Goal: Task Accomplishment & Management: Complete application form

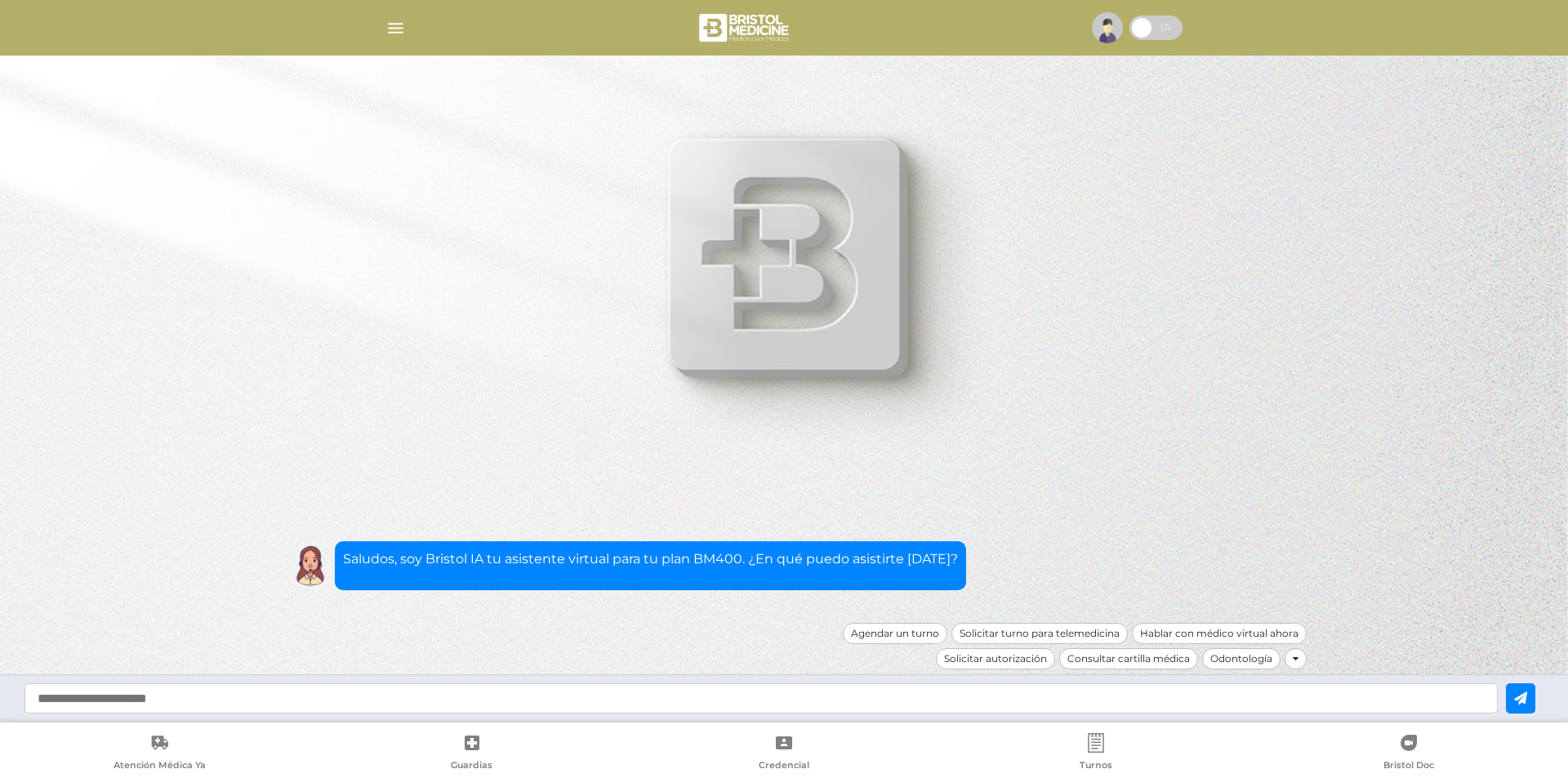
click at [397, 28] on img "button" at bounding box center [395, 28] width 20 height 20
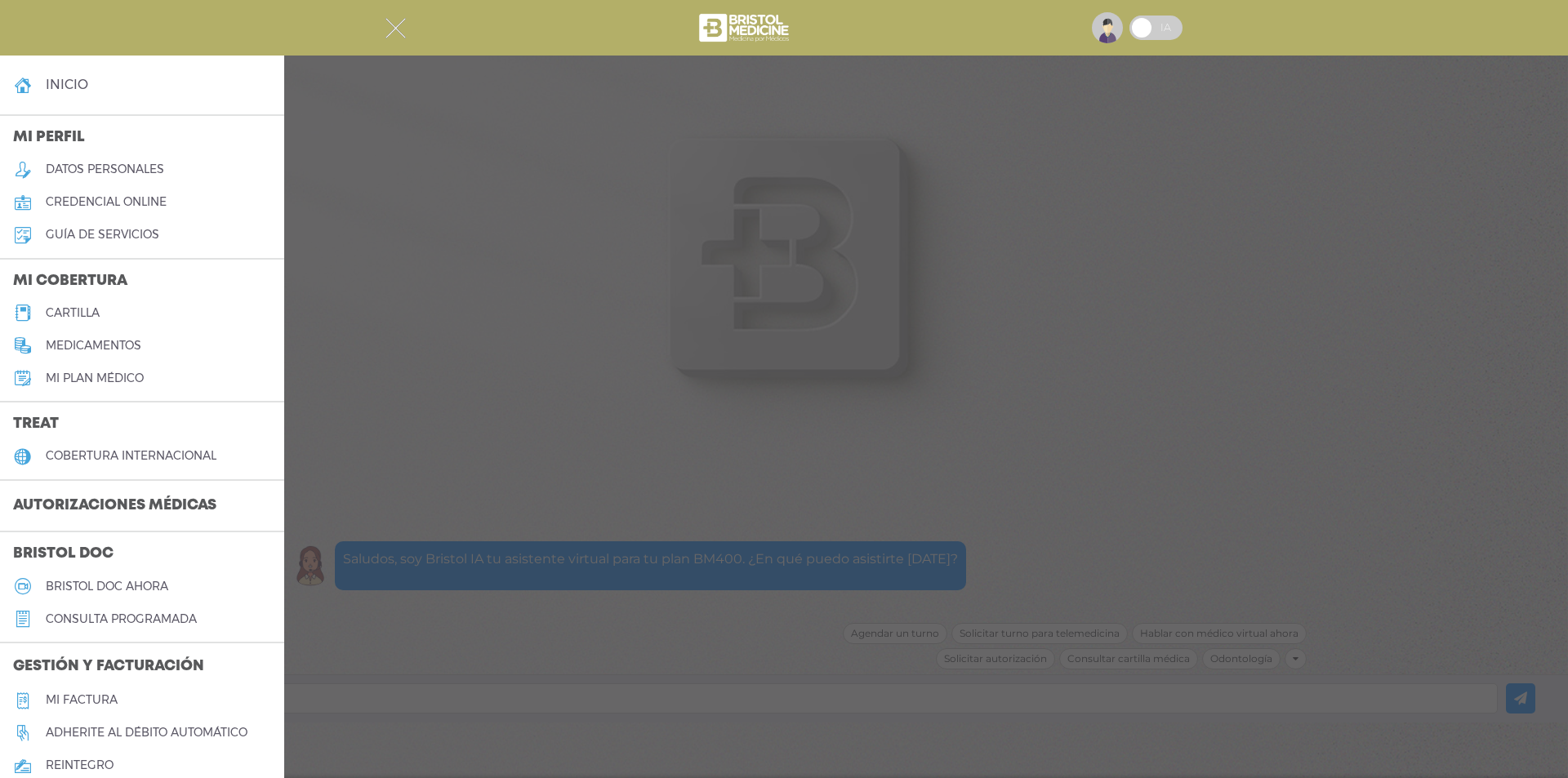
click at [81, 168] on h5 "datos personales" at bounding box center [104, 170] width 119 height 13
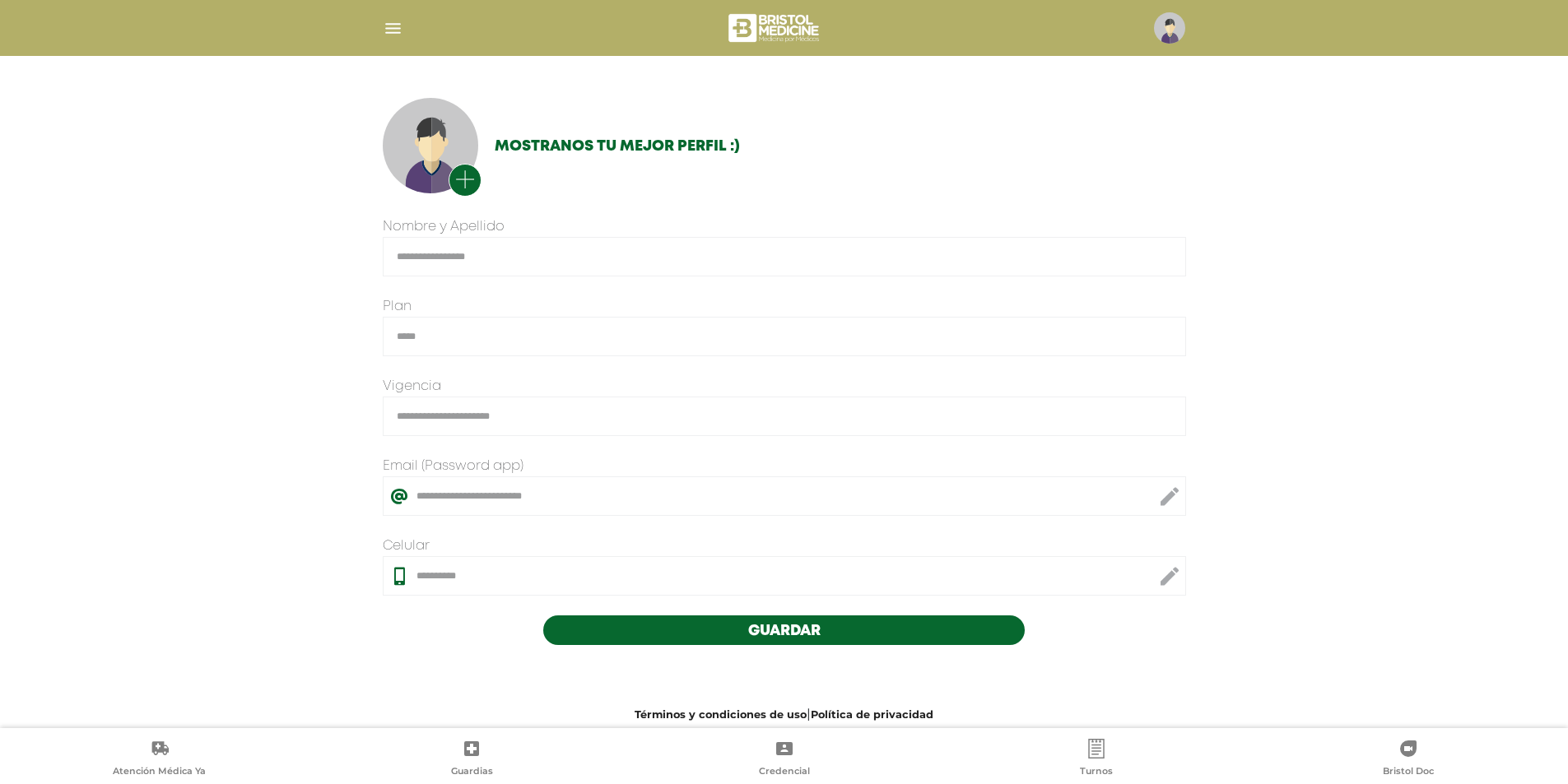
scroll to position [233, 0]
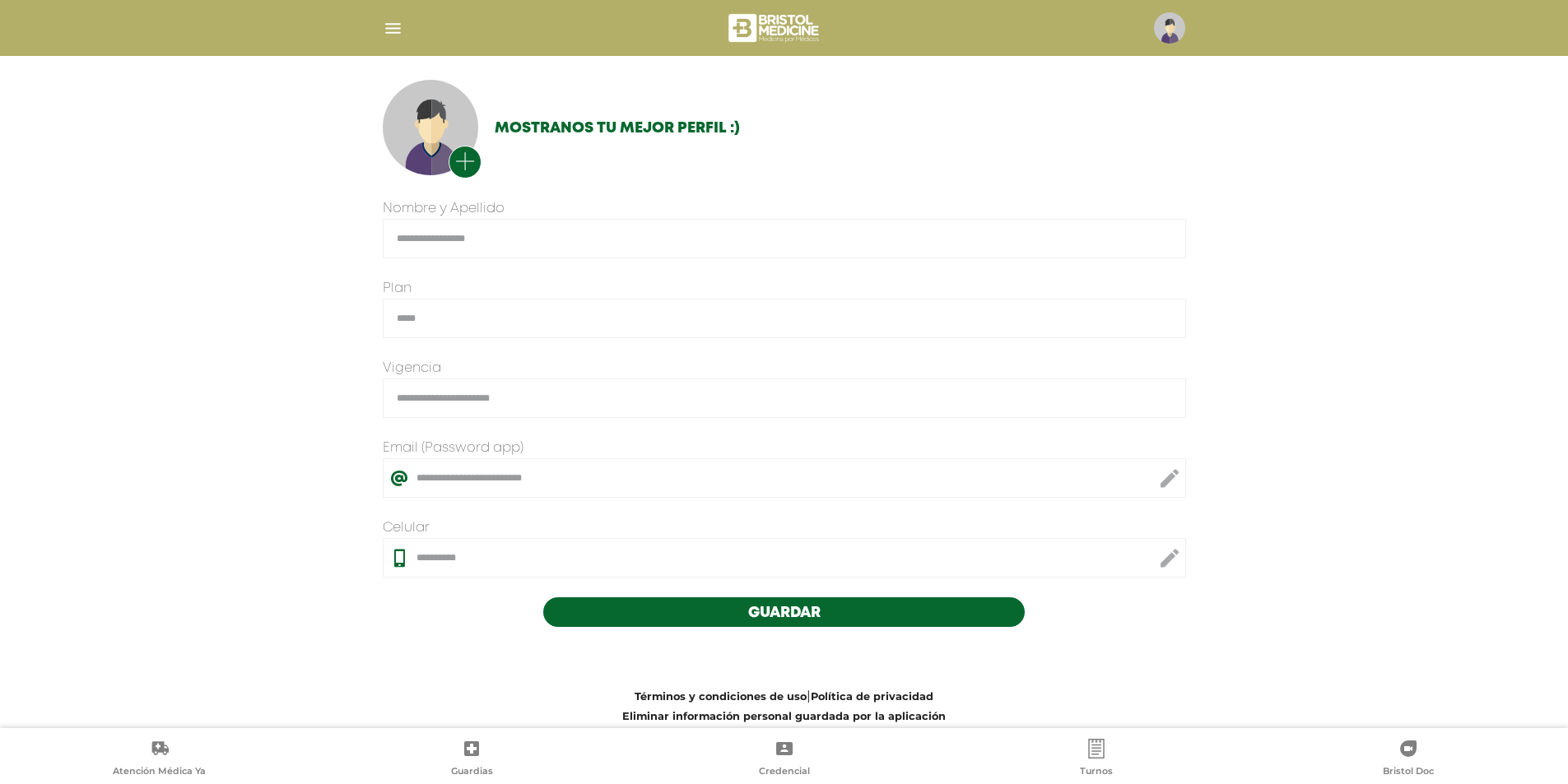
click at [870, 609] on button "Guardar" at bounding box center [784, 612] width 482 height 29
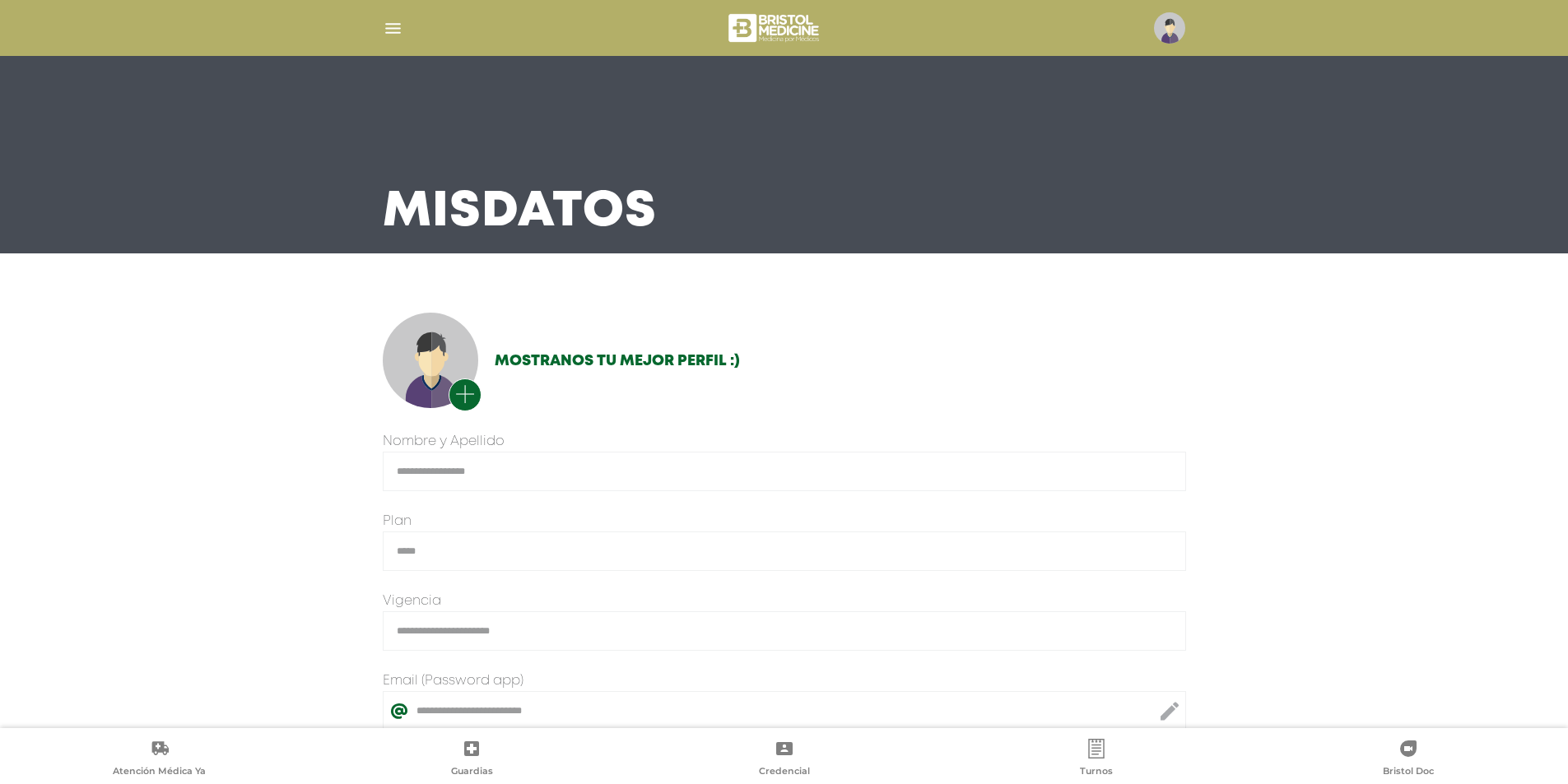
click at [1156, 30] on img at bounding box center [1169, 28] width 31 height 31
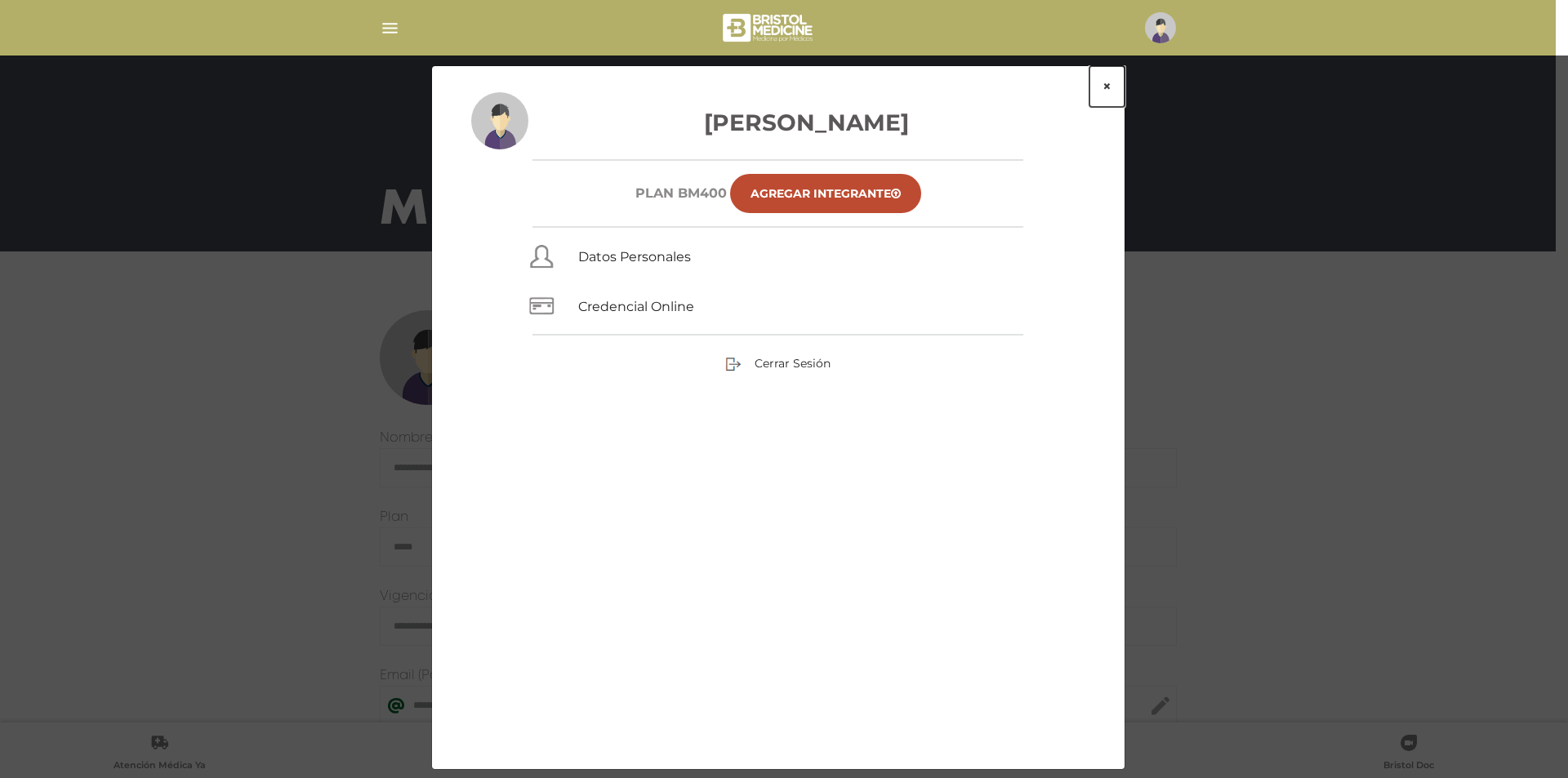
click at [1104, 84] on button "×" at bounding box center [1107, 87] width 35 height 40
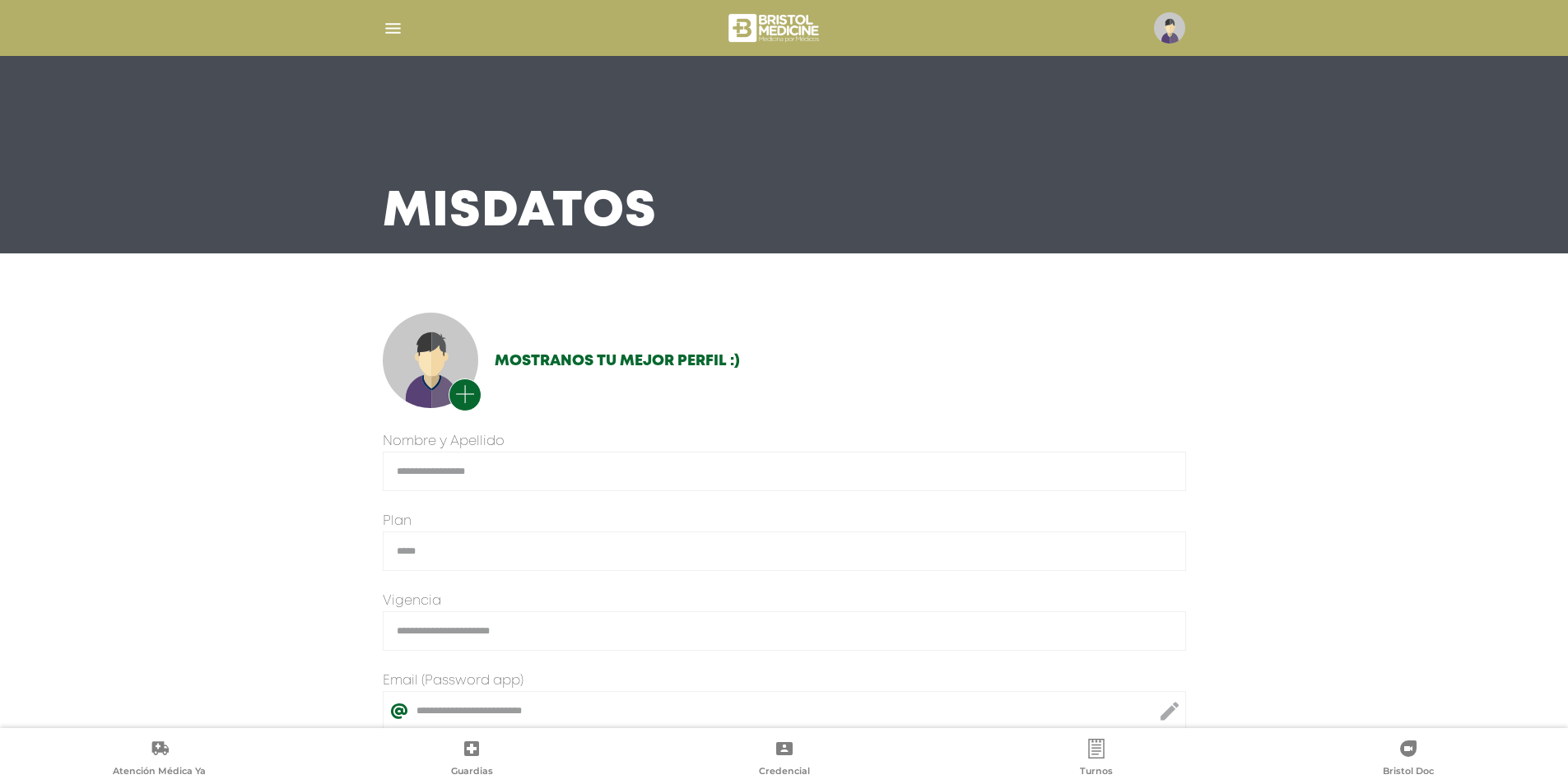
click at [395, 24] on img "button" at bounding box center [393, 28] width 20 height 20
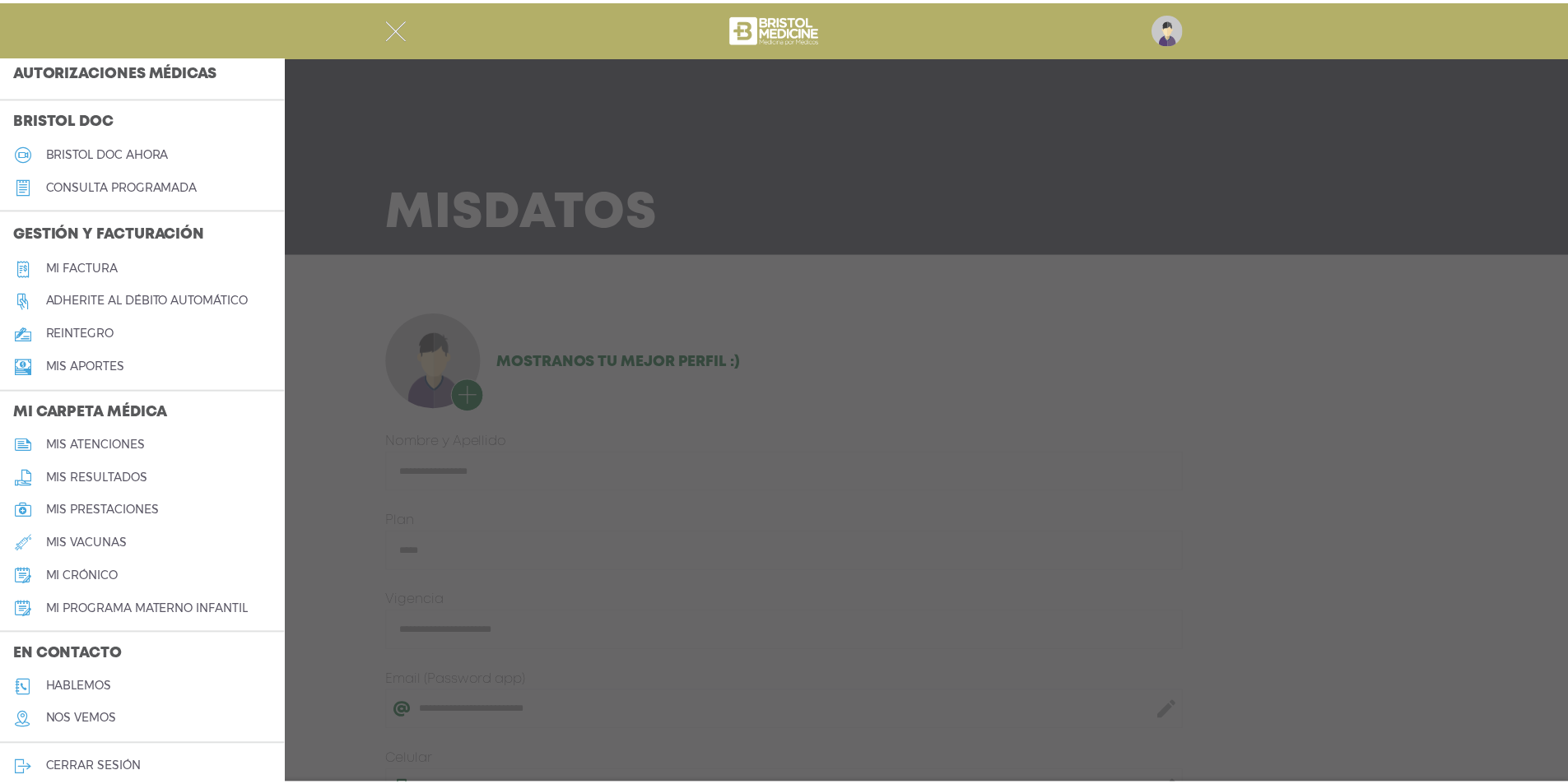
scroll to position [453, 0]
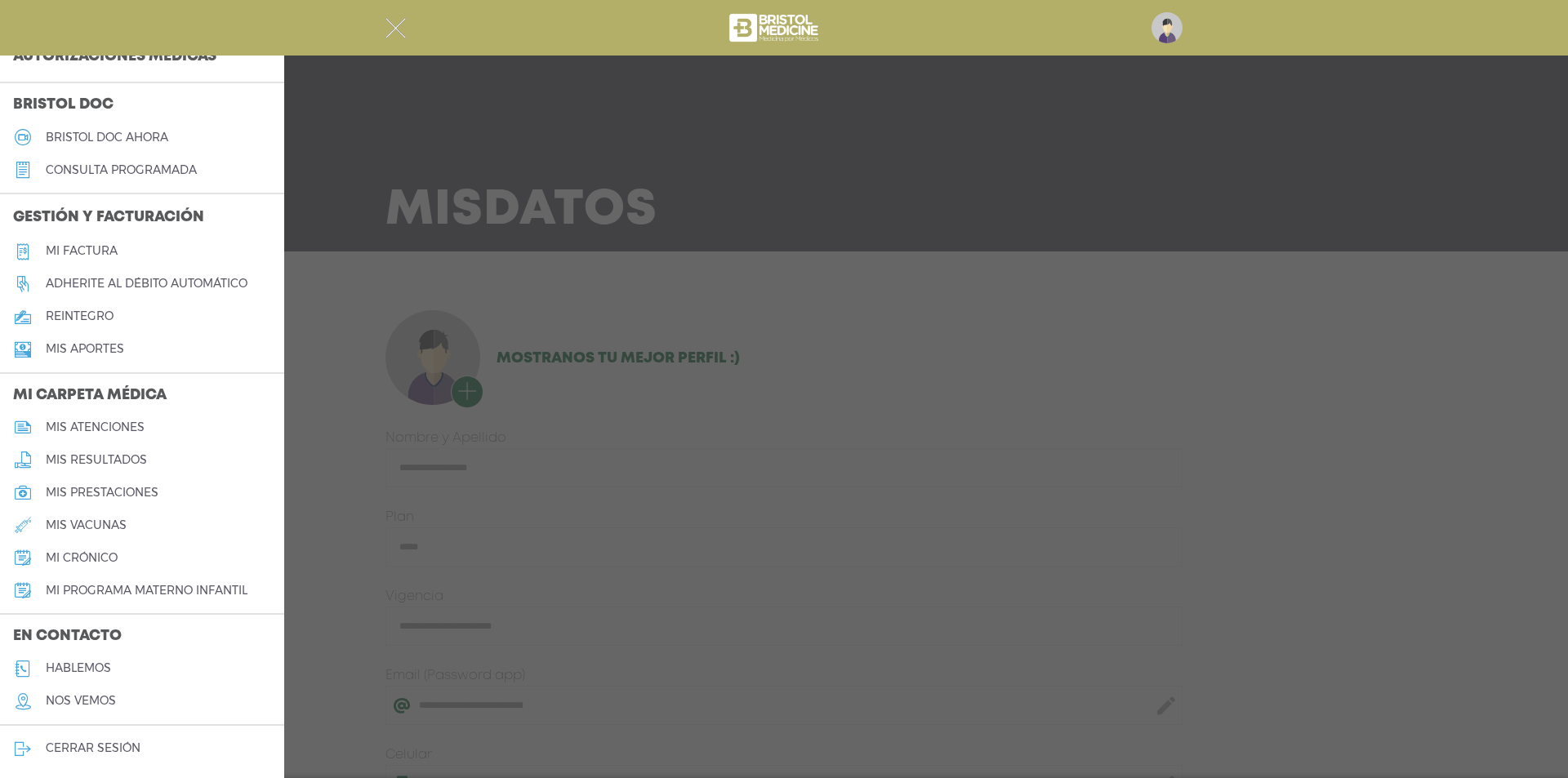
click at [98, 451] on link "mis resultados" at bounding box center [142, 460] width 284 height 33
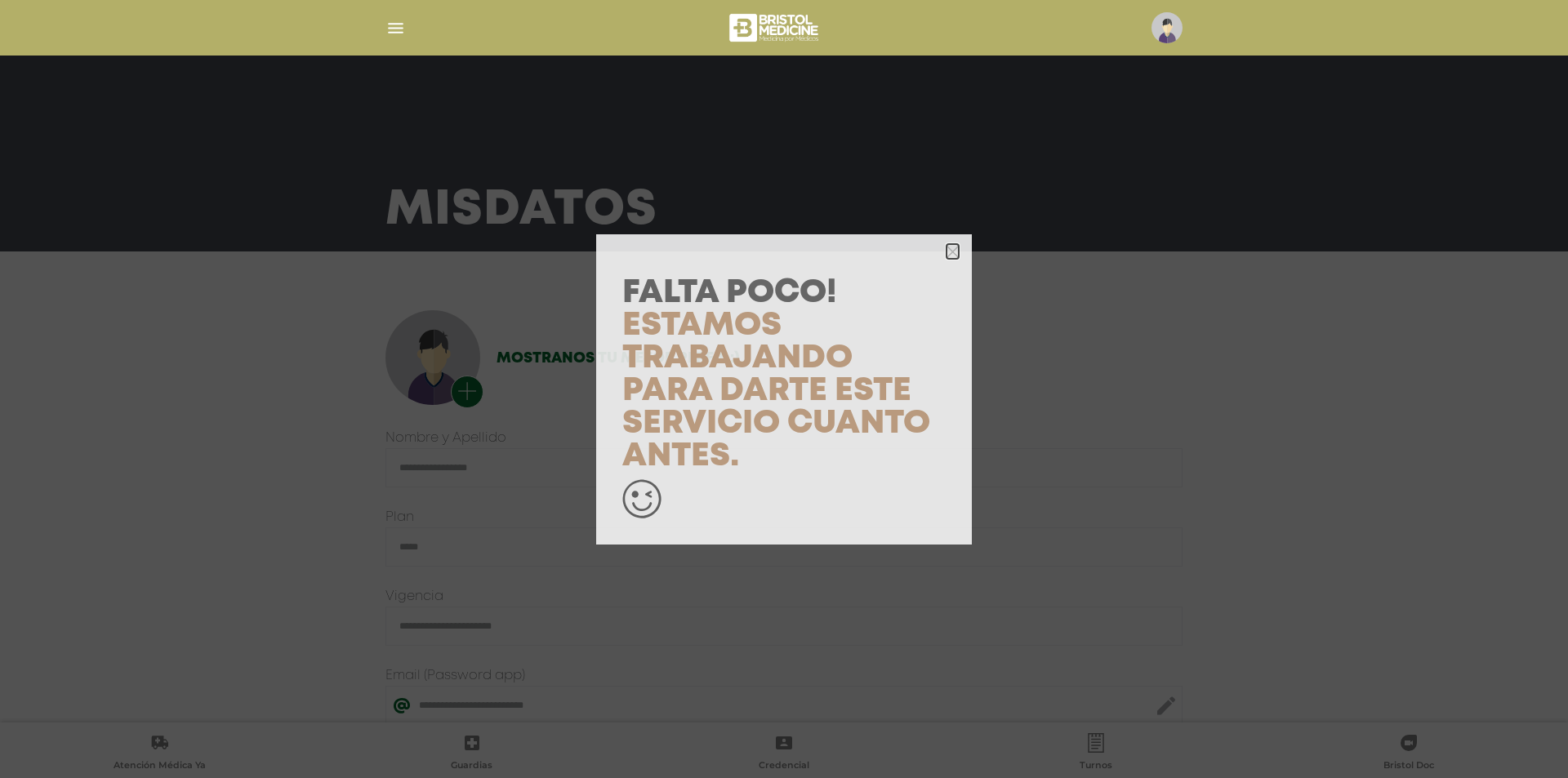
click at [953, 248] on icon "button" at bounding box center [953, 252] width 13 height 13
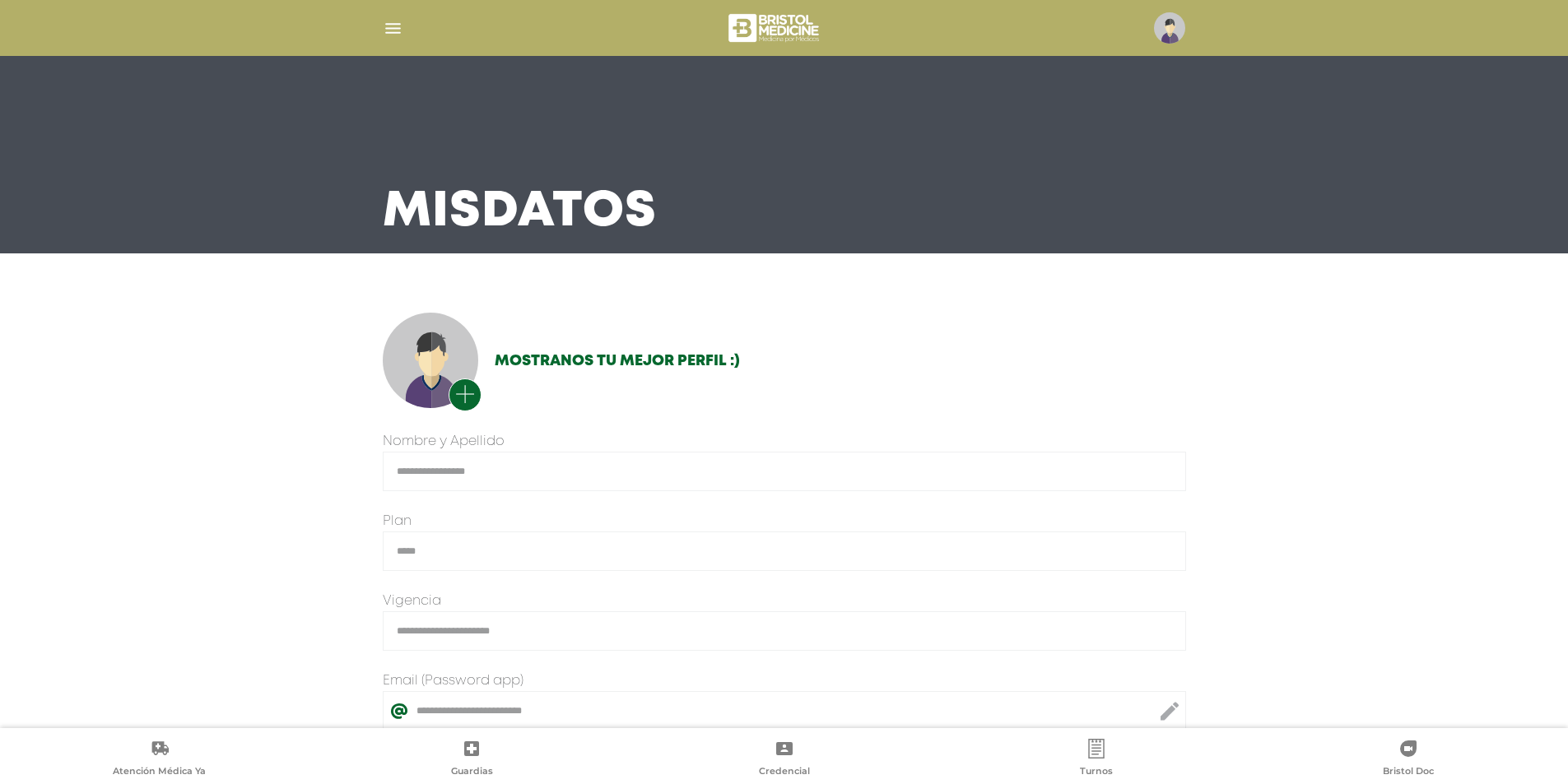
click at [396, 24] on img "button" at bounding box center [393, 28] width 20 height 20
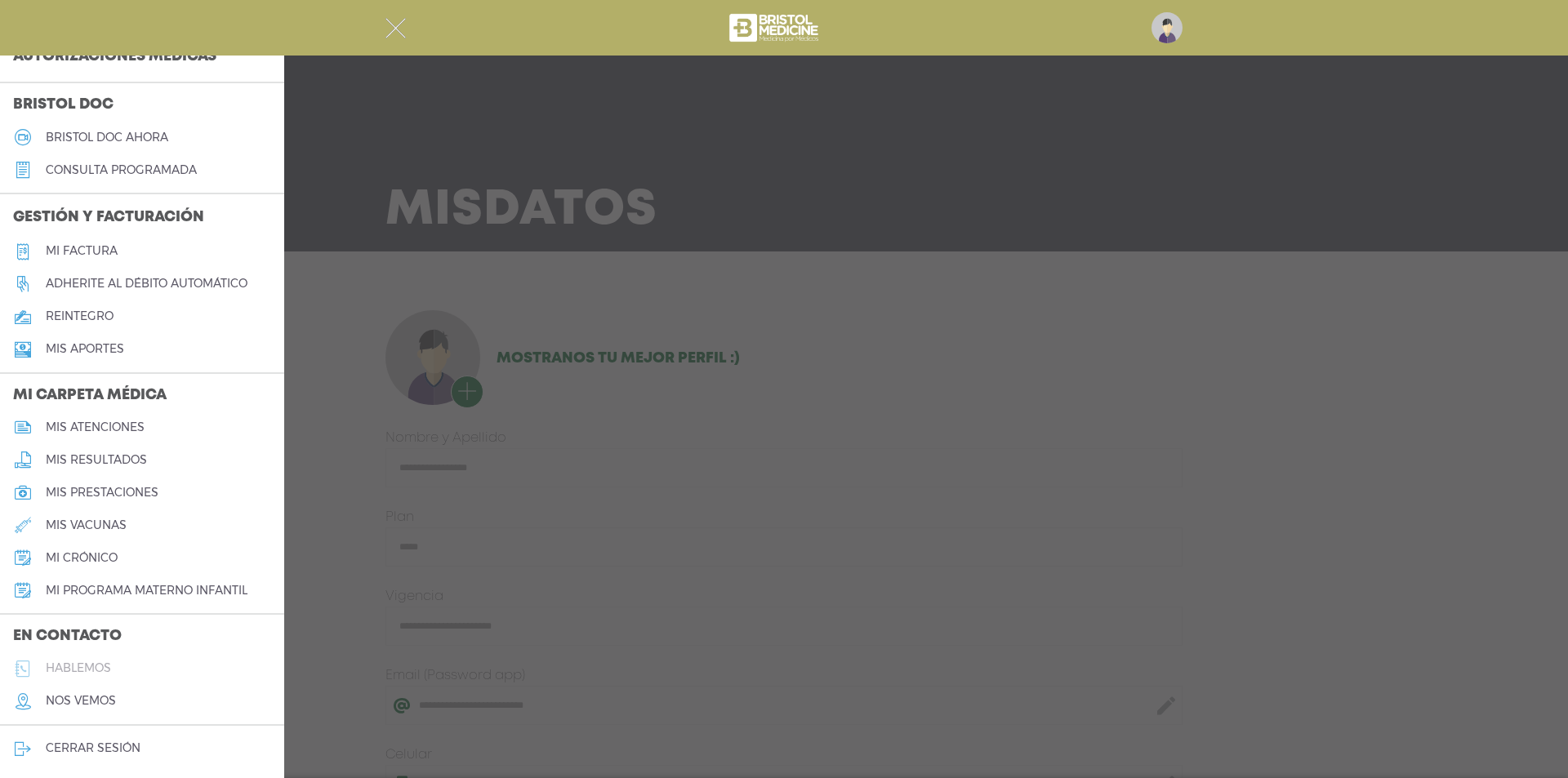
click at [106, 664] on h5 "hablemos" at bounding box center [78, 668] width 66 height 13
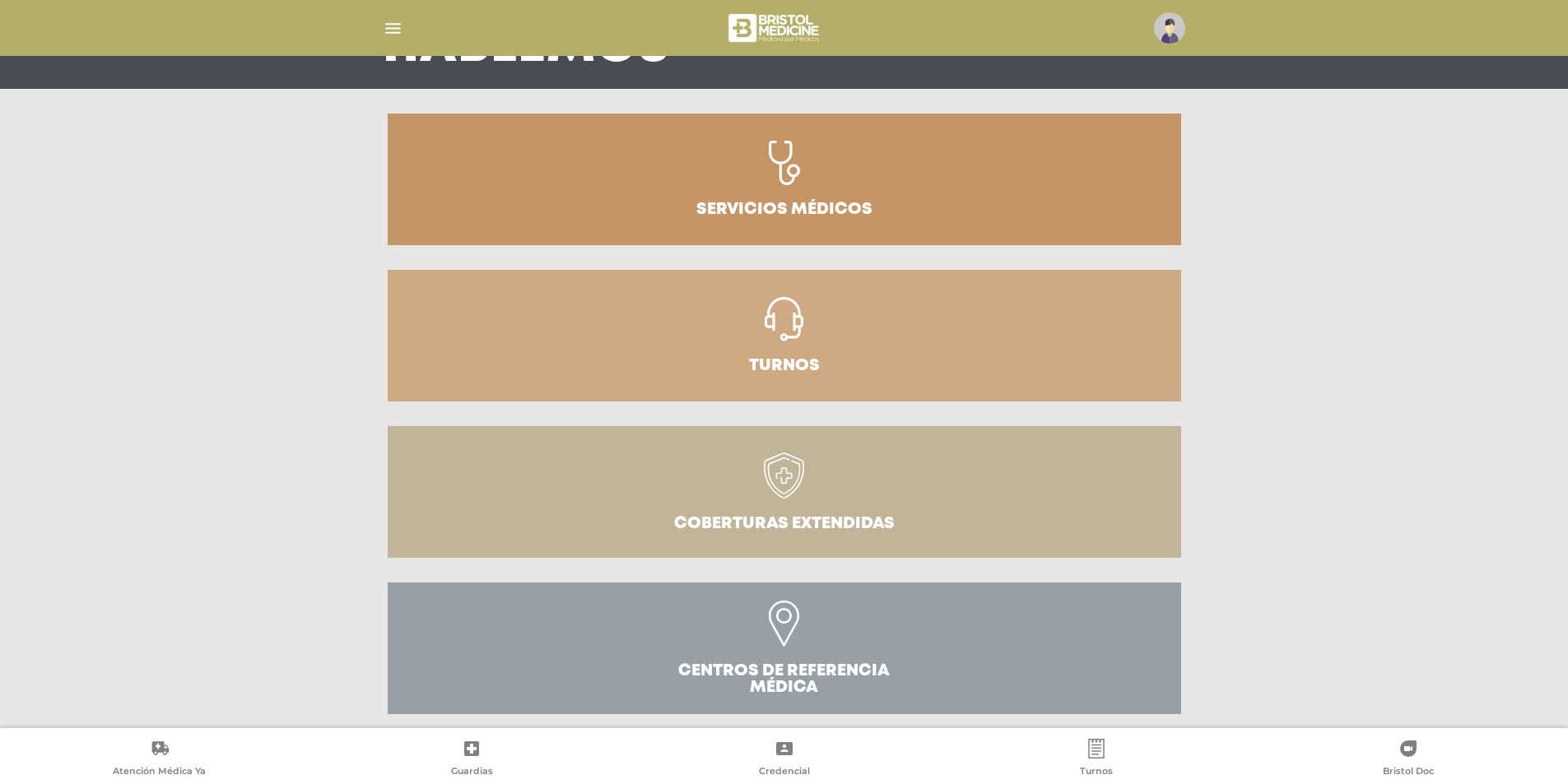
scroll to position [175, 0]
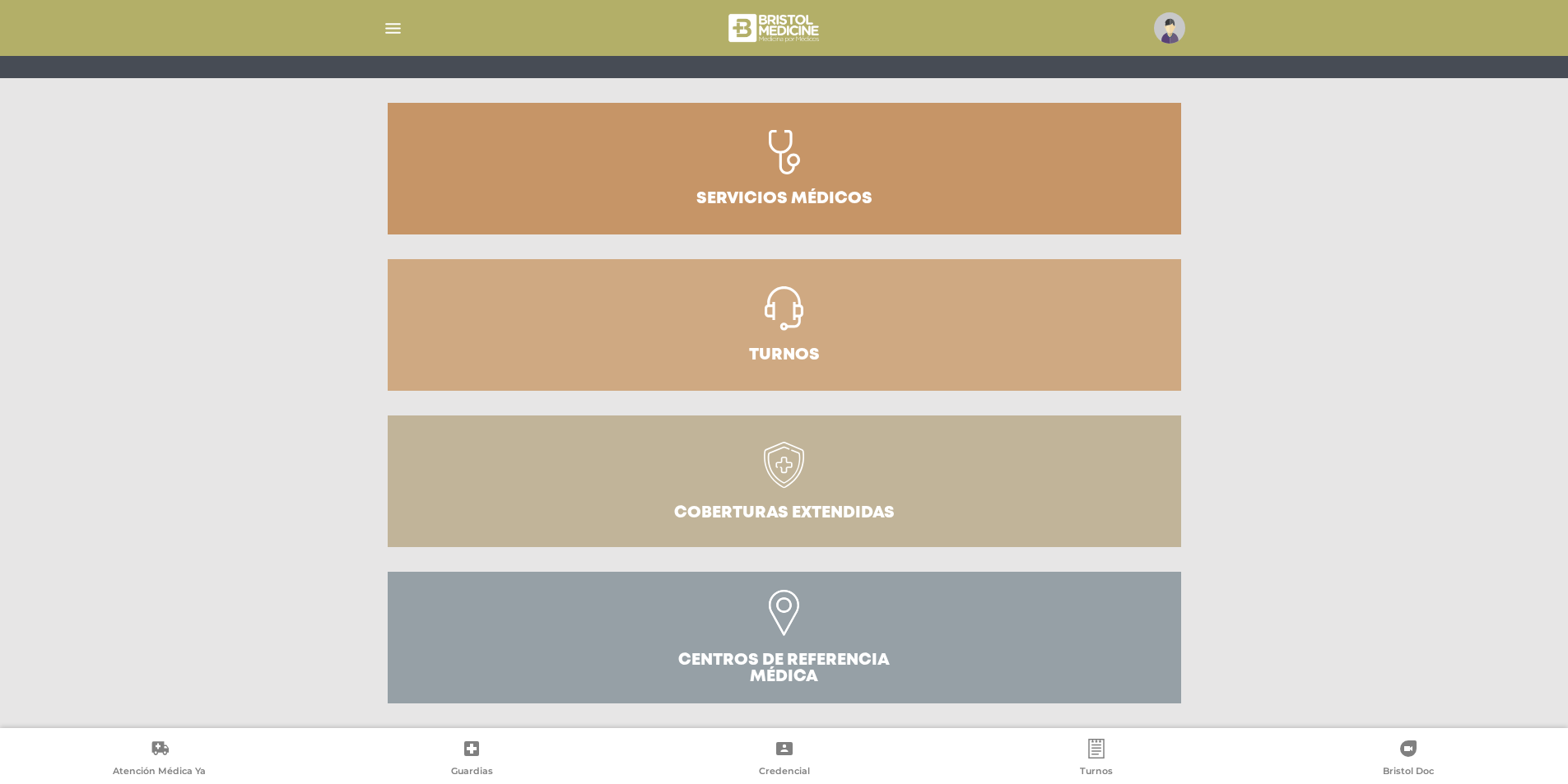
click at [1105, 748] on icon at bounding box center [1097, 749] width 19 height 19
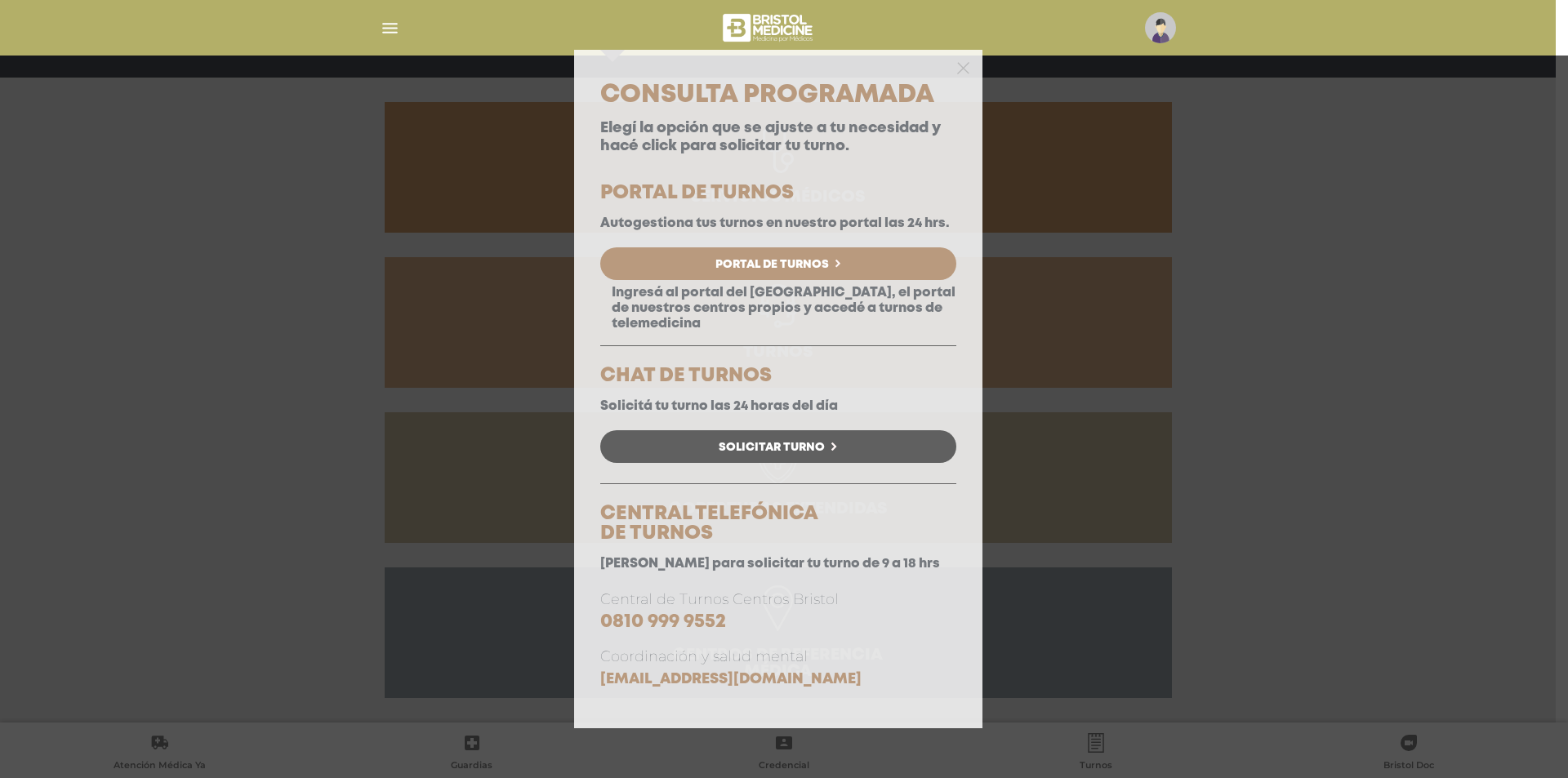
click at [973, 79] on div at bounding box center [777, 67] width 408 height 33
click at [965, 72] on icon "button" at bounding box center [963, 67] width 13 height 13
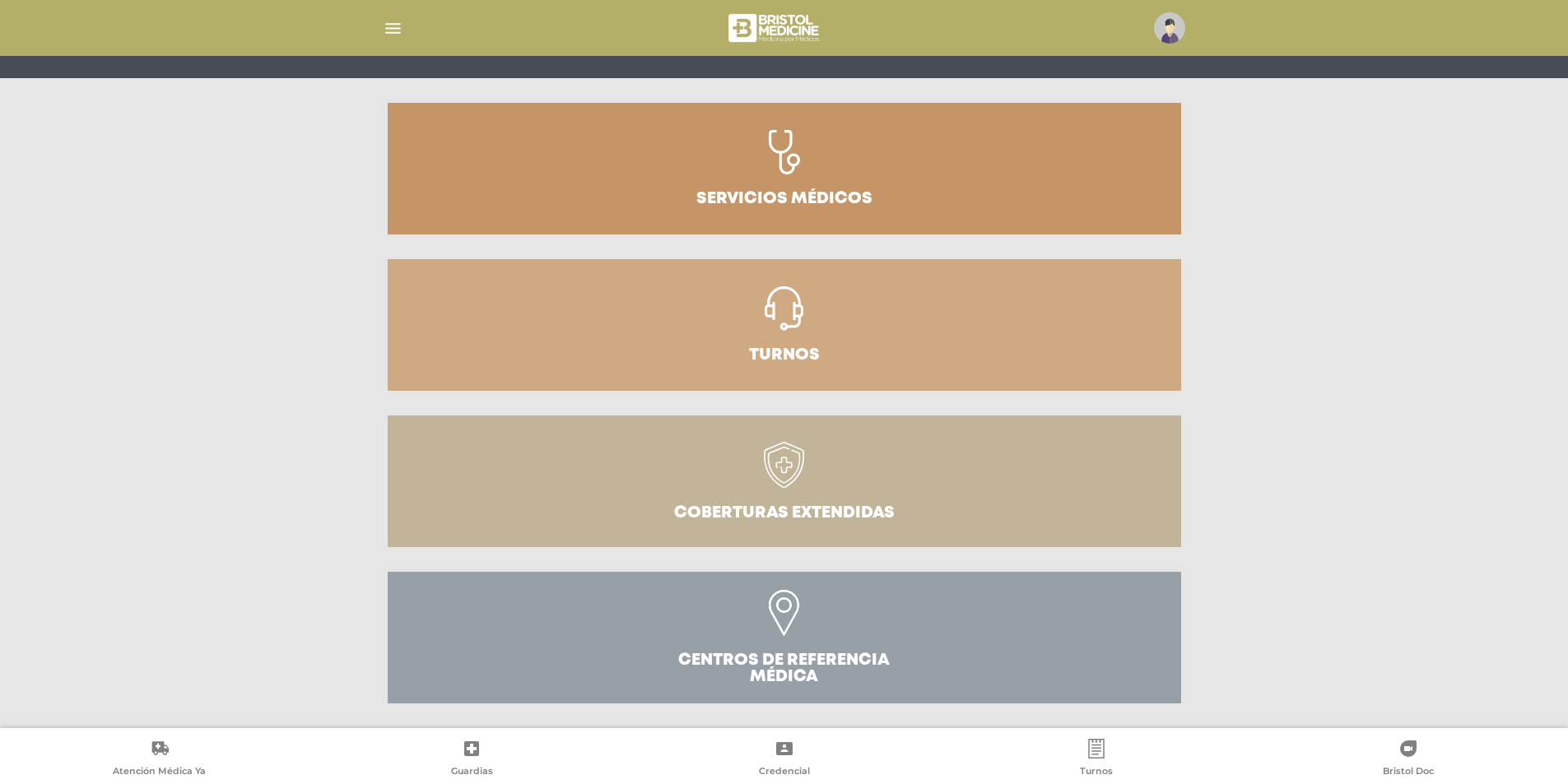
click at [387, 26] on img "button" at bounding box center [393, 28] width 20 height 20
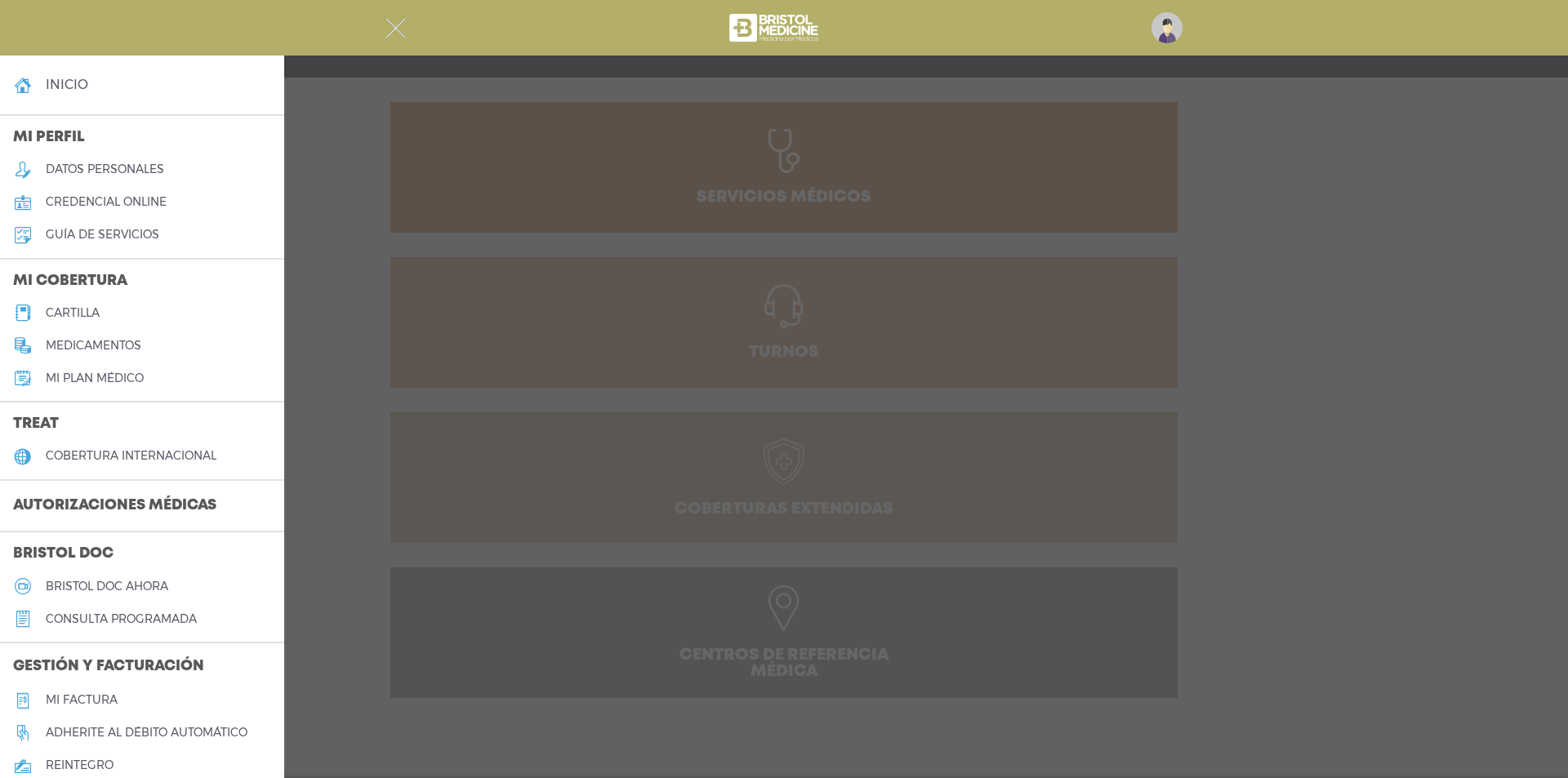
click at [56, 88] on h4 "inicio" at bounding box center [67, 85] width 42 height 15
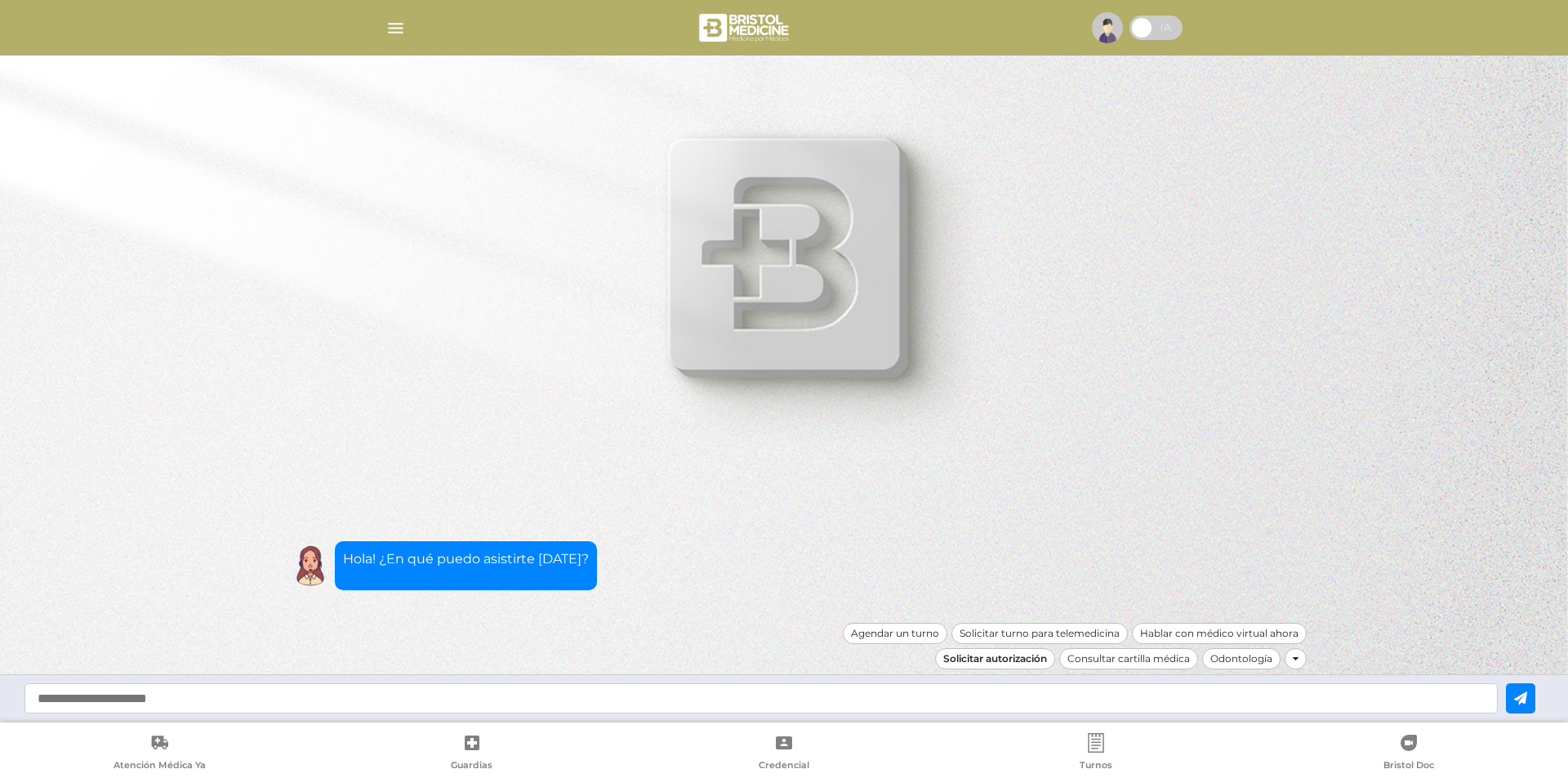
click at [1039, 658] on div "Solicitar autorización" at bounding box center [995, 659] width 121 height 21
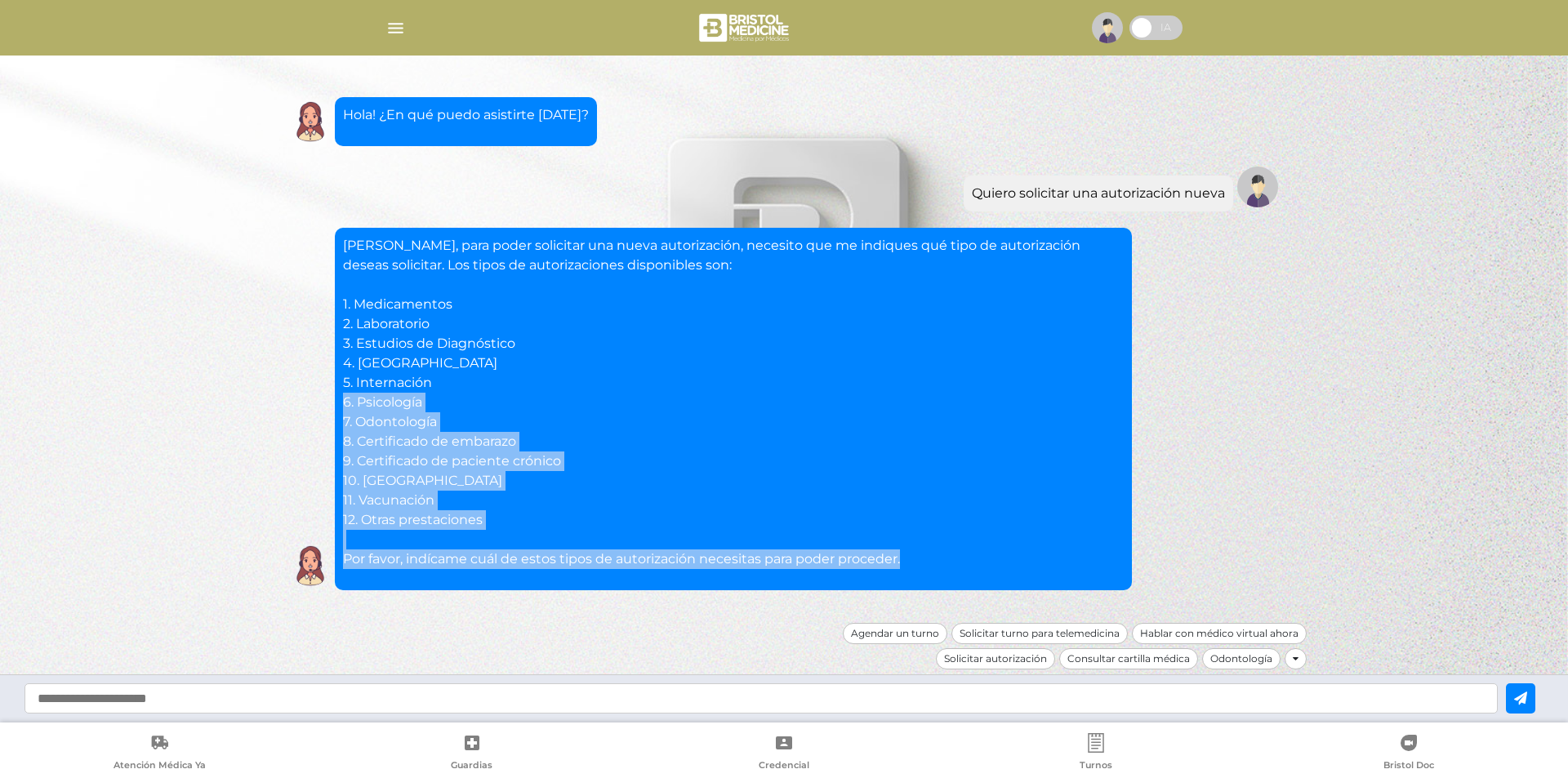
drag, startPoint x: 910, startPoint y: 567, endPoint x: 390, endPoint y: 258, distance: 604.9
click at [669, 387] on p "Nahir, para poder solicitar una nueva autorización, necesito que me indiques qu…" at bounding box center [734, 403] width 781 height 334
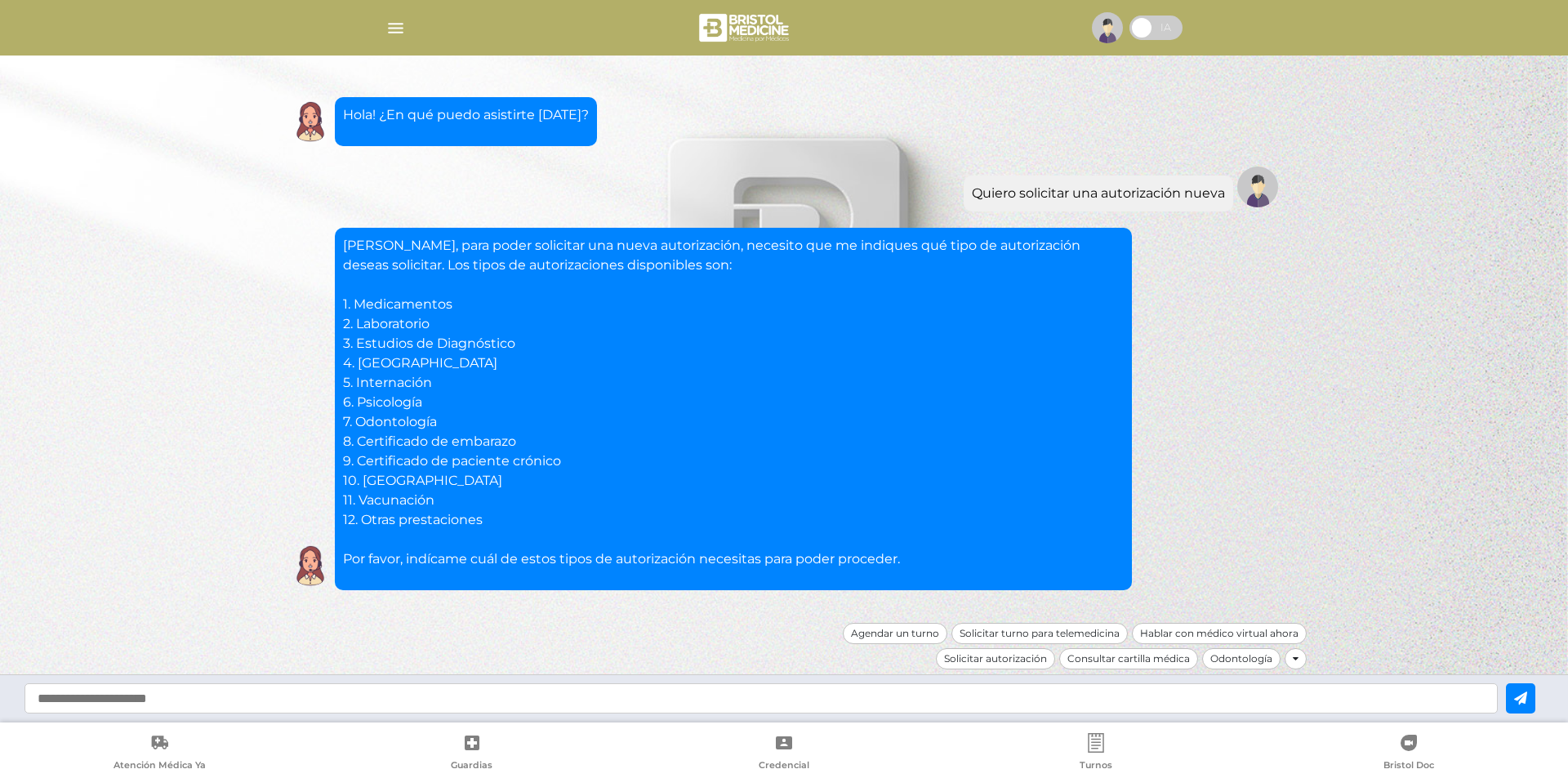
click at [321, 226] on div "Nahir, para poder solicitar una nueva autorización, necesito que me indiques qu…" at bounding box center [784, 324] width 1045 height 600
click at [1154, 23] on span at bounding box center [1141, 27] width 24 height 24
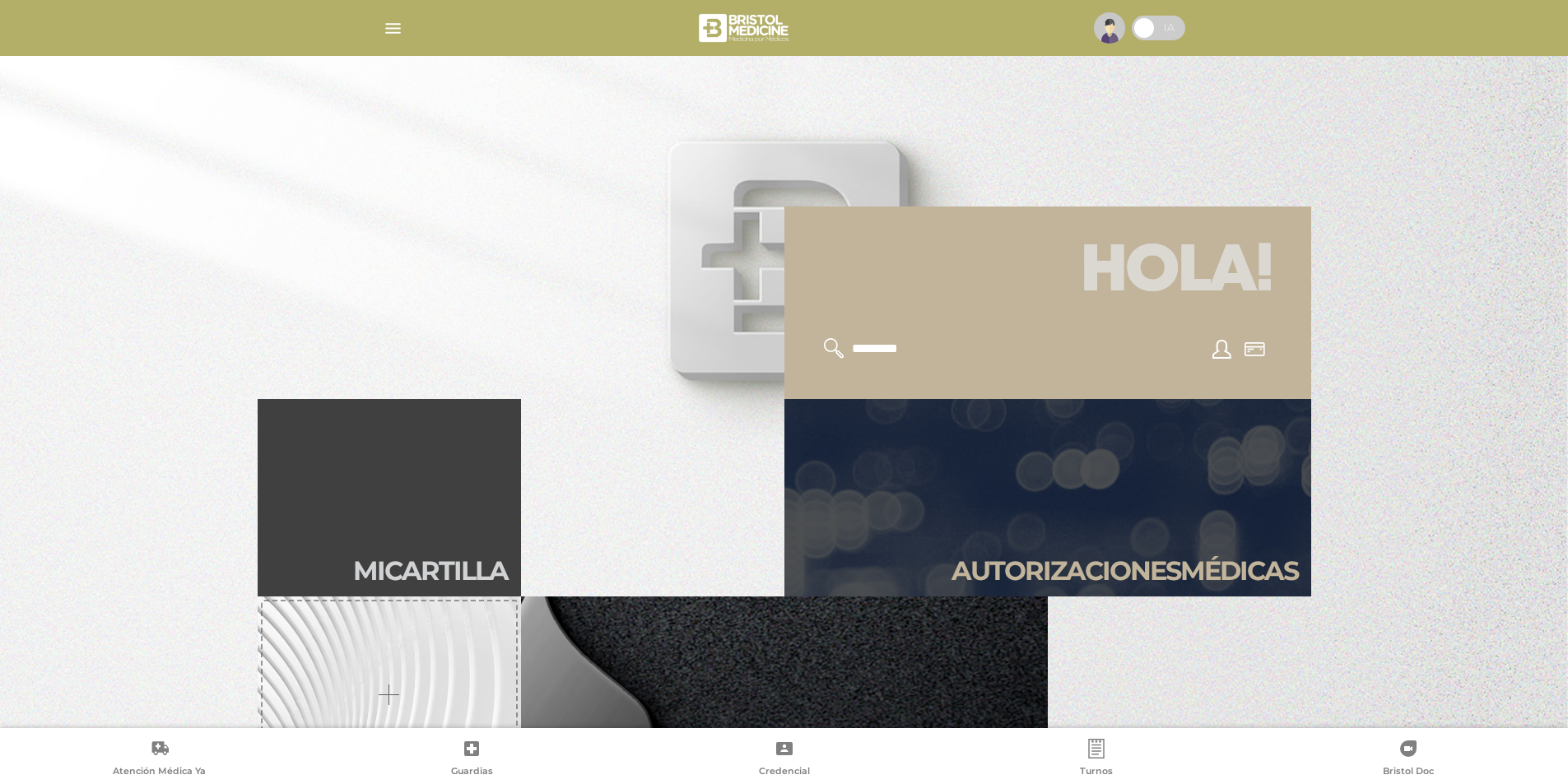
scroll to position [411, 0]
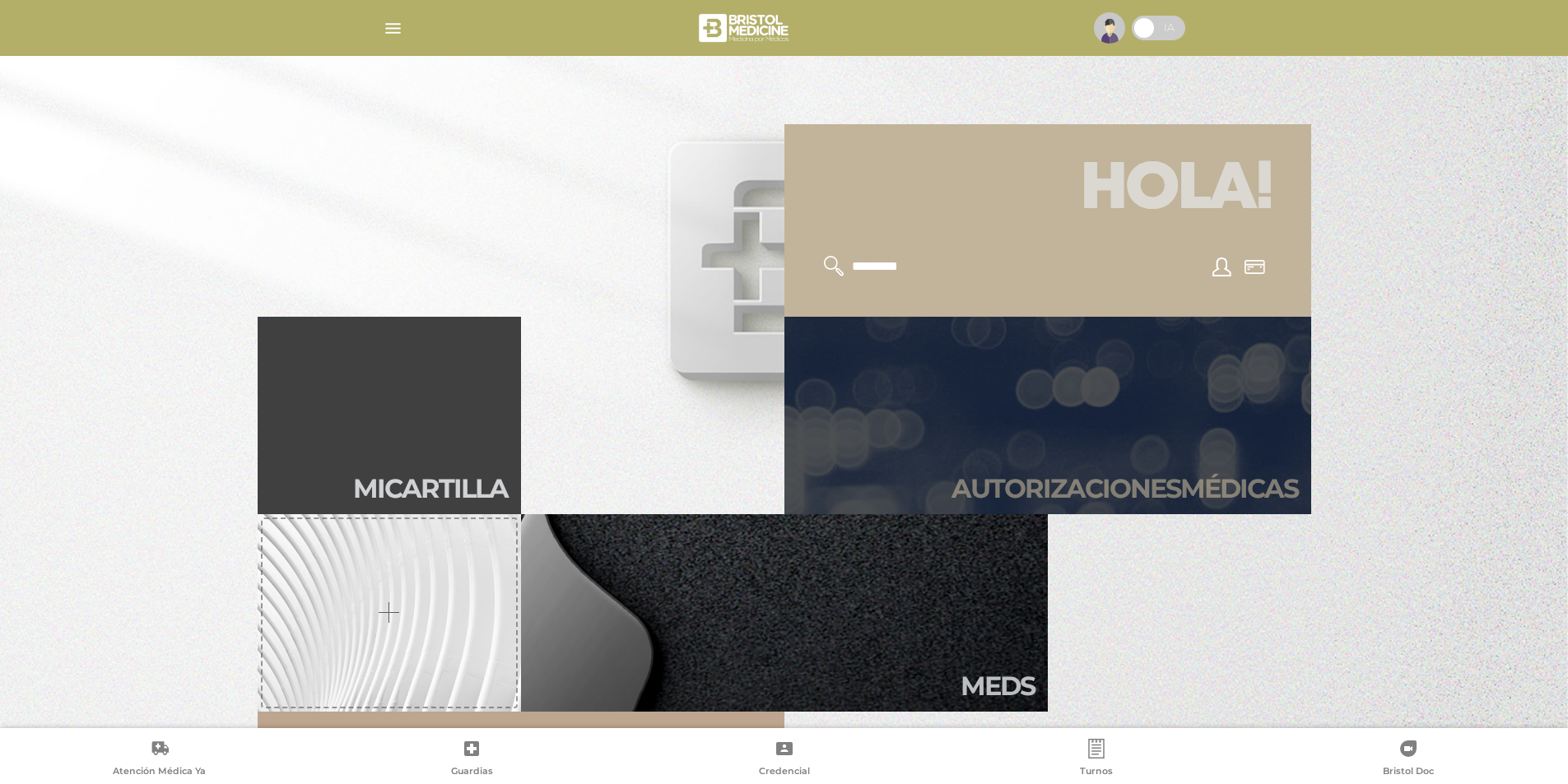
click at [1131, 429] on link "Autori zaciones médicas" at bounding box center [1048, 415] width 527 height 197
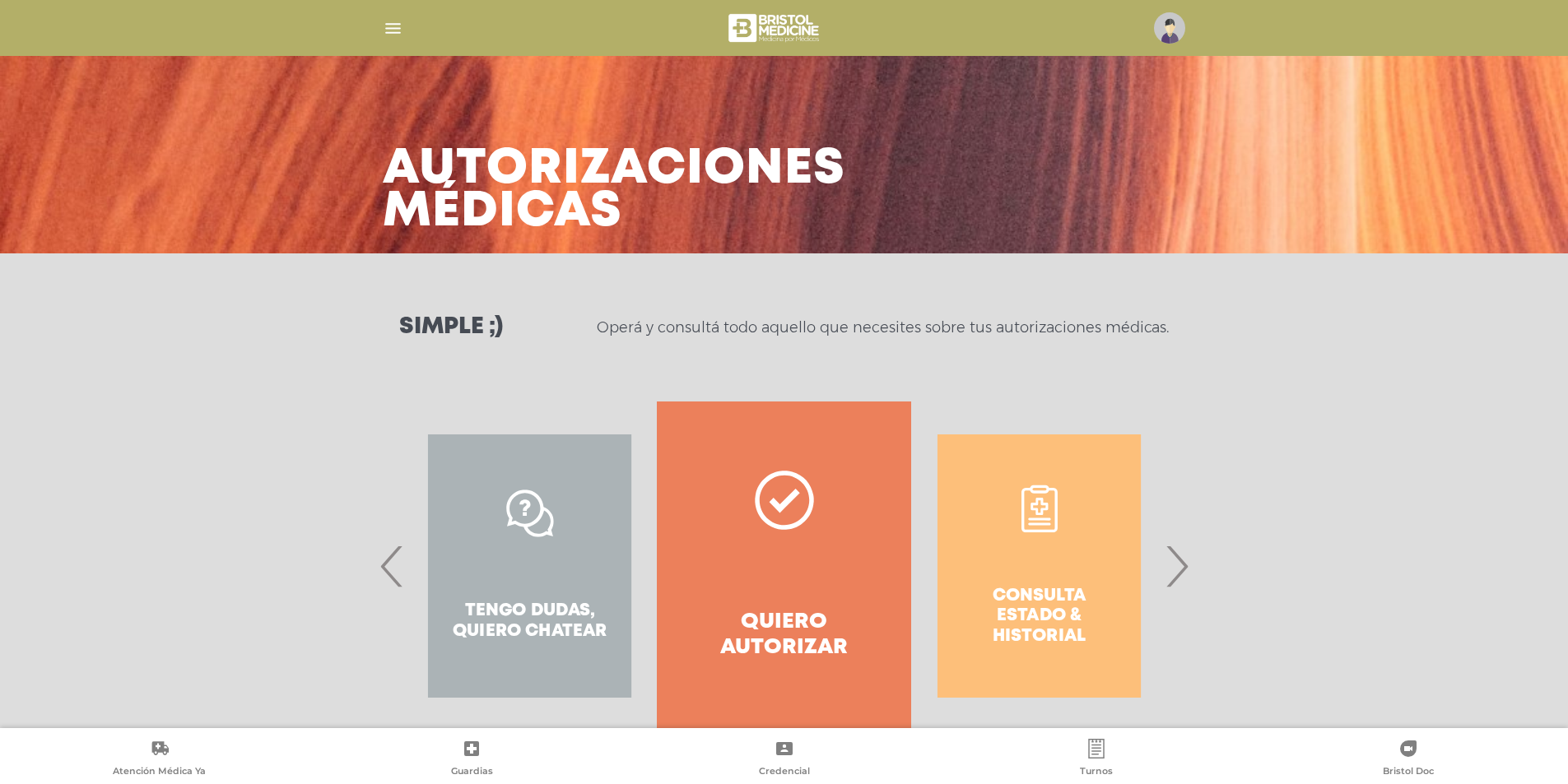
scroll to position [42, 0]
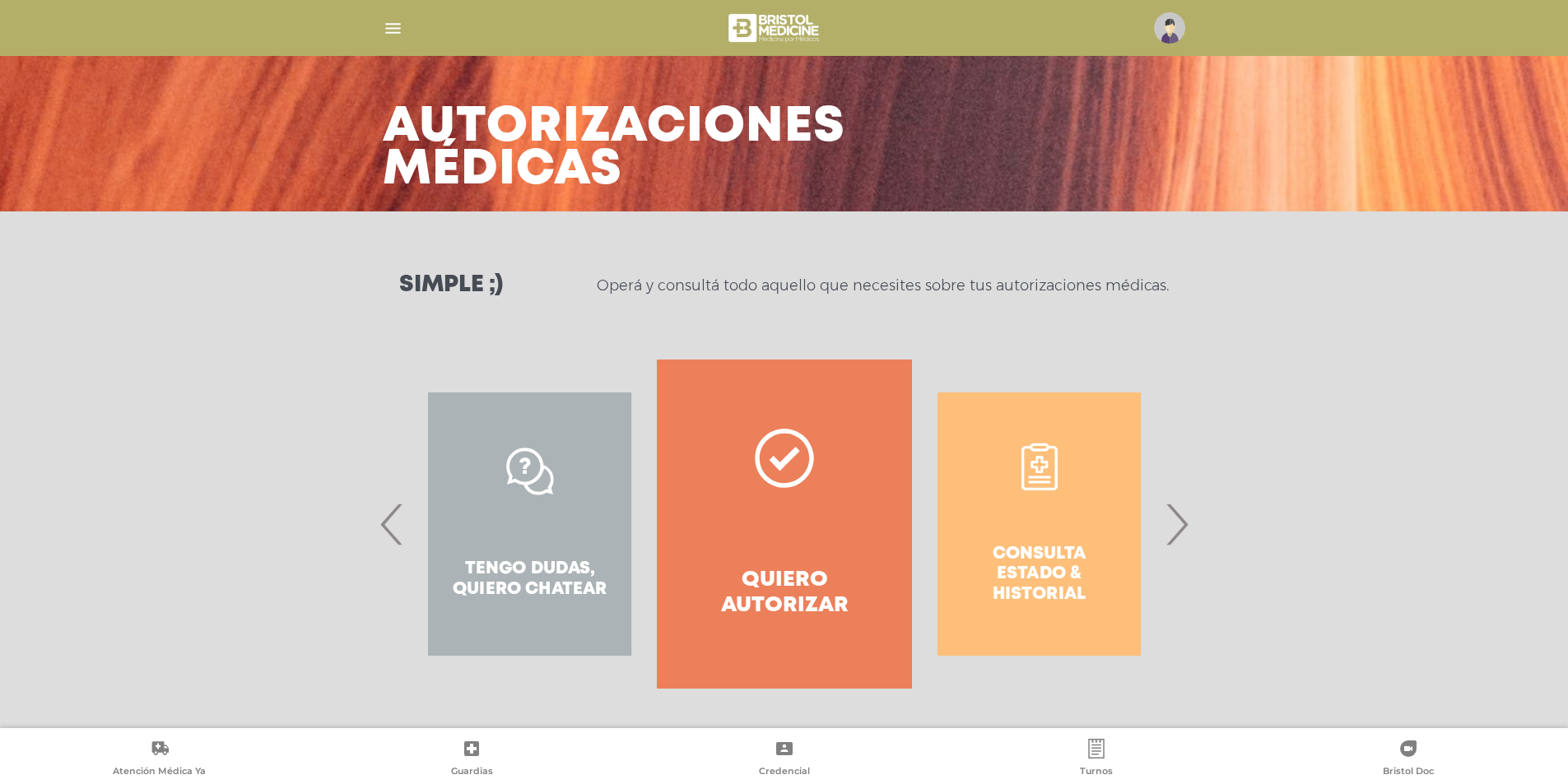
click at [1072, 545] on div "Consulta estado & historial" at bounding box center [1039, 524] width 255 height 329
click at [1066, 542] on div "Consulta estado & historial" at bounding box center [1039, 524] width 255 height 329
click at [1170, 518] on span "›" at bounding box center [1176, 524] width 32 height 88
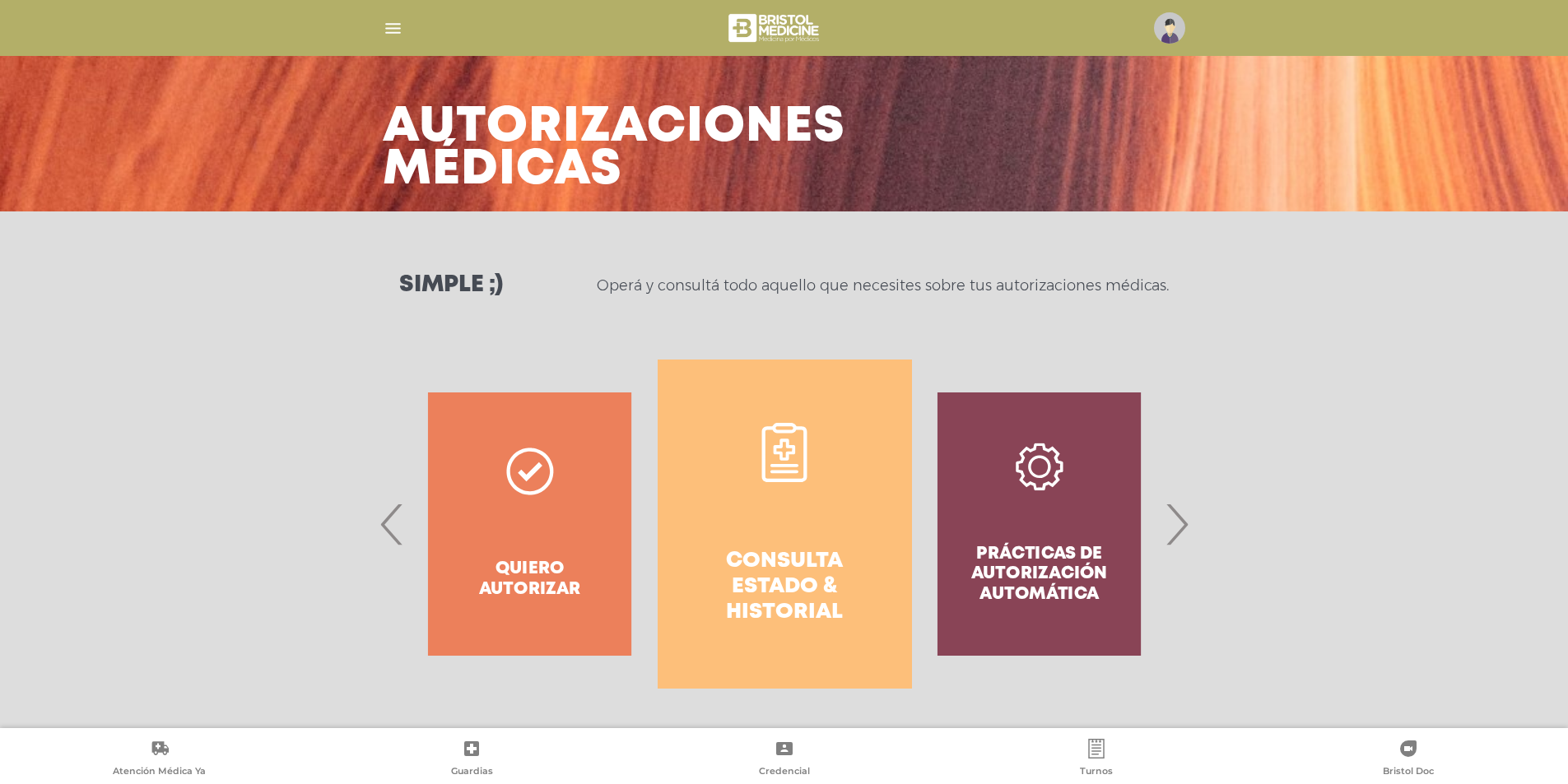
click at [1167, 529] on span "›" at bounding box center [1176, 524] width 32 height 88
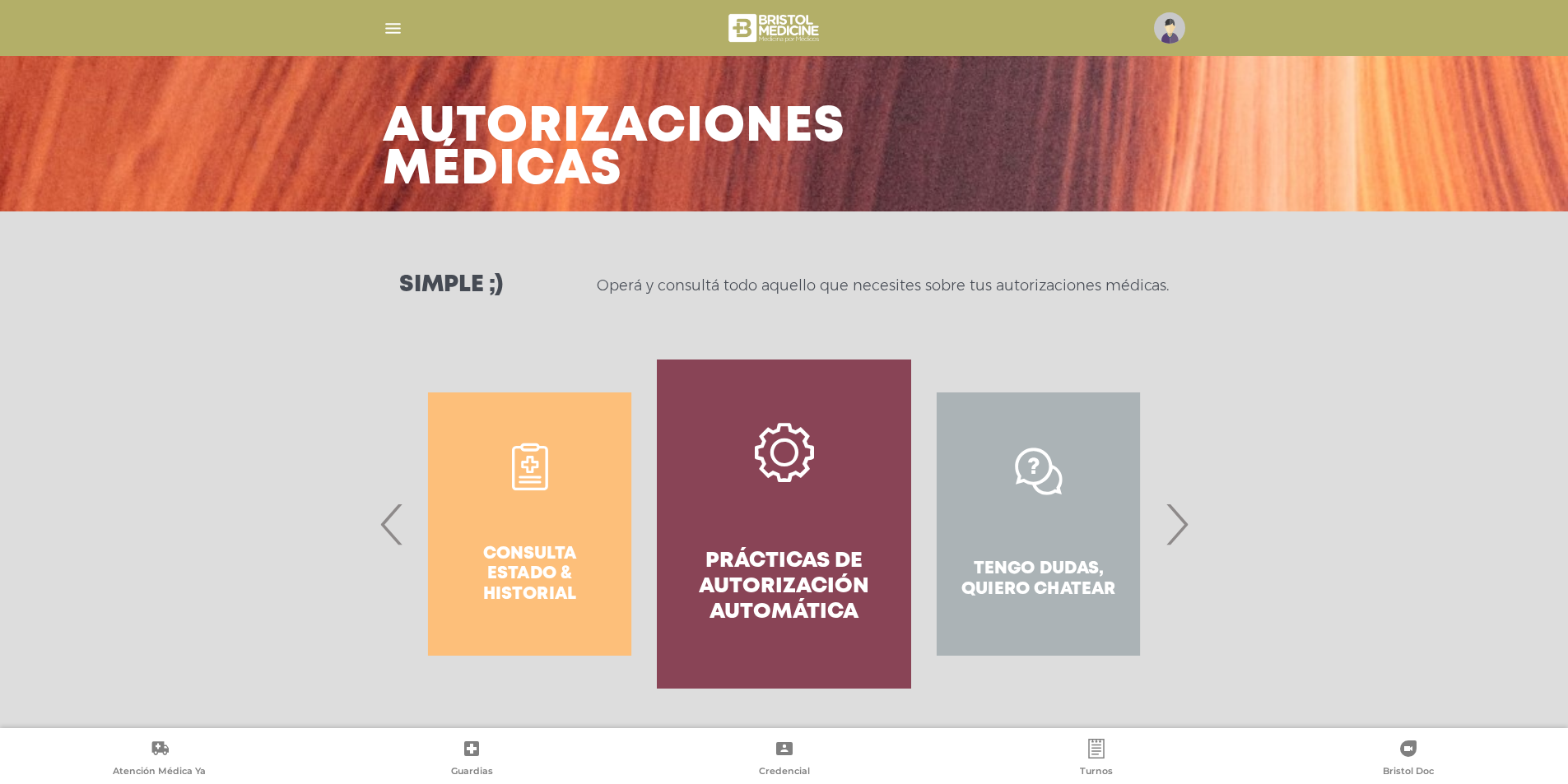
click at [1167, 529] on span "›" at bounding box center [1176, 524] width 32 height 88
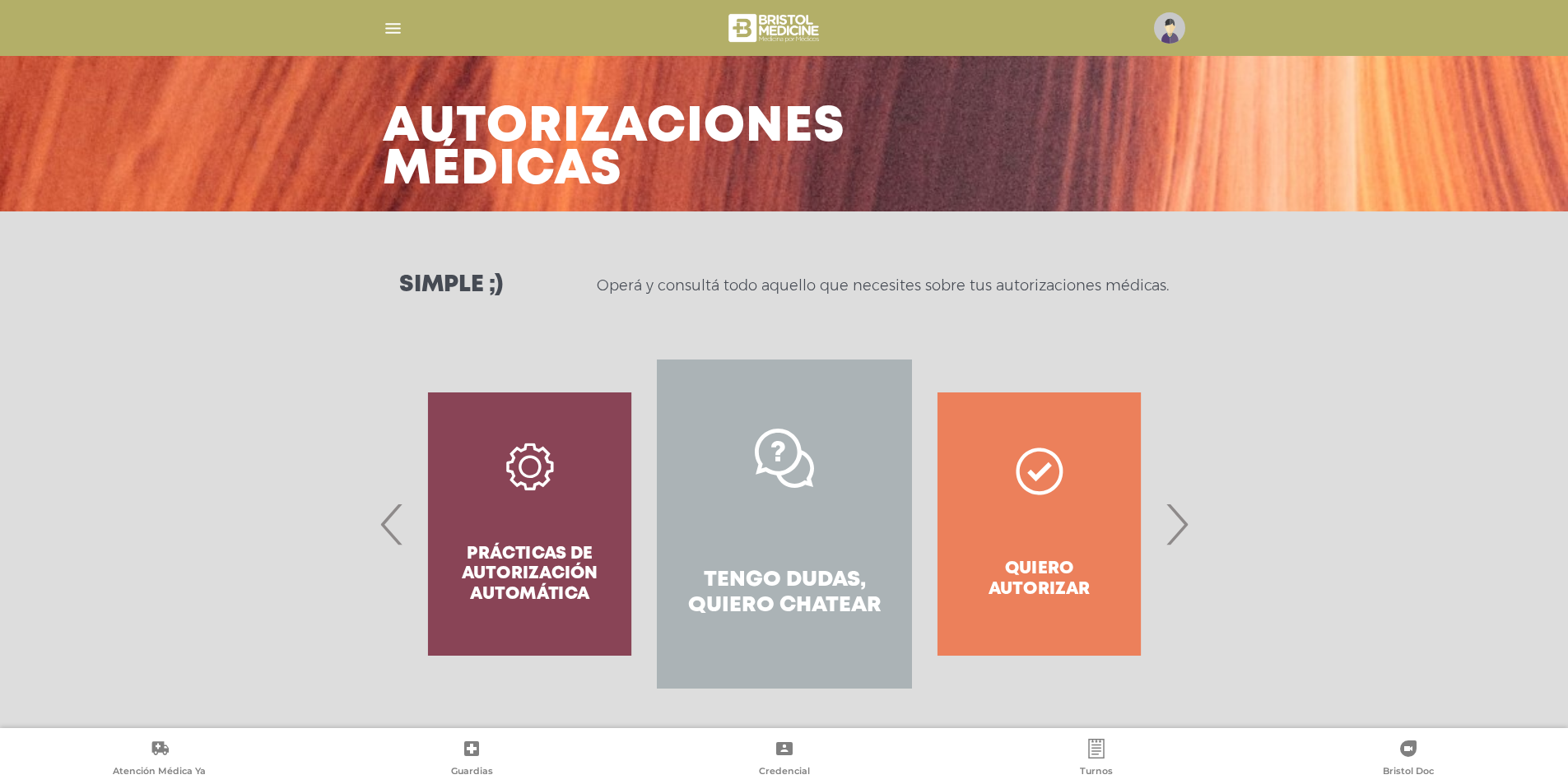
click at [1167, 529] on span "›" at bounding box center [1176, 524] width 32 height 88
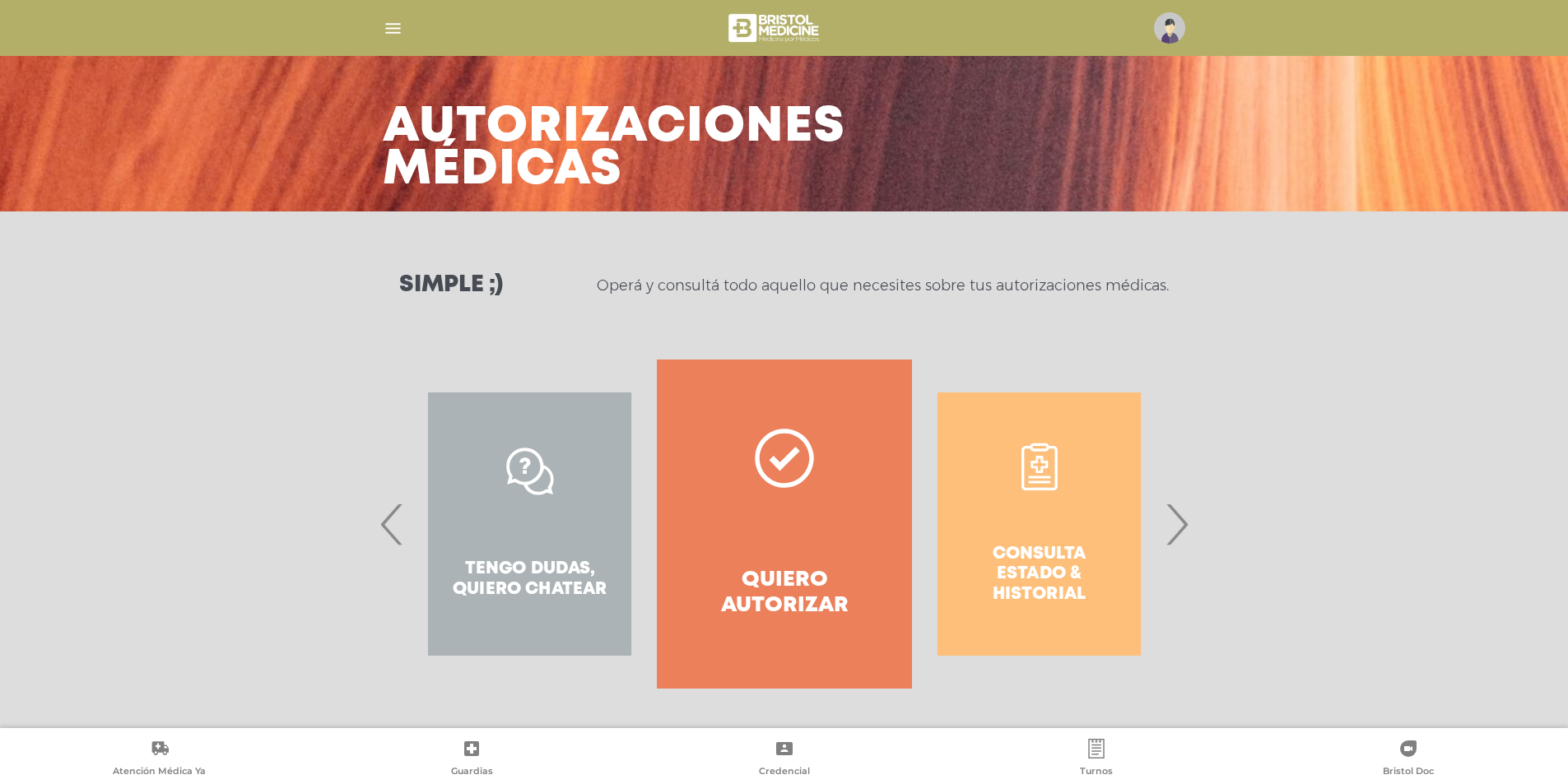
click at [1167, 529] on span "›" at bounding box center [1176, 524] width 32 height 88
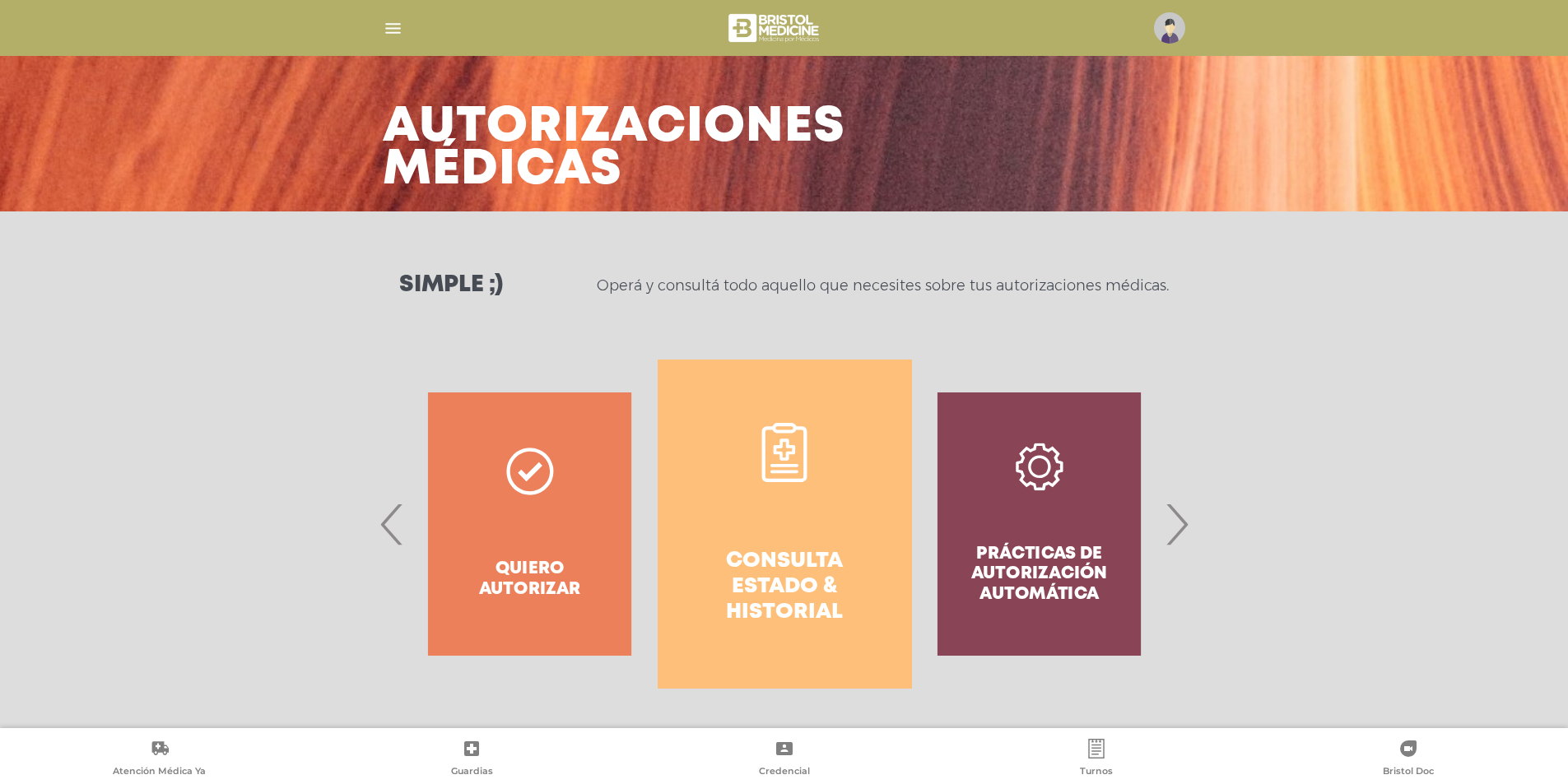
click at [1167, 529] on span "›" at bounding box center [1176, 524] width 32 height 88
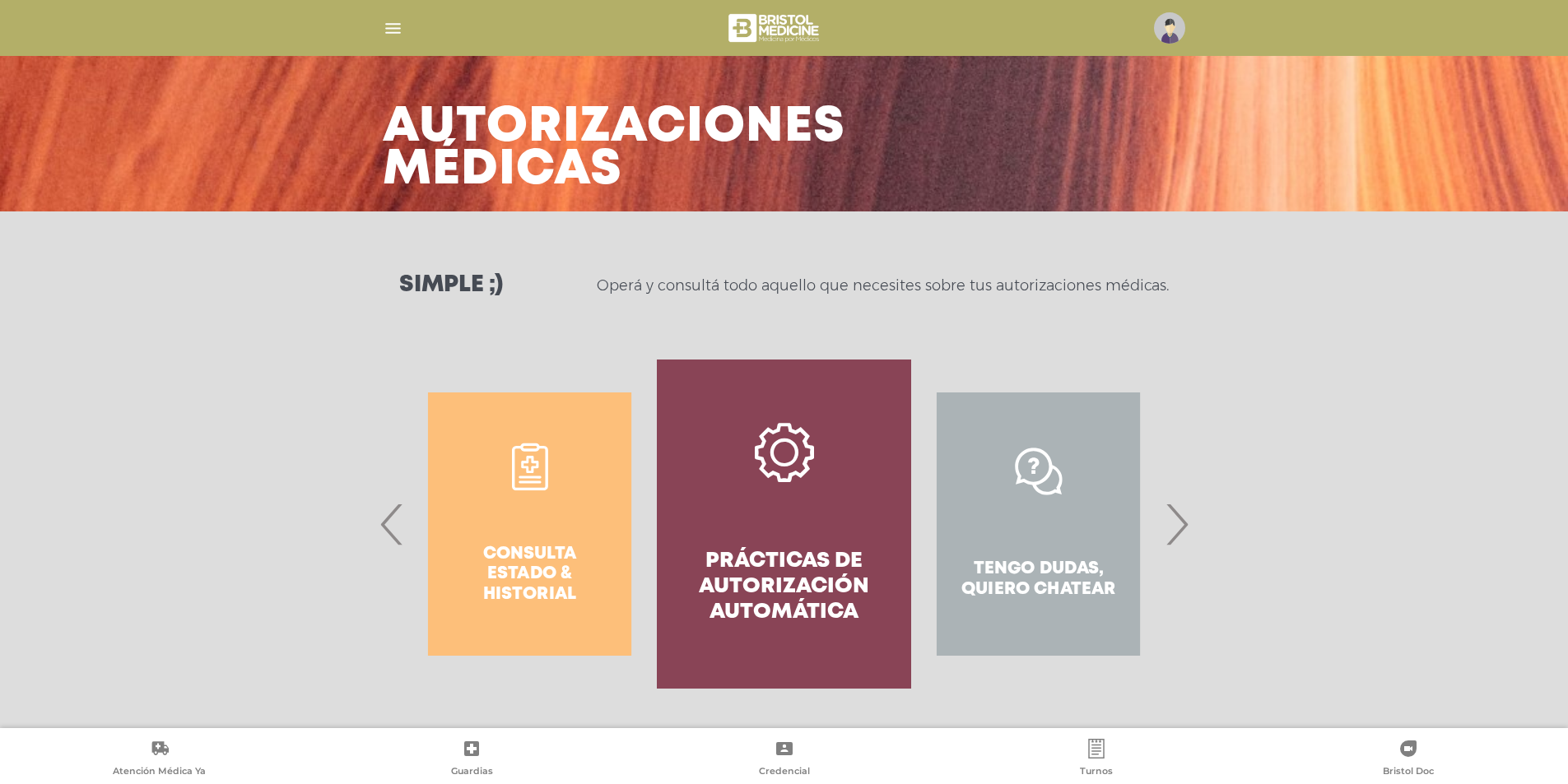
click at [1167, 529] on span "›" at bounding box center [1176, 524] width 32 height 88
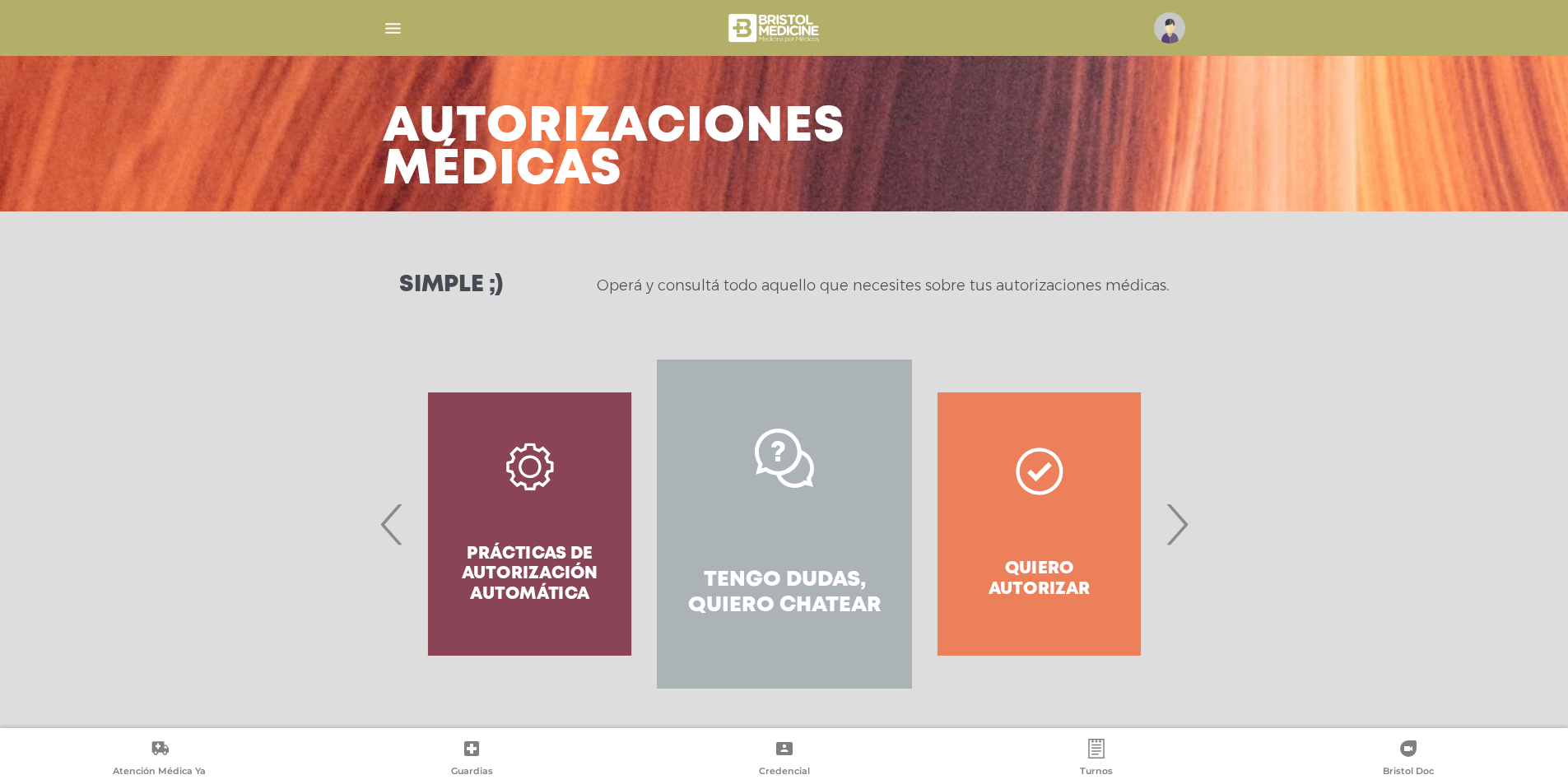
click at [1167, 529] on span "›" at bounding box center [1176, 524] width 32 height 88
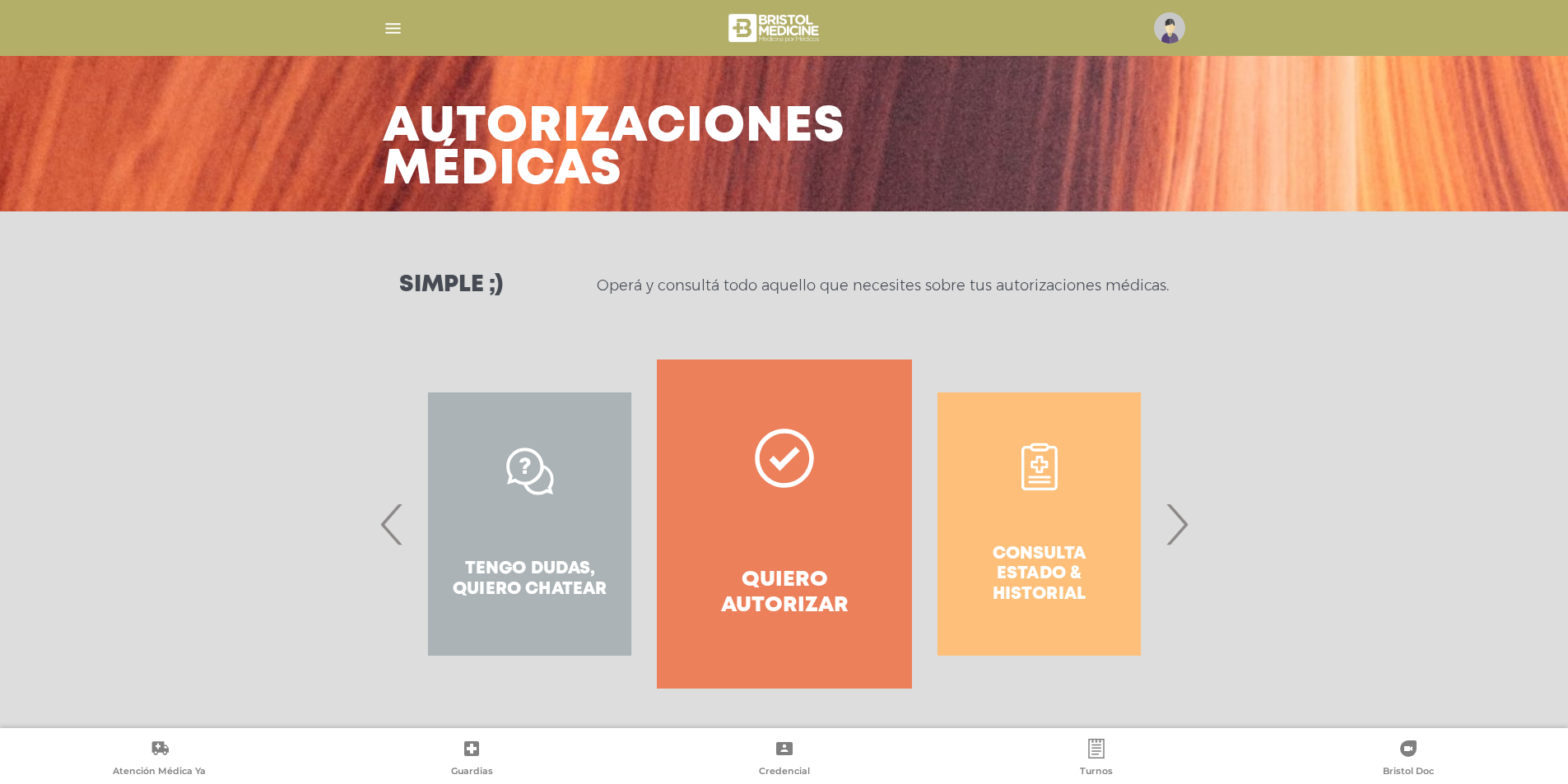
click at [1032, 578] on div "Consulta estado & historial" at bounding box center [1039, 524] width 255 height 329
click at [556, 594] on div "Tengo dudas, quiero chatear" at bounding box center [530, 524] width 255 height 329
click at [492, 464] on div "Tengo dudas, quiero chatear" at bounding box center [530, 524] width 255 height 329
click at [776, 461] on polygon at bounding box center [784, 459] width 30 height 24
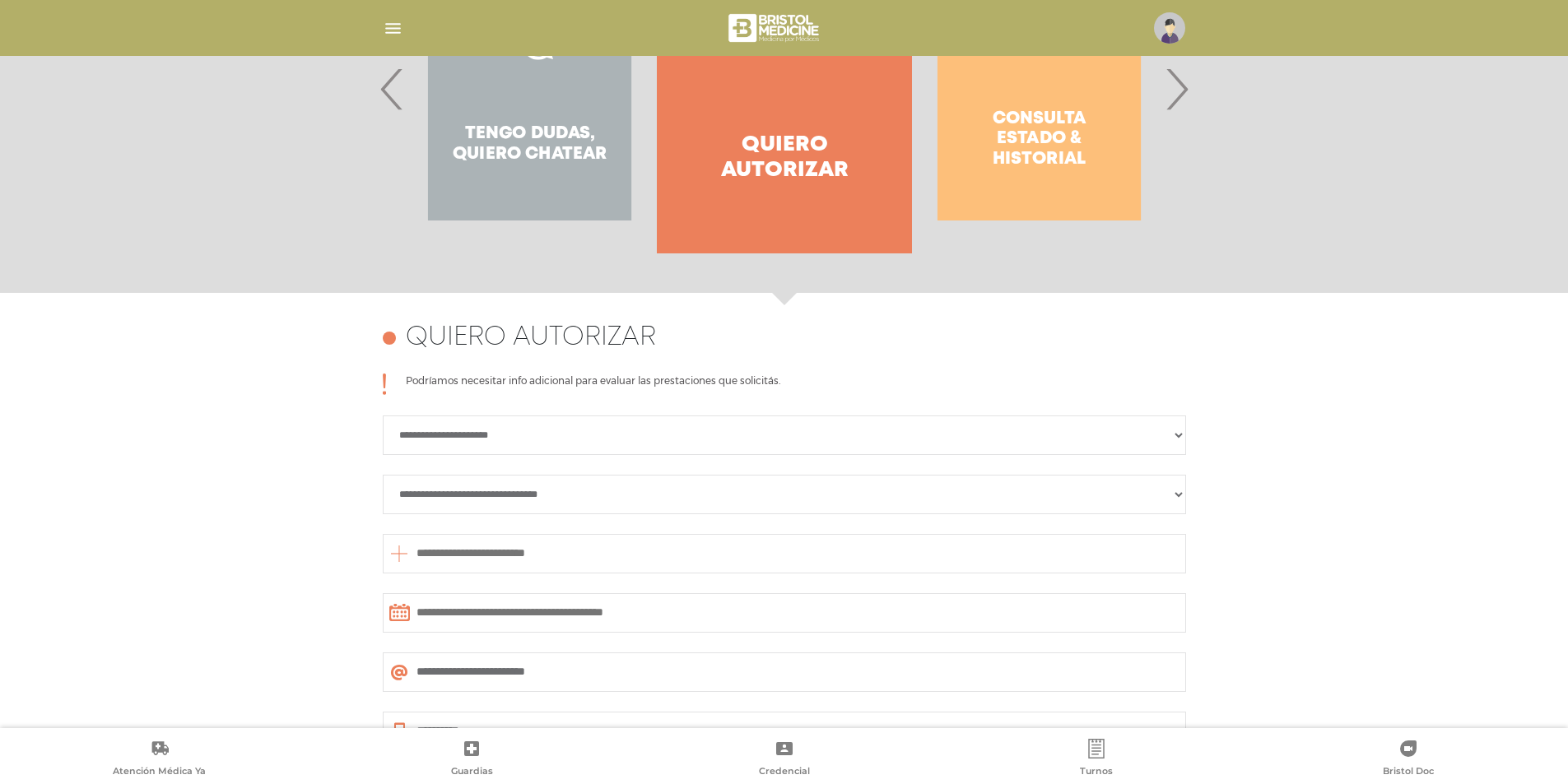
scroll to position [467, 0]
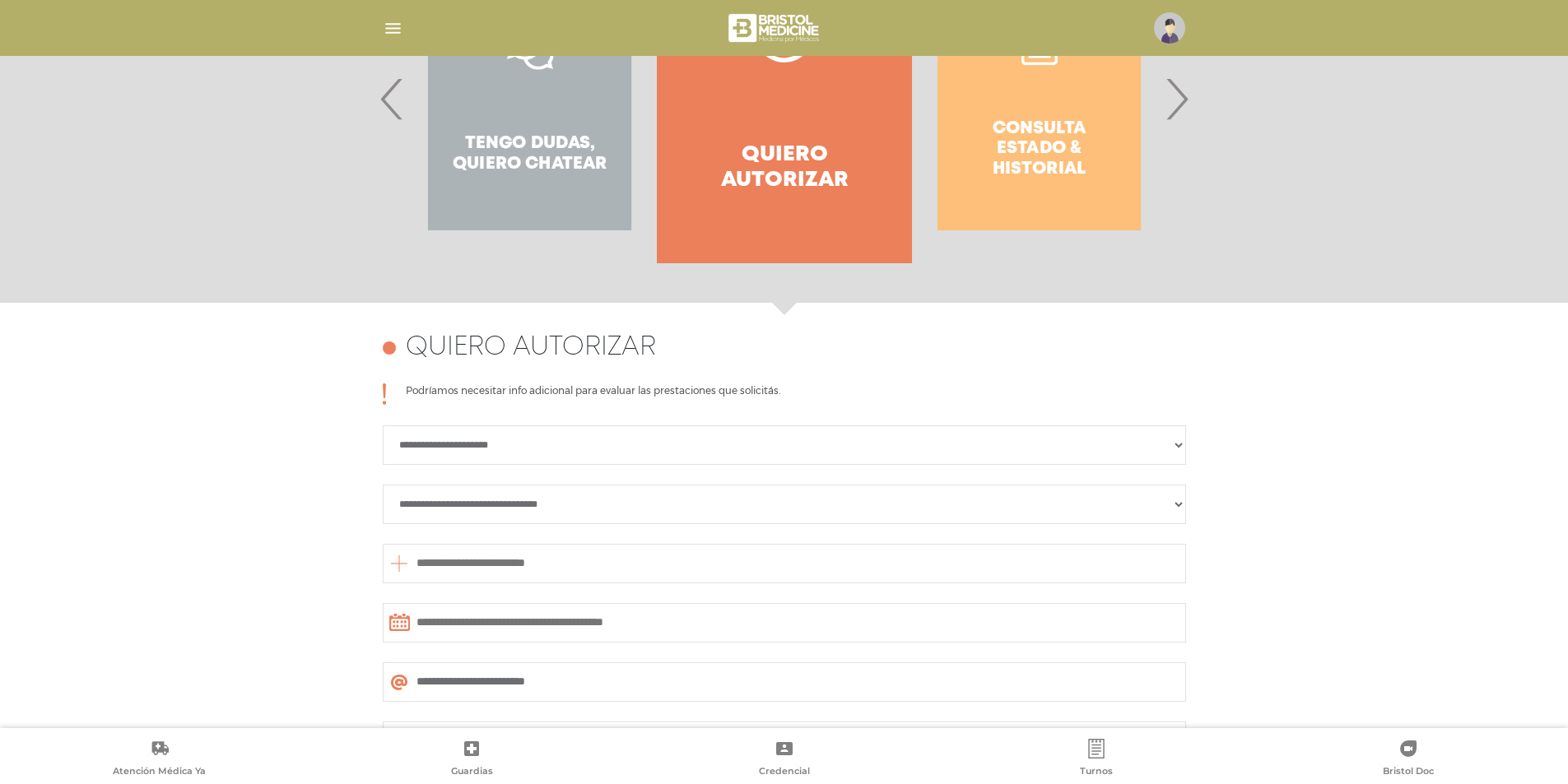
click at [1186, 103] on span "›" at bounding box center [1176, 98] width 32 height 88
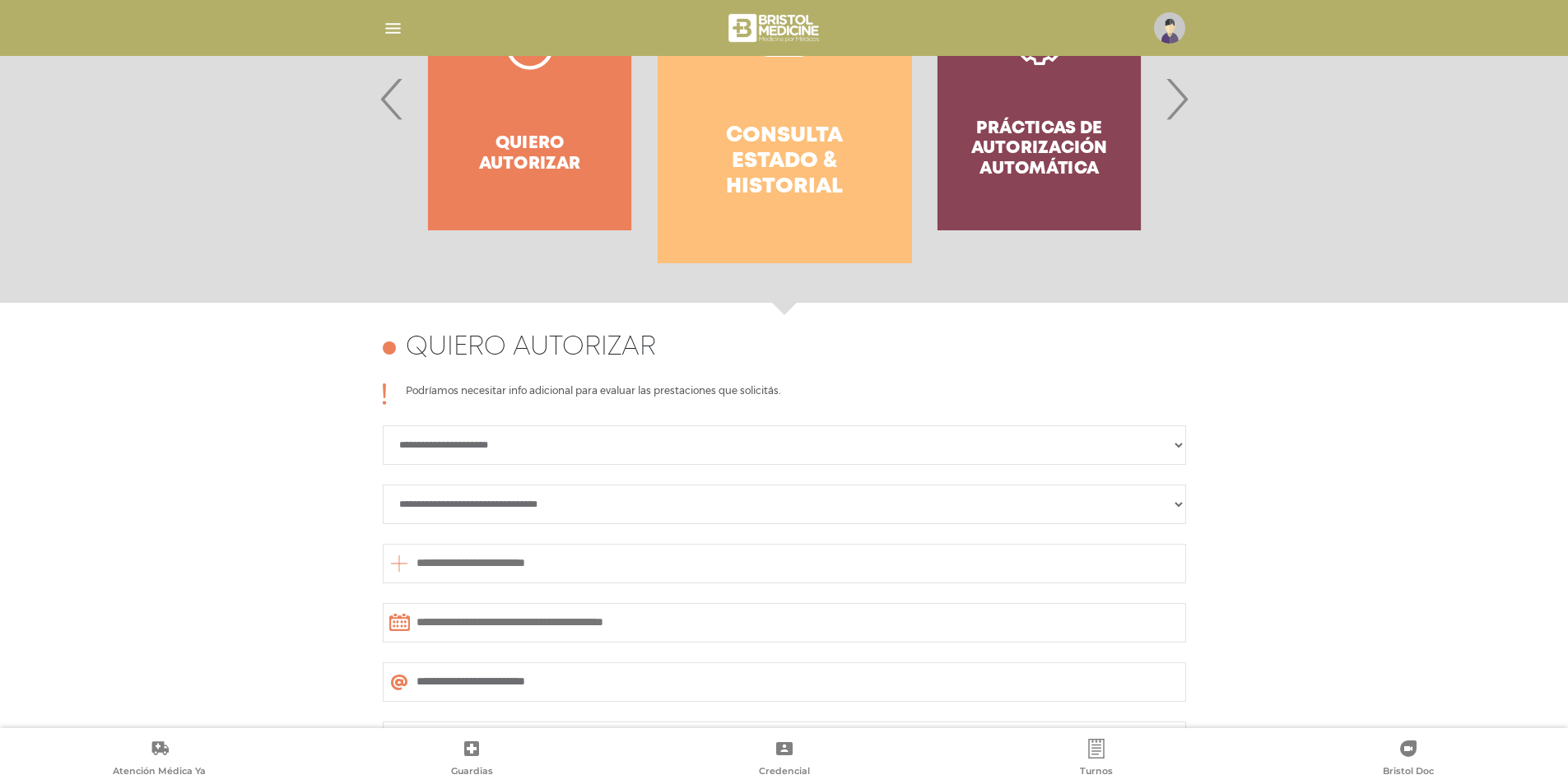
click at [839, 131] on h4 "Consulta estado & historial" at bounding box center [784, 162] width 195 height 78
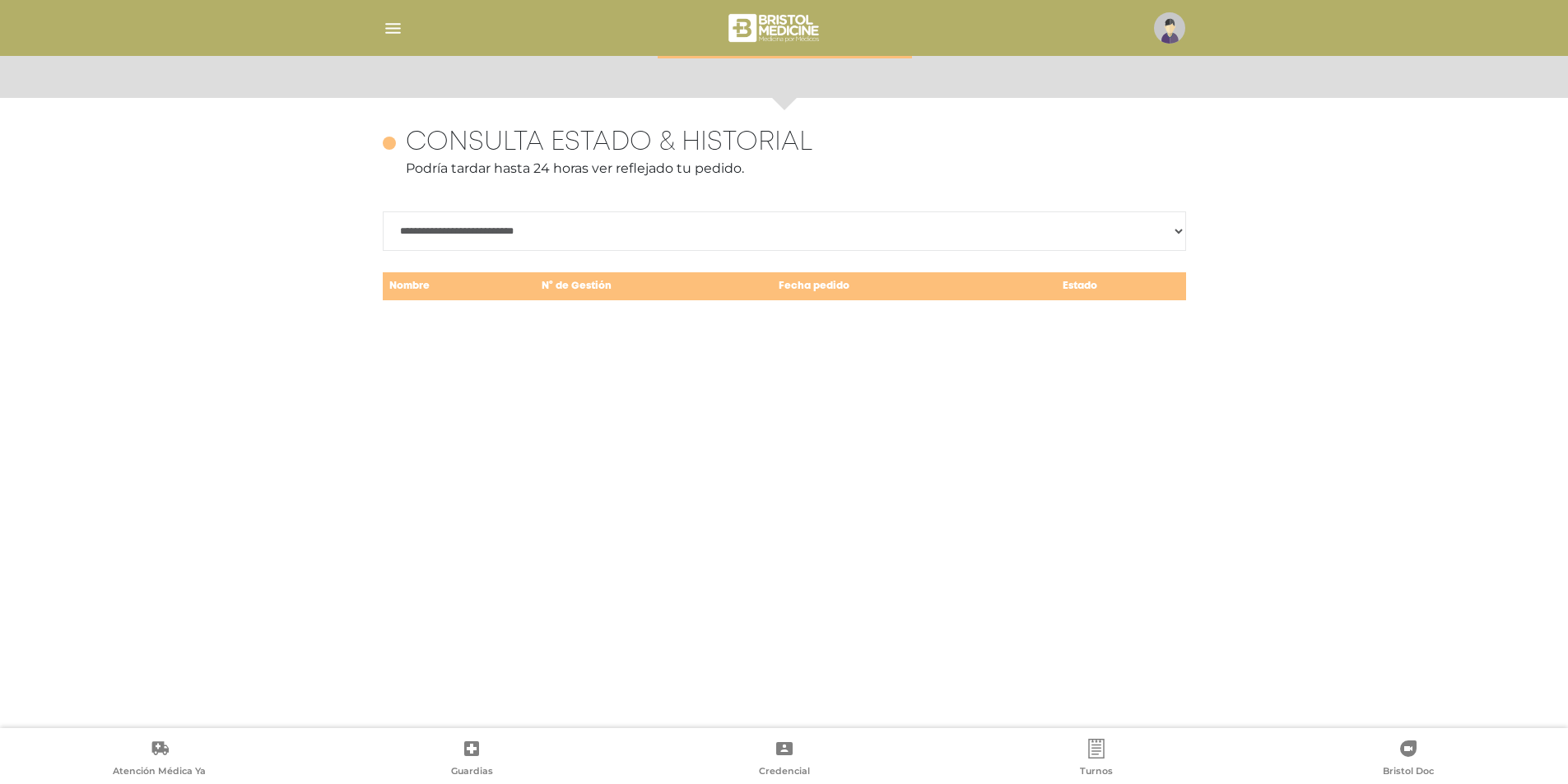
scroll to position [714, 0]
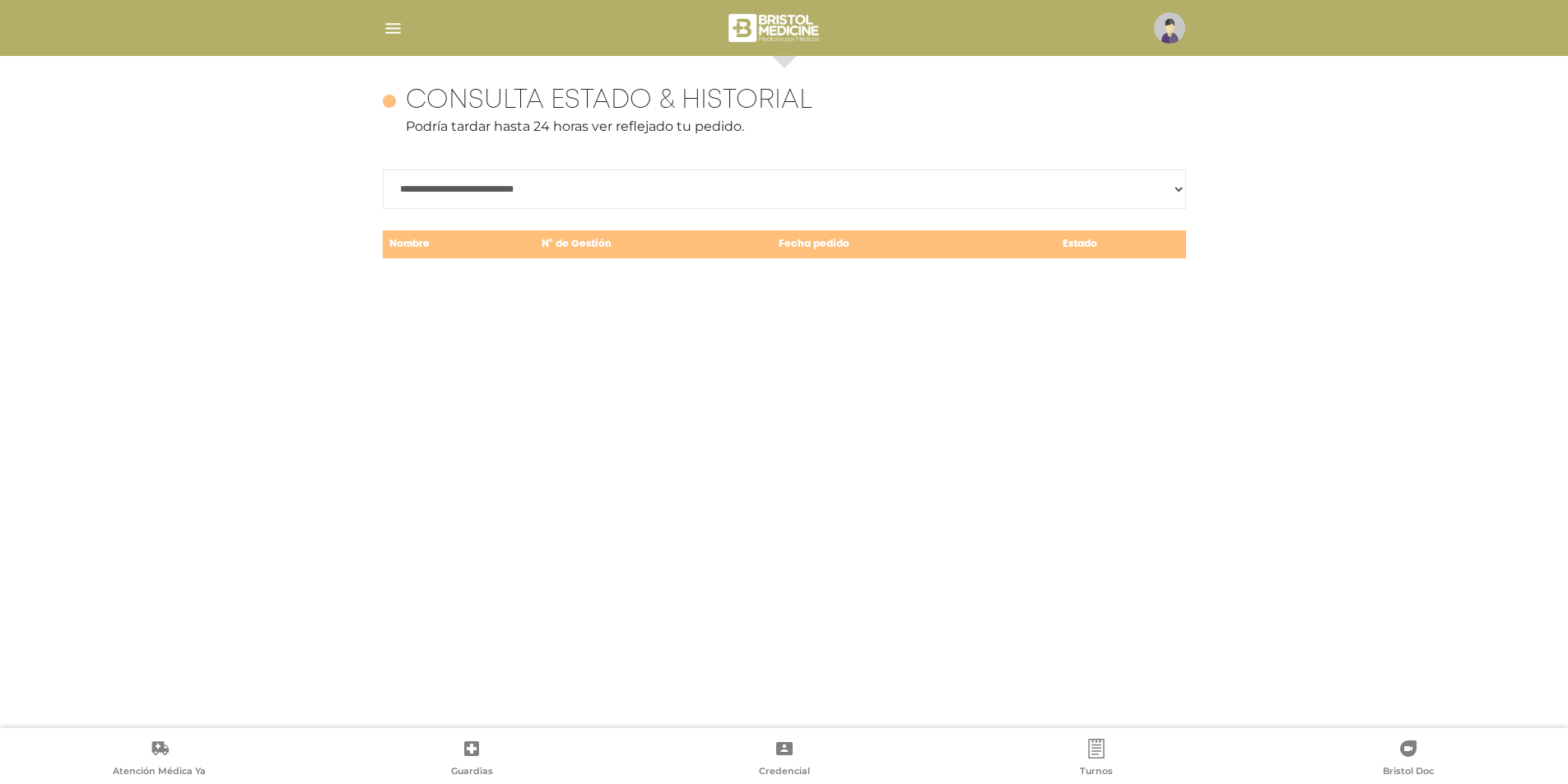
click at [688, 190] on select "**********" at bounding box center [784, 188] width 804 height 40
select select "**********"
click at [383, 169] on select "**********" at bounding box center [784, 188] width 804 height 40
click at [570, 298] on div "**********" at bounding box center [784, 392] width 843 height 672
click at [515, 190] on select "**********" at bounding box center [784, 188] width 804 height 40
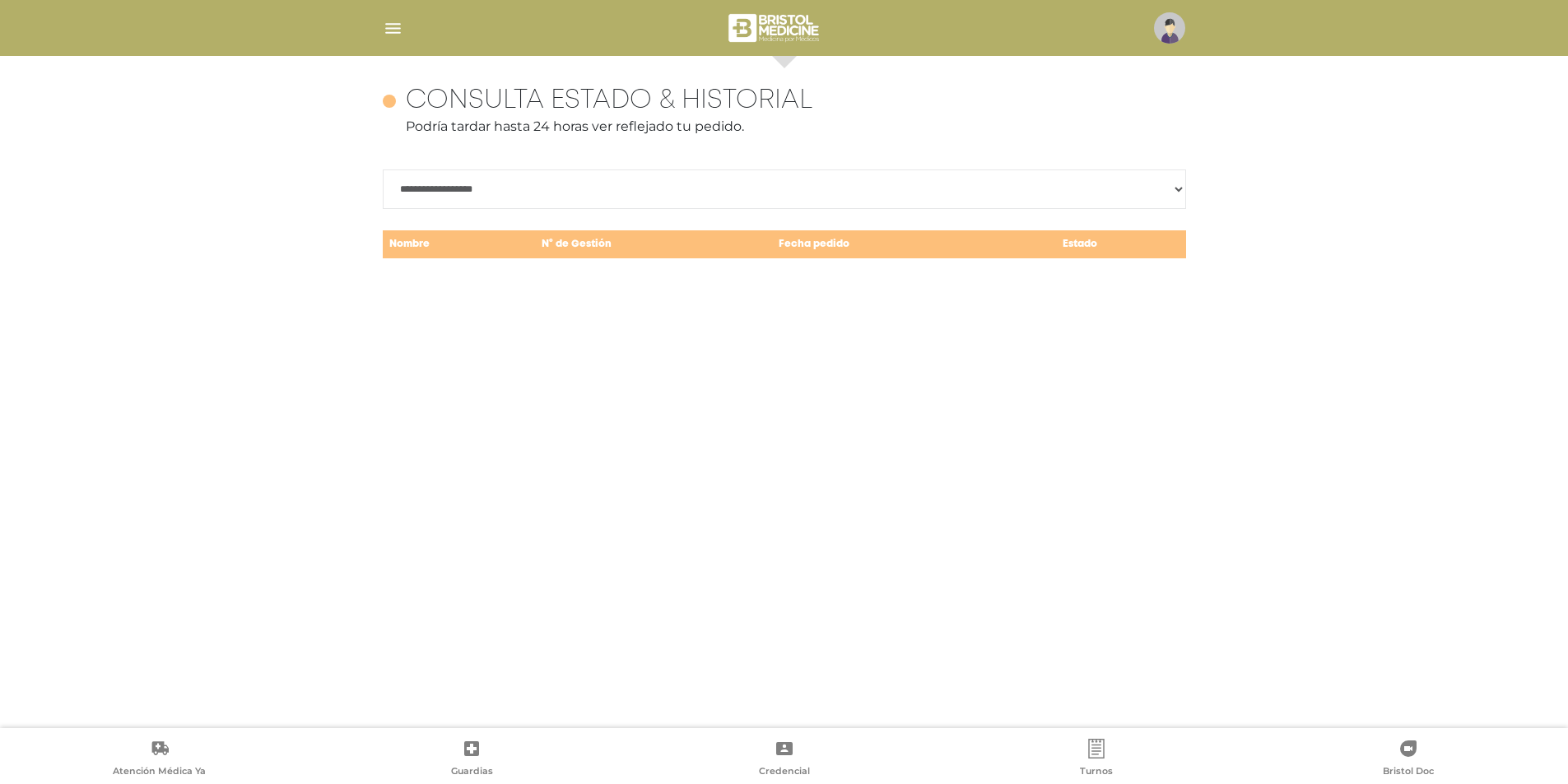
click at [458, 260] on table "Nombre N° de Gestión Fecha pedido Estado" at bounding box center [784, 245] width 804 height 33
click at [465, 266] on div "**********" at bounding box center [784, 392] width 843 height 672
click at [889, 242] on td "Fecha pedido" at bounding box center [891, 244] width 239 height 30
click at [1042, 245] on td "Estado" at bounding box center [1080, 244] width 137 height 30
click at [880, 235] on td "Fecha pedido" at bounding box center [891, 244] width 239 height 30
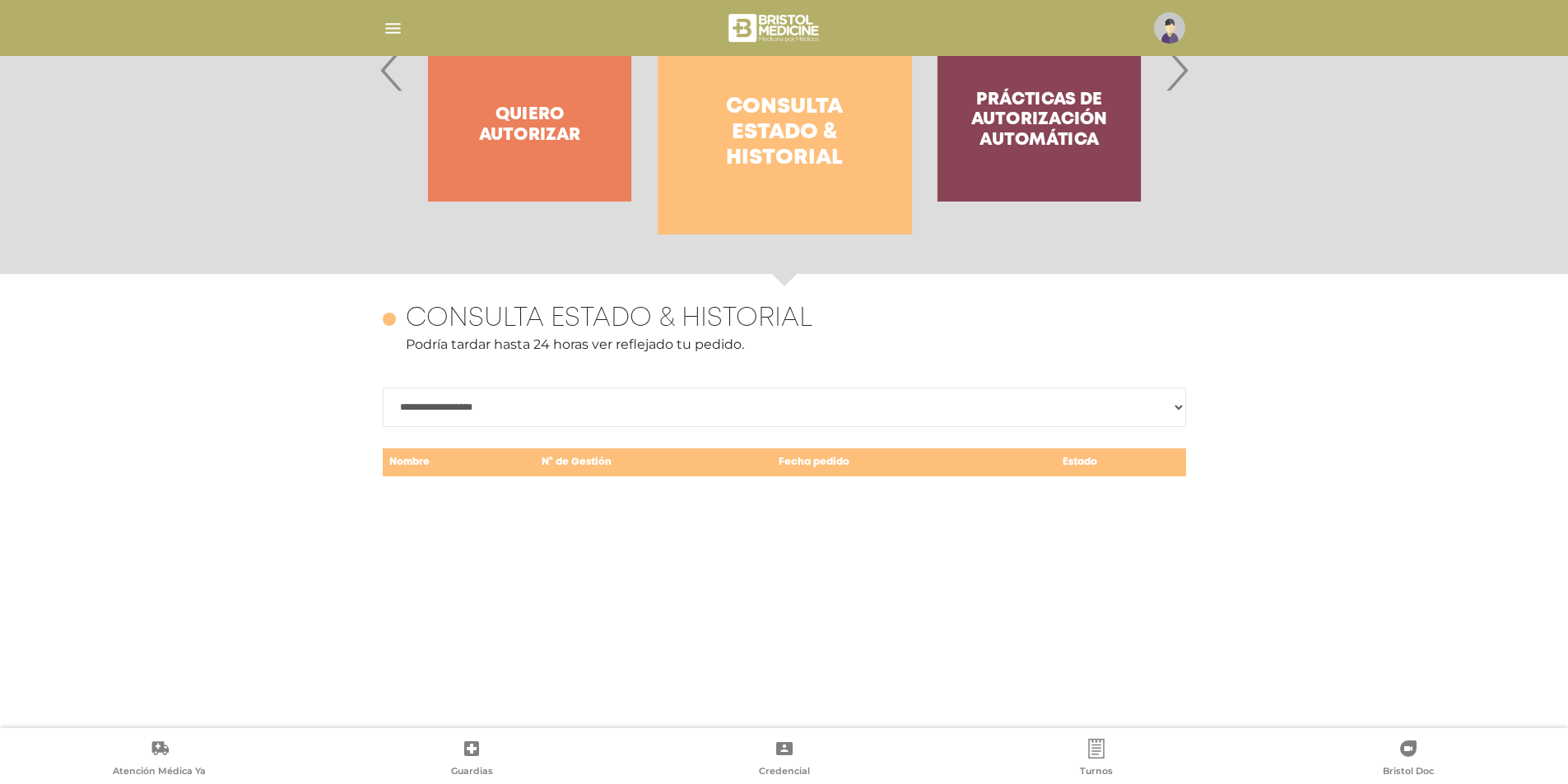
scroll to position [467, 0]
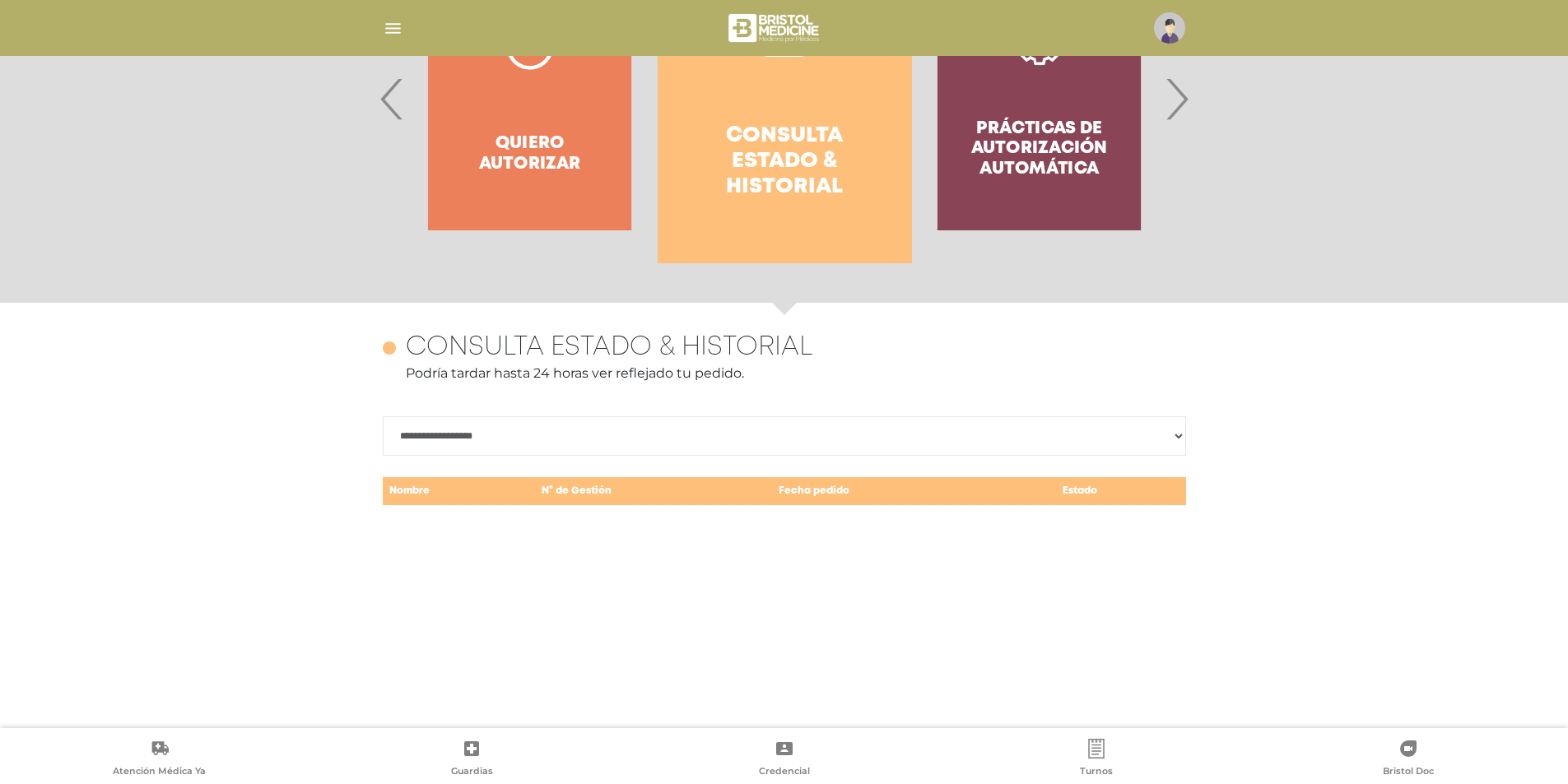
click at [1167, 105] on span "›" at bounding box center [1176, 98] width 32 height 88
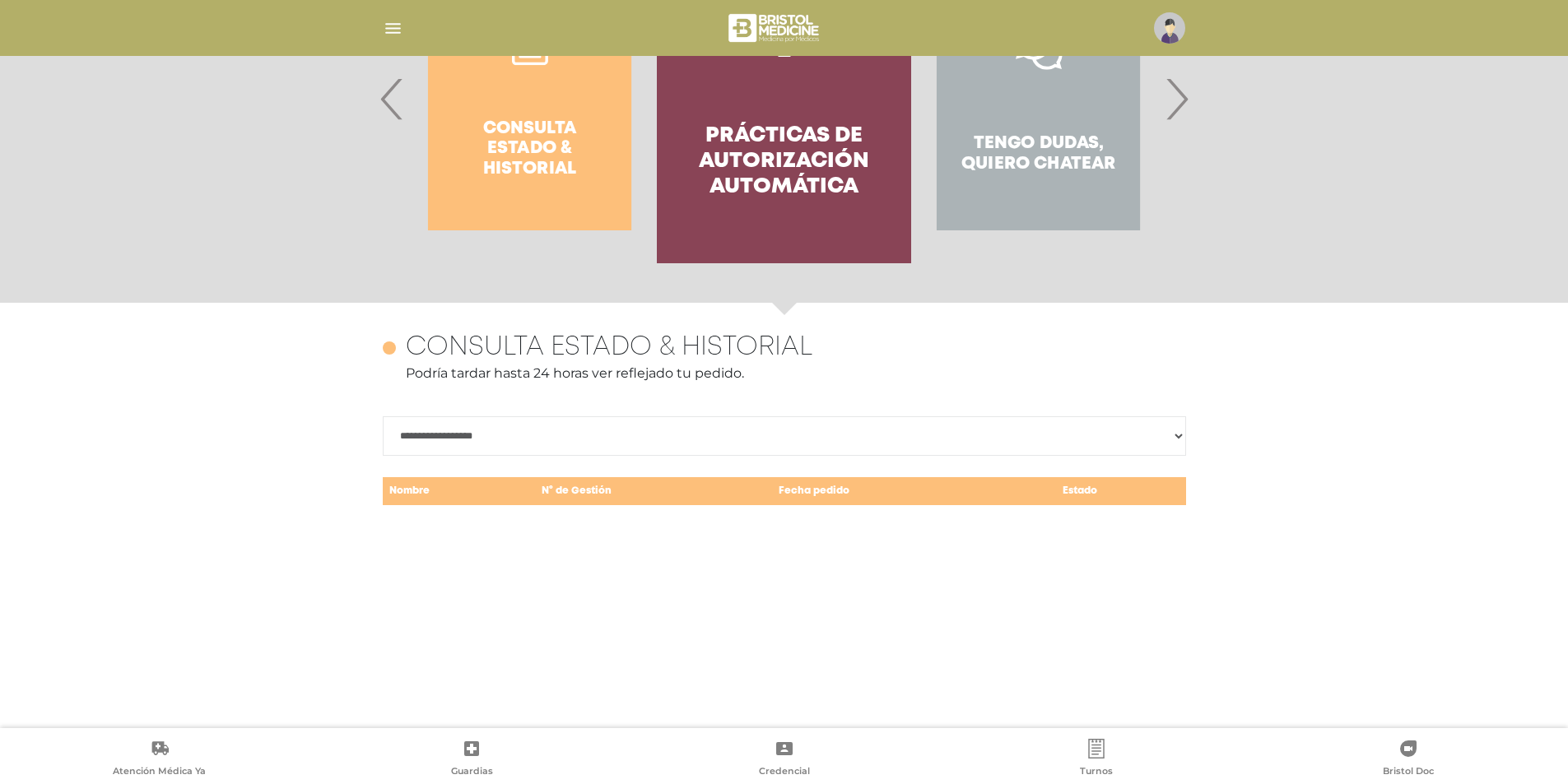
click at [874, 160] on h4 "Prácticas de autorización automática" at bounding box center [784, 162] width 195 height 78
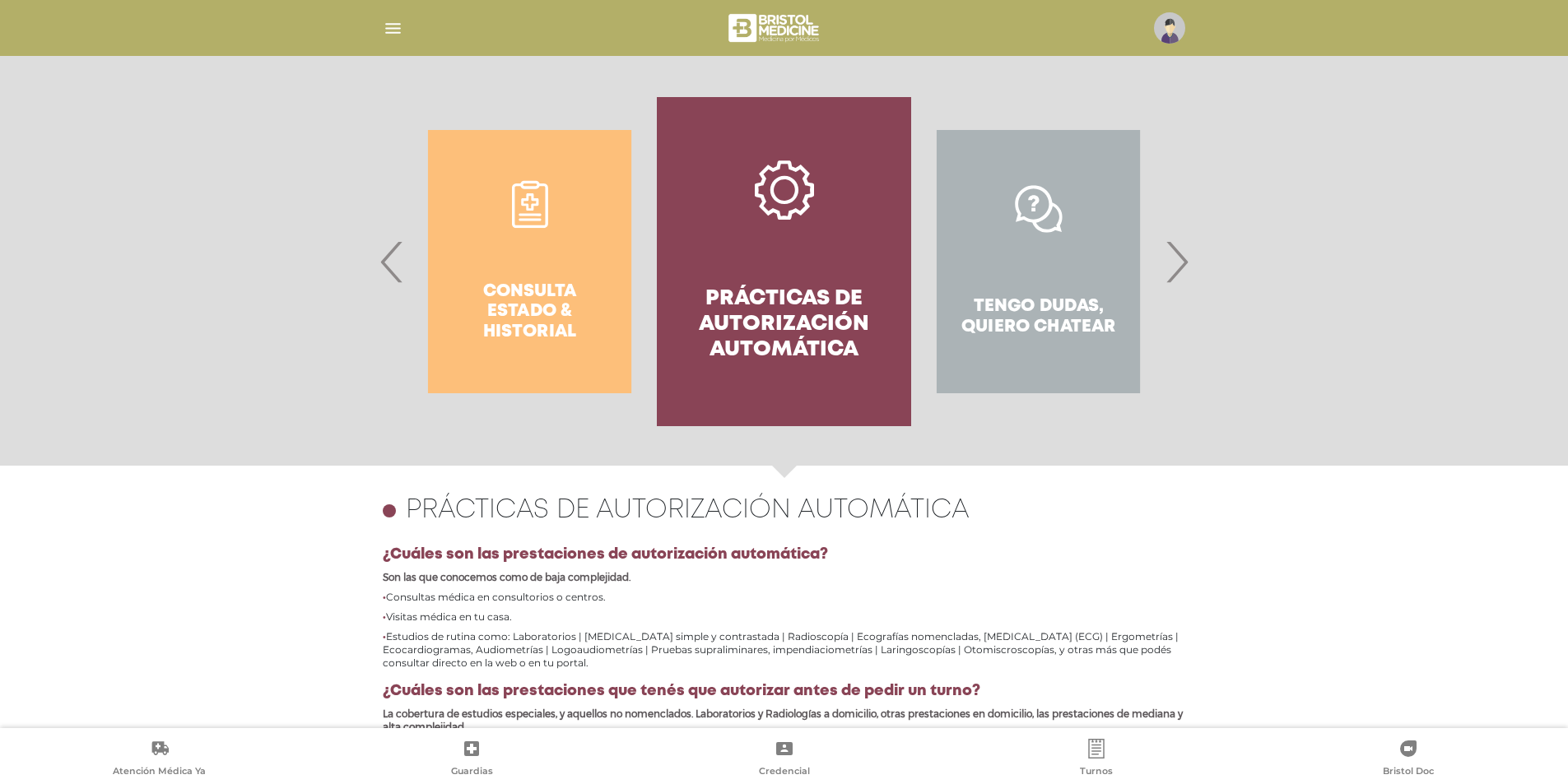
scroll to position [303, 0]
click at [1169, 283] on span "›" at bounding box center [1176, 262] width 32 height 88
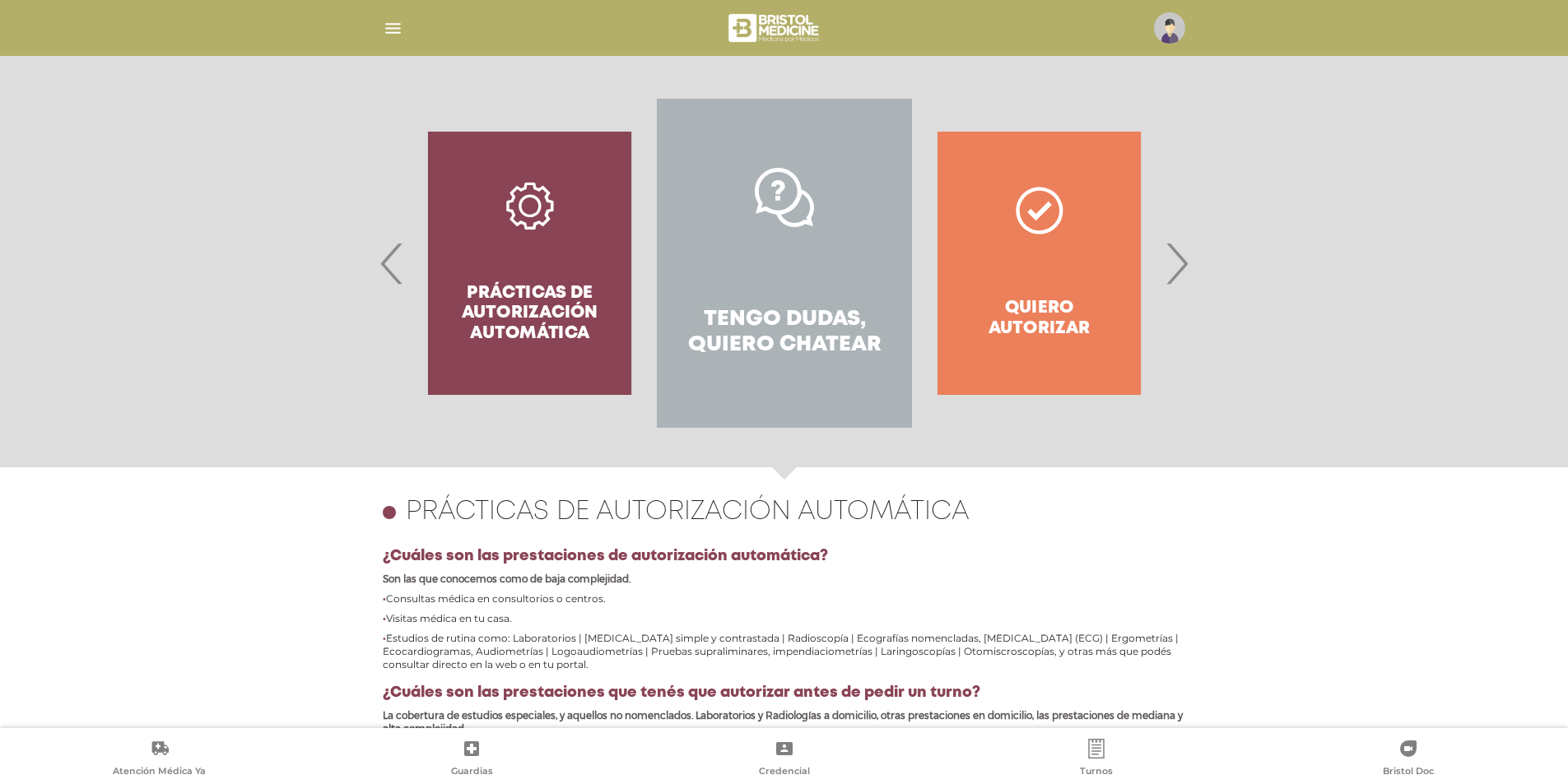
click at [808, 266] on link "Tengo dudas, quiero chatear" at bounding box center [784, 263] width 255 height 329
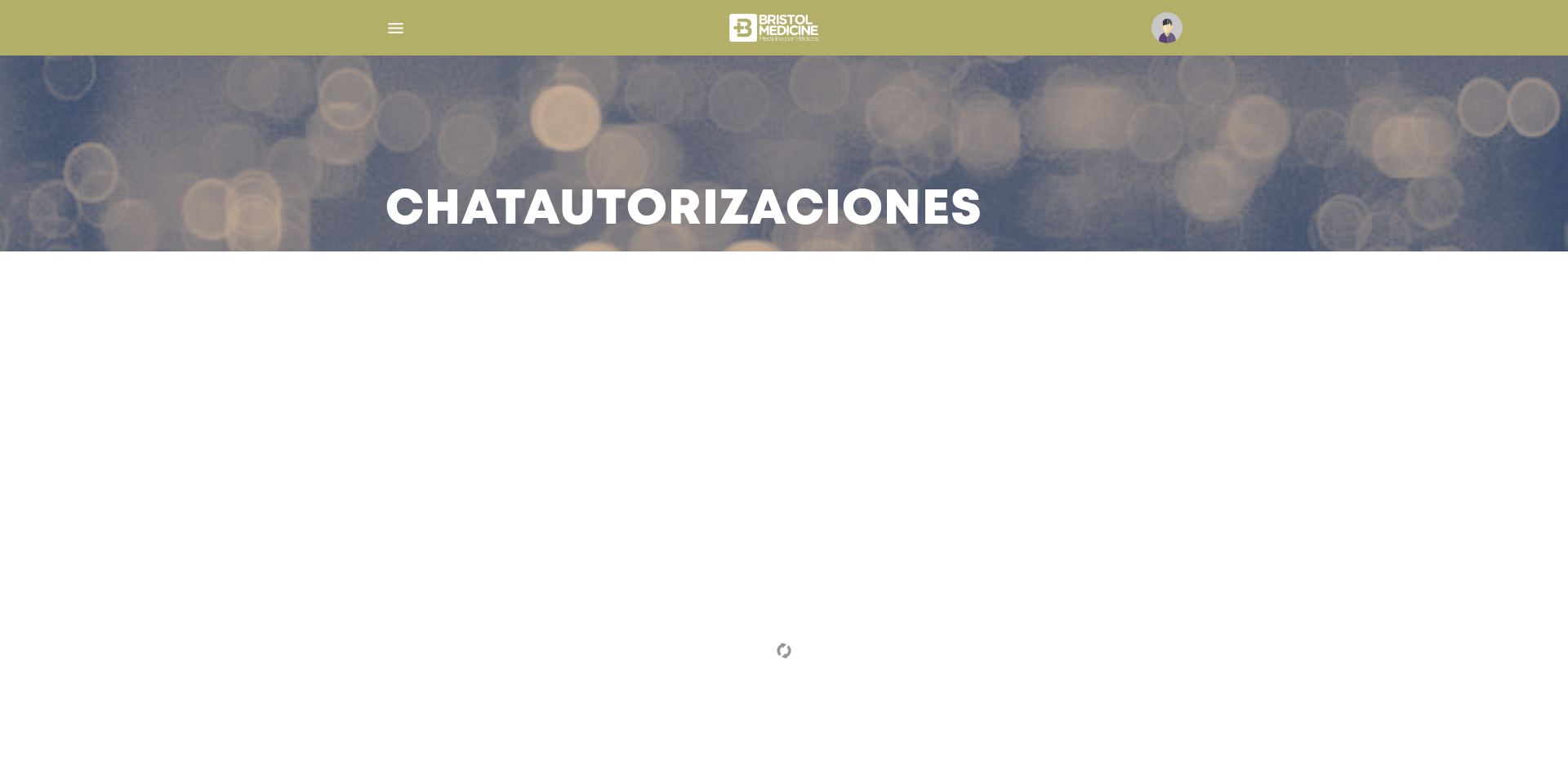
drag, startPoint x: 375, startPoint y: 219, endPoint x: 747, endPoint y: 194, distance: 372.8
click at [747, 194] on div "Chat Autorizaciones" at bounding box center [783, 153] width 836 height 196
click at [744, 196] on h3 "Chat Autorizaciones" at bounding box center [684, 210] width 597 height 42
drag, startPoint x: 389, startPoint y: 208, endPoint x: 1117, endPoint y: 225, distance: 728.2
click at [1117, 225] on div "Chat Autorizaciones" at bounding box center [783, 153] width 836 height 196
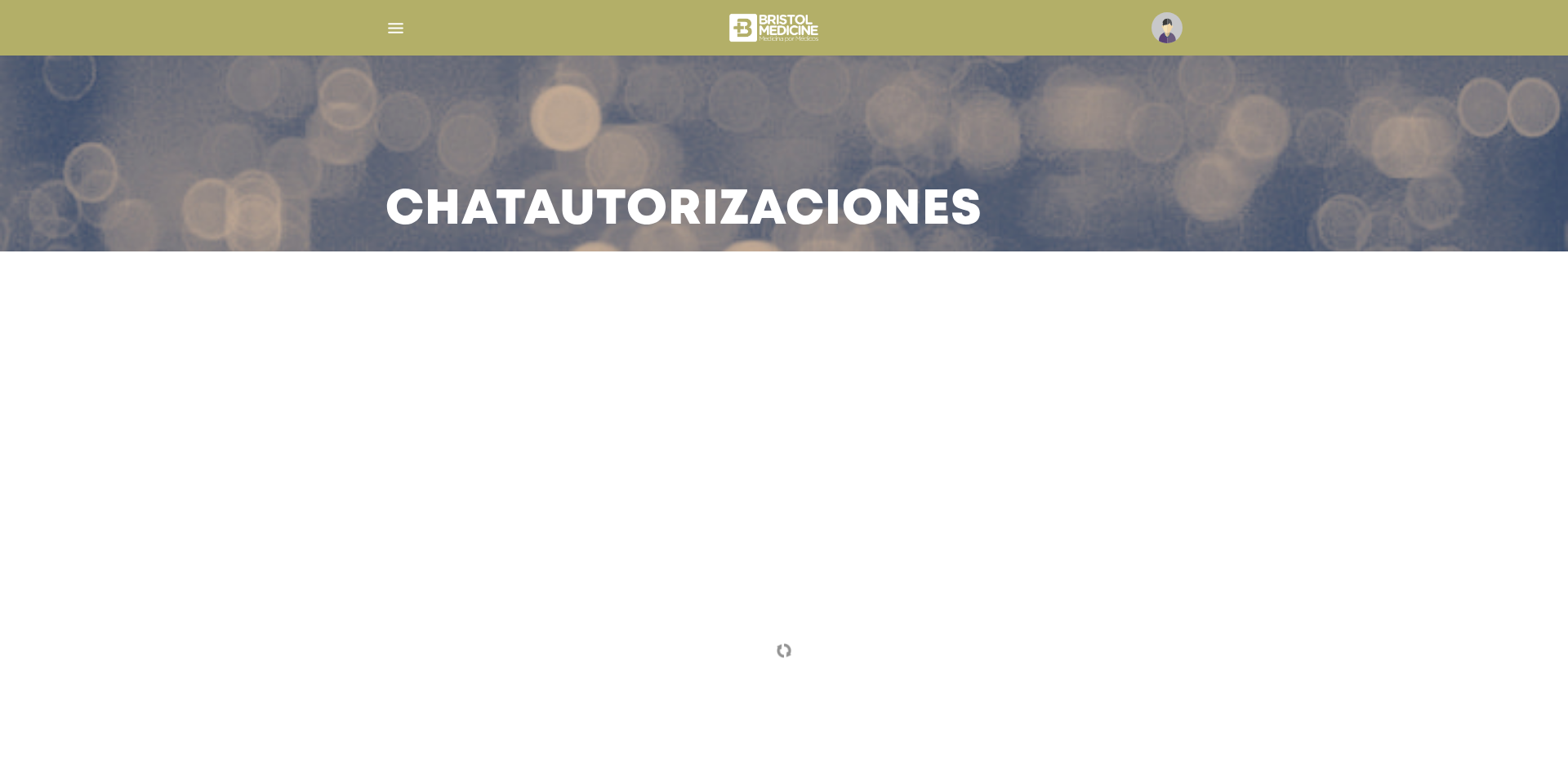
click at [1117, 225] on div "Chat Autorizaciones" at bounding box center [783, 153] width 836 height 196
click at [799, 605] on div at bounding box center [784, 484] width 1045 height 387
click at [838, 200] on h3 "Chat Autorizaciones" at bounding box center [684, 210] width 597 height 42
click at [791, 499] on div at bounding box center [784, 484] width 1045 height 387
click at [879, 608] on div at bounding box center [784, 484] width 1045 height 387
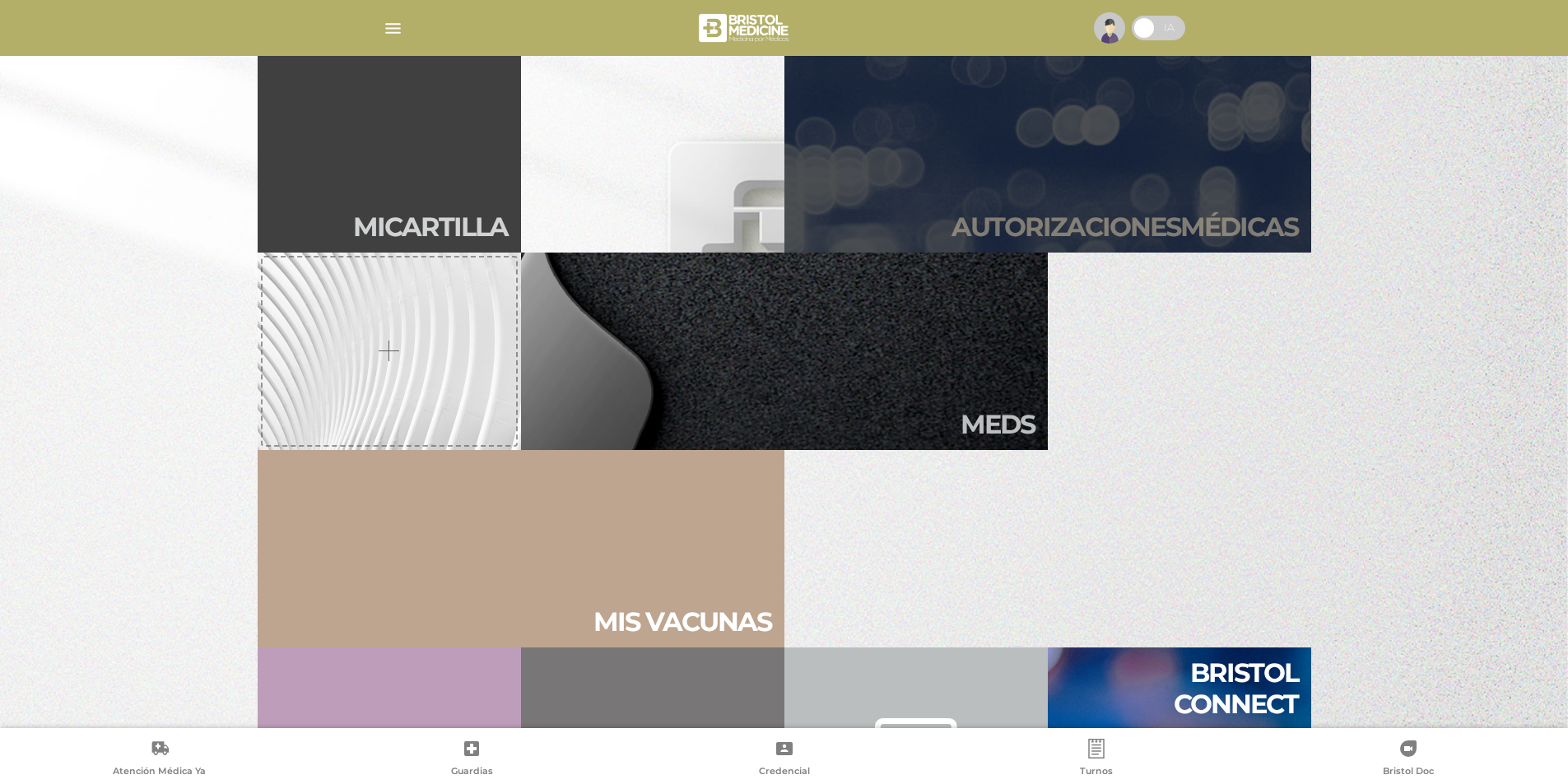
scroll to position [671, 0]
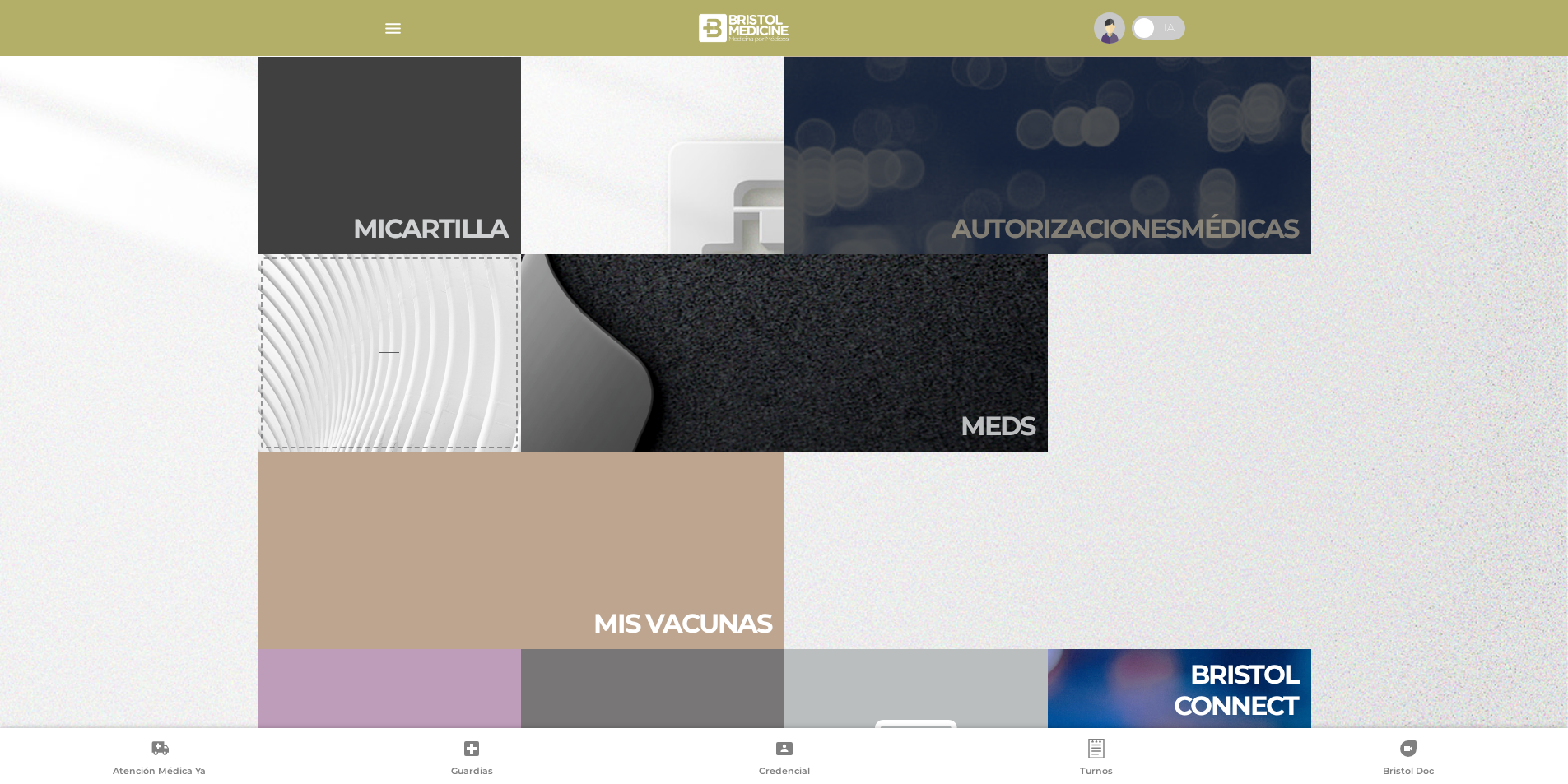
click at [1118, 179] on link "Autori zaciones médicas" at bounding box center [1048, 154] width 527 height 197
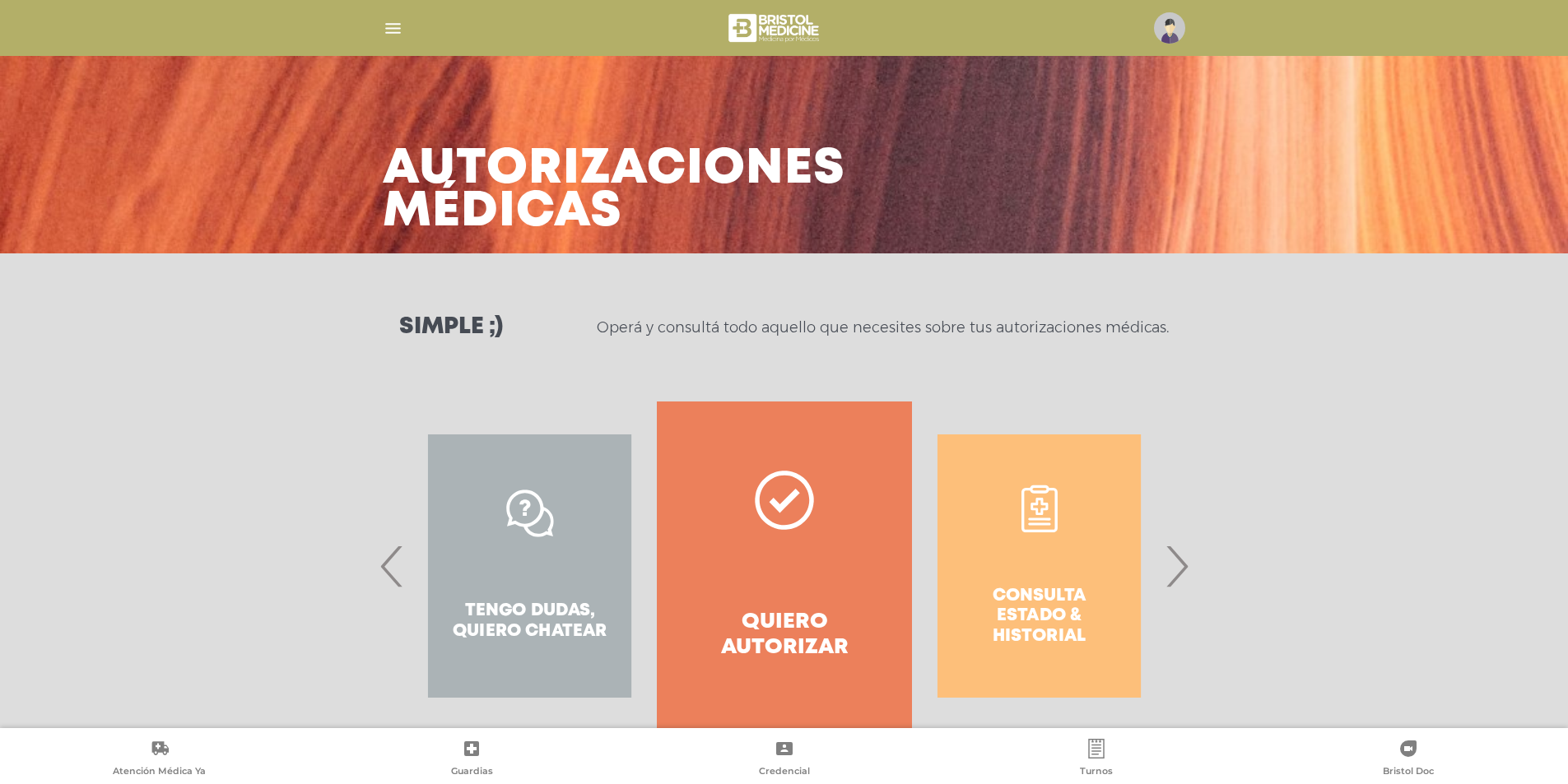
click at [1181, 564] on span "›" at bounding box center [1176, 565] width 32 height 88
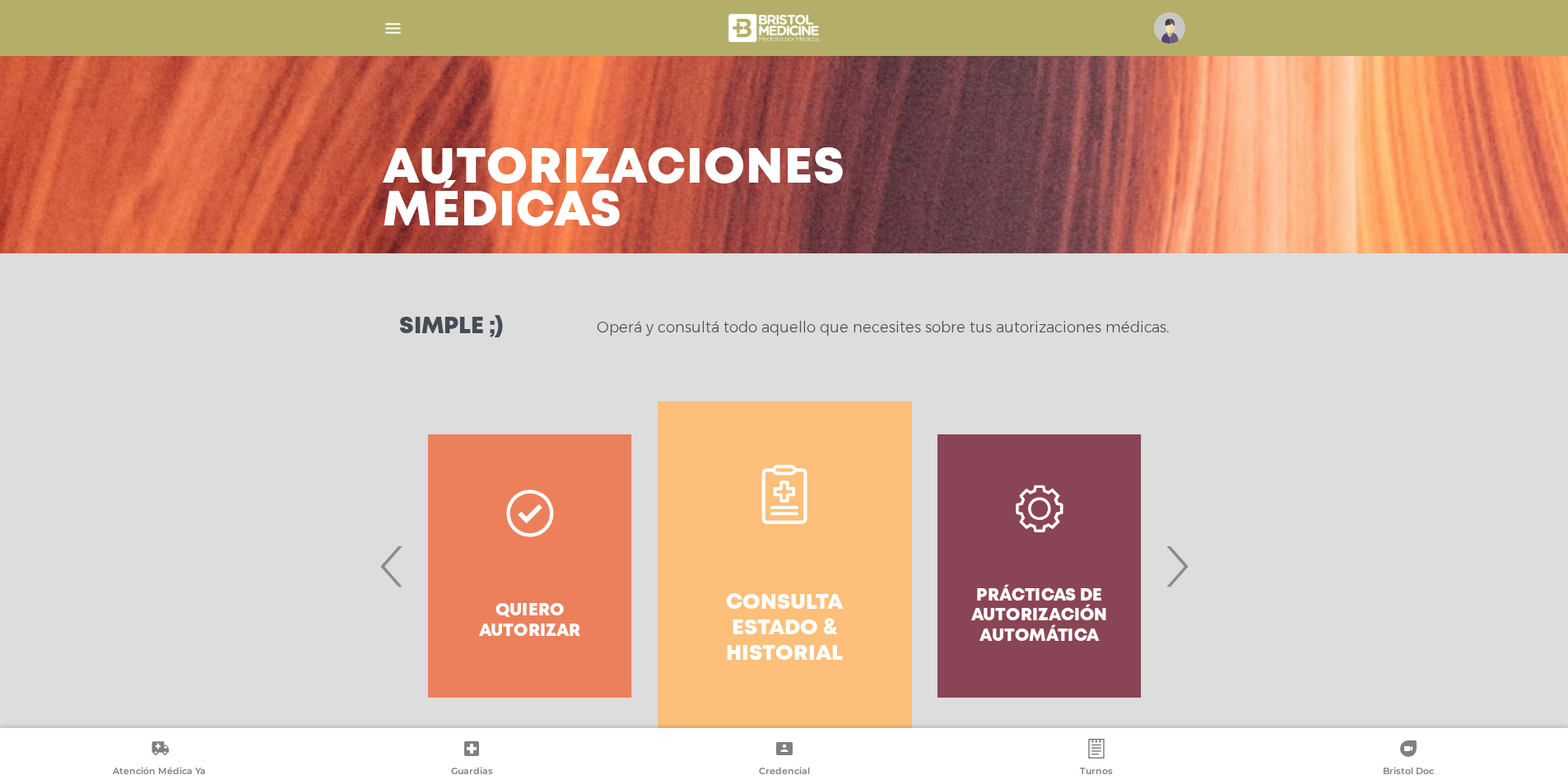
click at [715, 556] on link "Consulta estado & historial" at bounding box center [785, 565] width 255 height 329
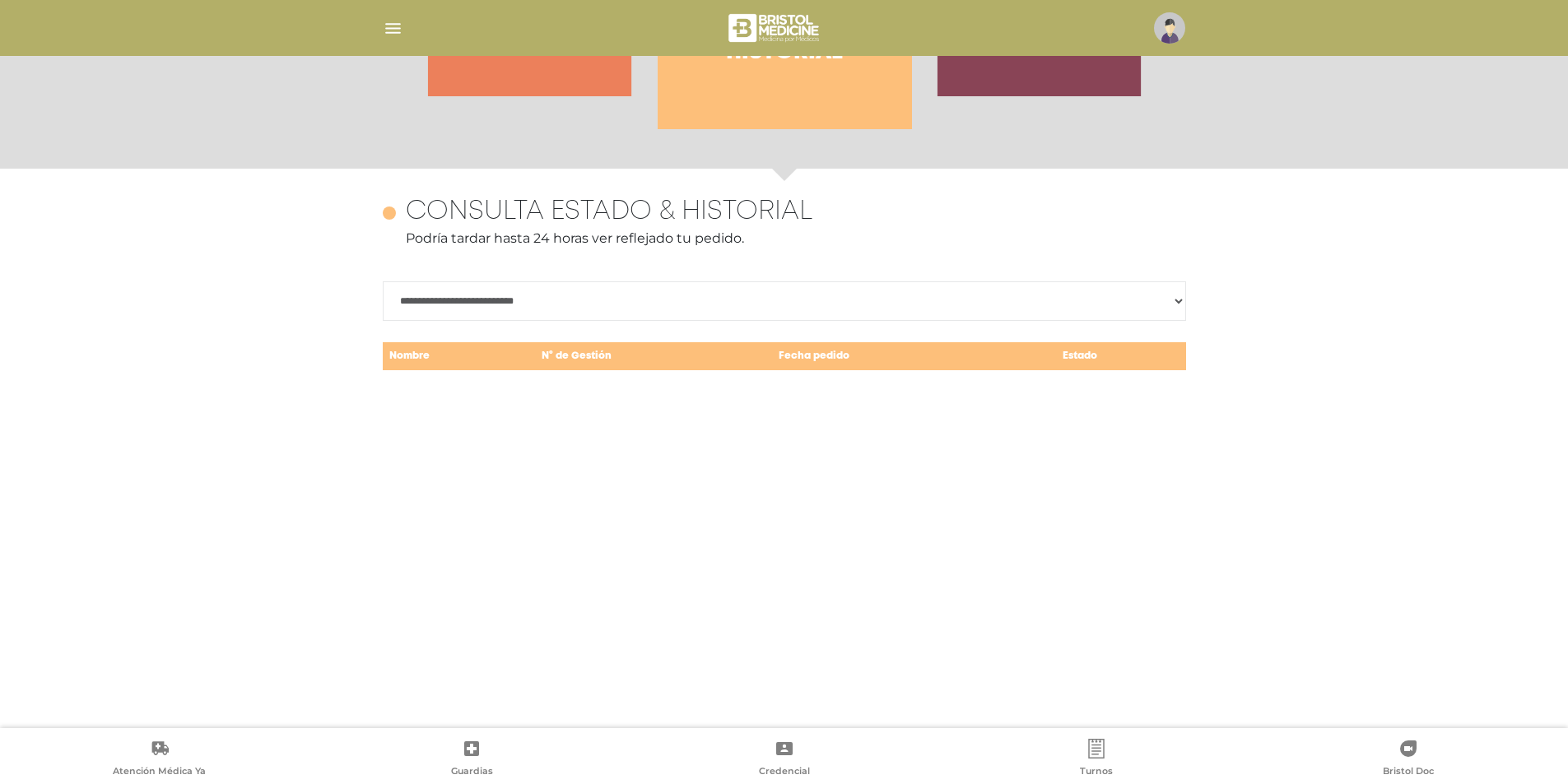
scroll to position [714, 0]
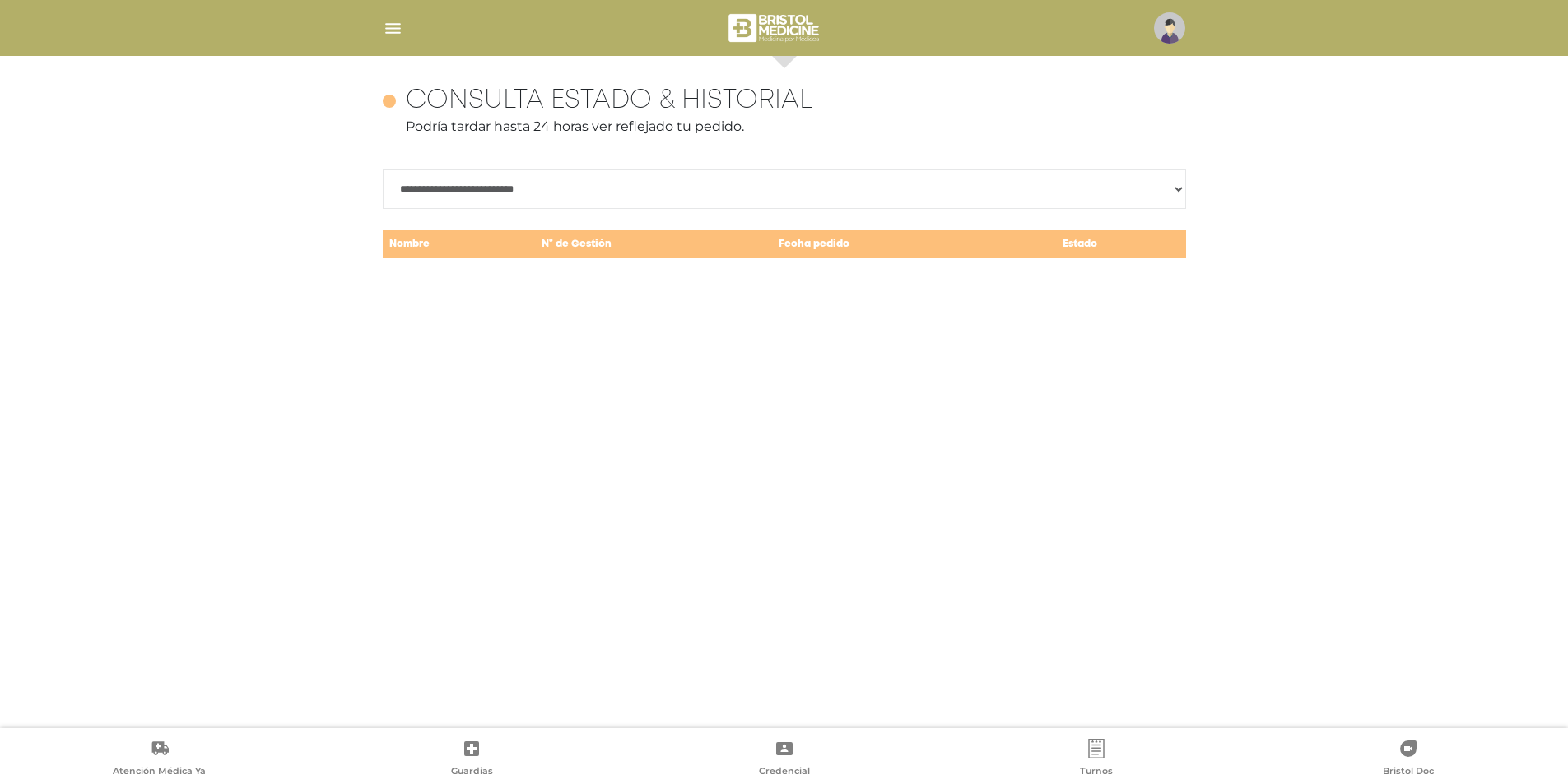
click at [1184, 191] on select "**********" at bounding box center [784, 188] width 804 height 40
select select "**********"
click at [383, 169] on select "**********" at bounding box center [784, 188] width 804 height 40
click at [1057, 250] on td "Estado" at bounding box center [1080, 244] width 137 height 30
click at [956, 347] on div "**********" at bounding box center [784, 392] width 843 height 672
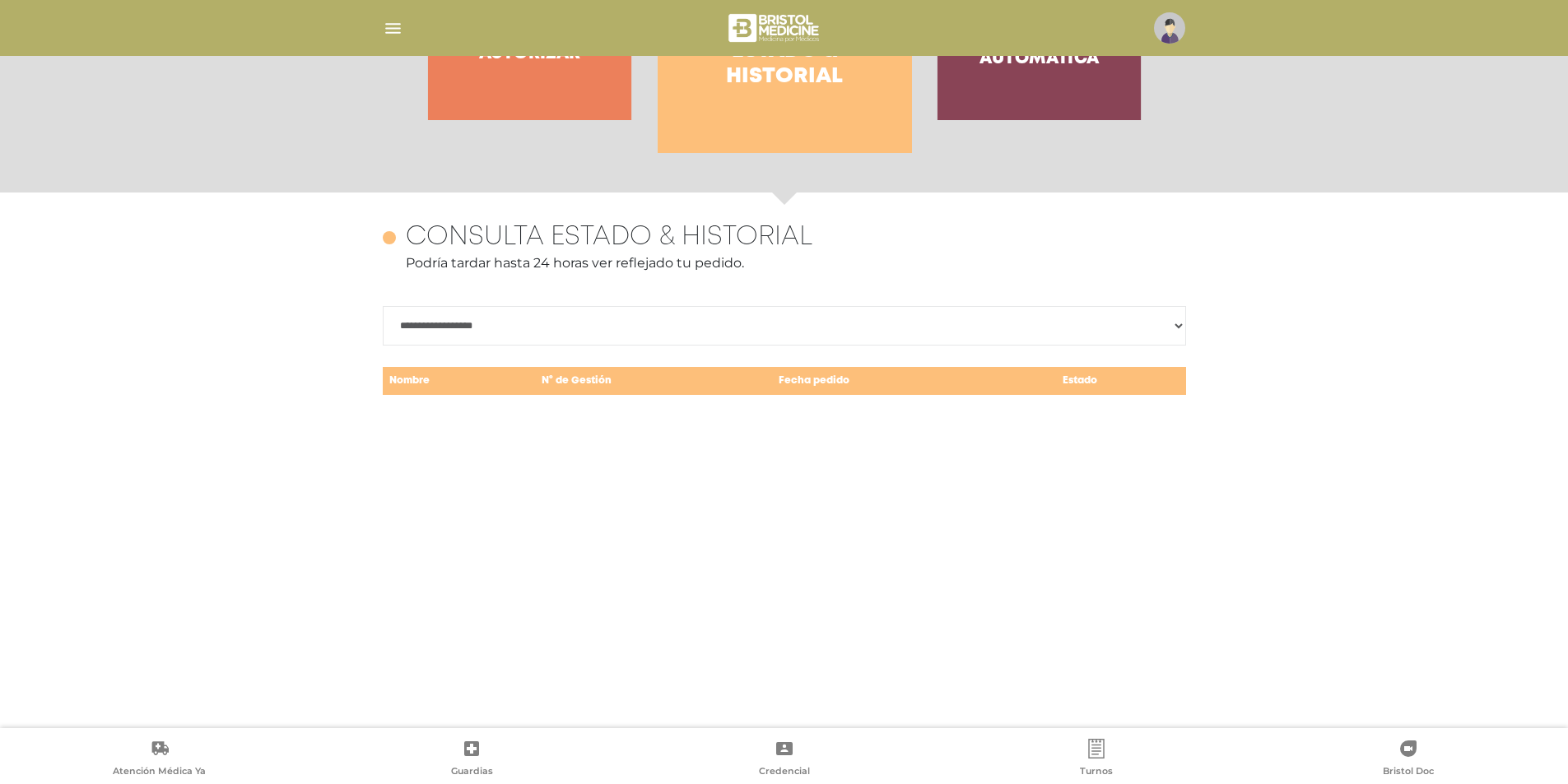
scroll to position [467, 0]
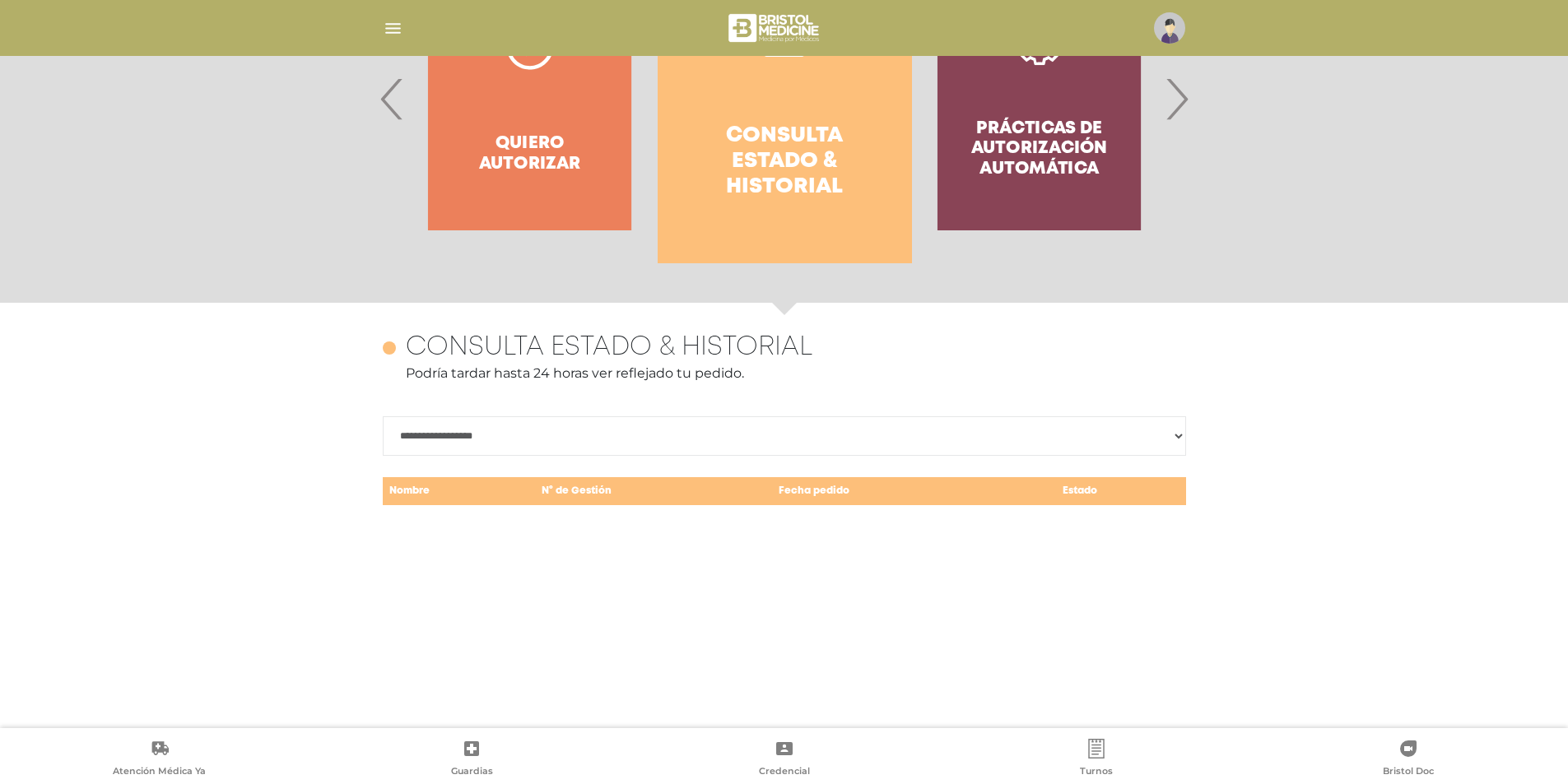
click at [997, 506] on td "Fecha pedido" at bounding box center [891, 491] width 239 height 30
click at [807, 464] on div "**********" at bounding box center [784, 420] width 804 height 176
click at [562, 165] on div "Quiero autorizar" at bounding box center [530, 98] width 255 height 329
click at [1170, 110] on span "›" at bounding box center [1176, 98] width 32 height 88
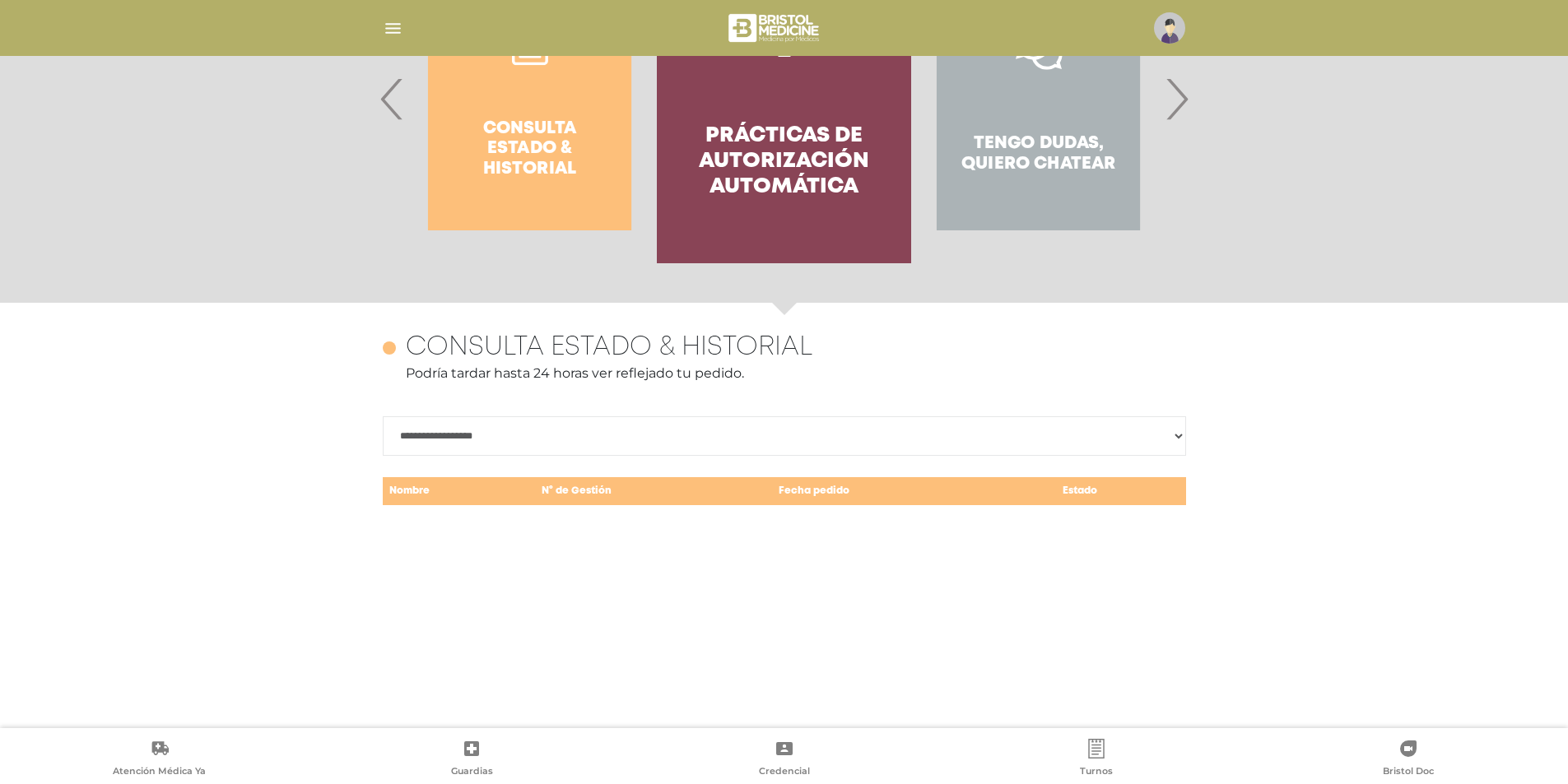
click at [391, 117] on span "‹" at bounding box center [392, 98] width 32 height 88
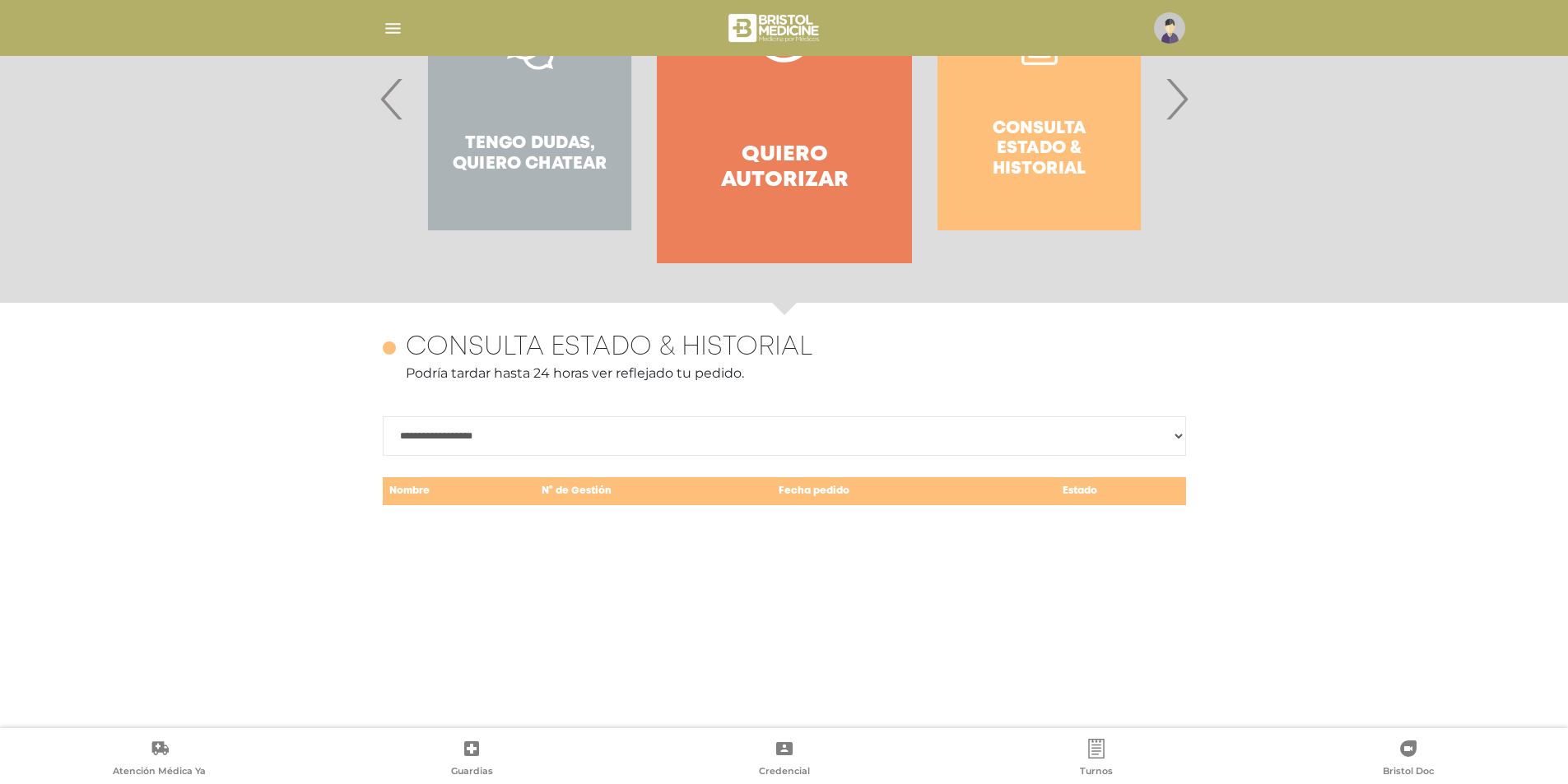
click at [391, 117] on span "‹" at bounding box center [392, 98] width 32 height 88
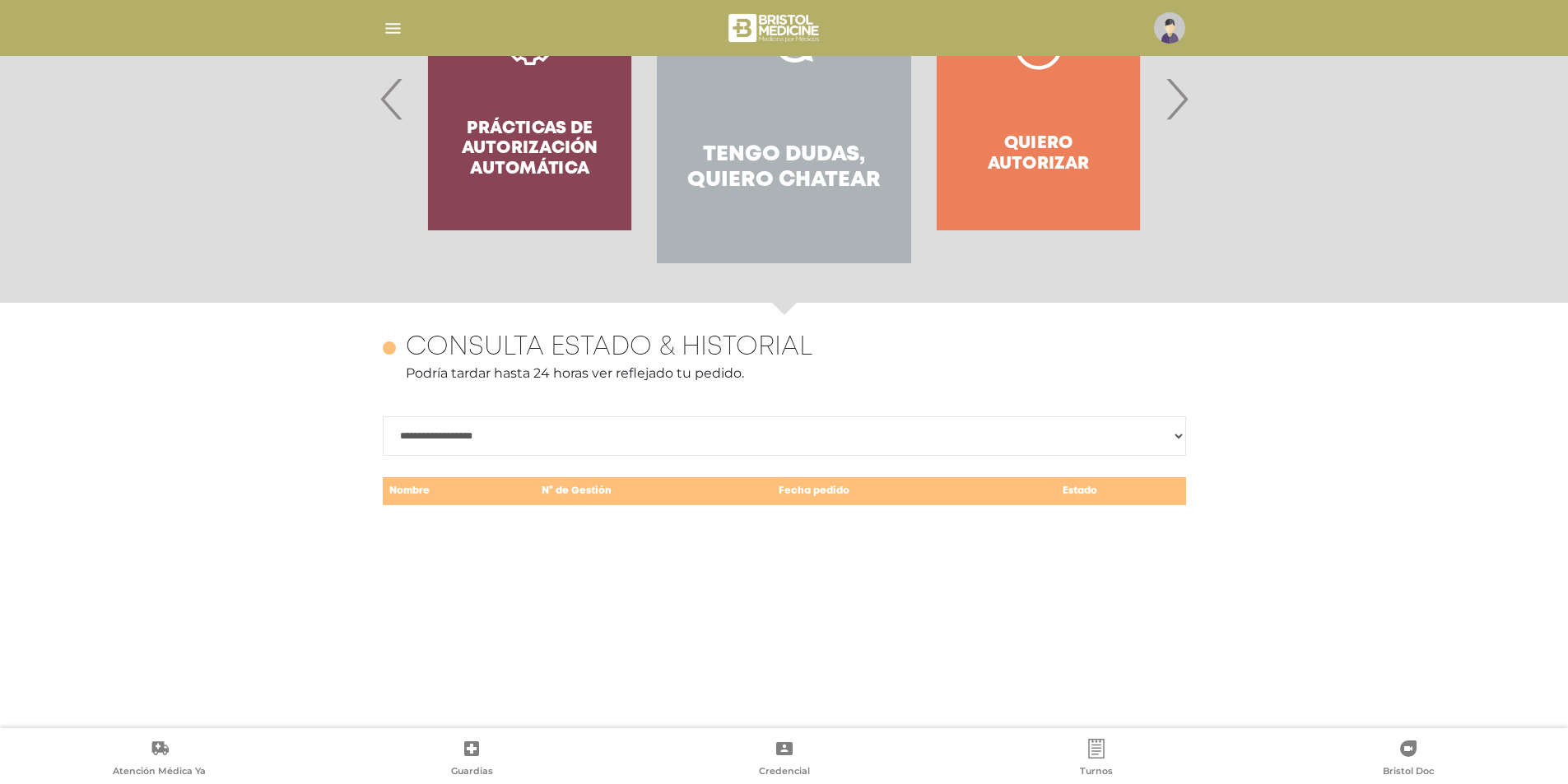
click at [1009, 176] on div "Quiero autorizar" at bounding box center [1039, 98] width 255 height 329
click at [1156, 108] on div "Consulta estado & historial Prácticas de autorización automática Tengo dudas, q…" at bounding box center [1421, 98] width 2548 height 329
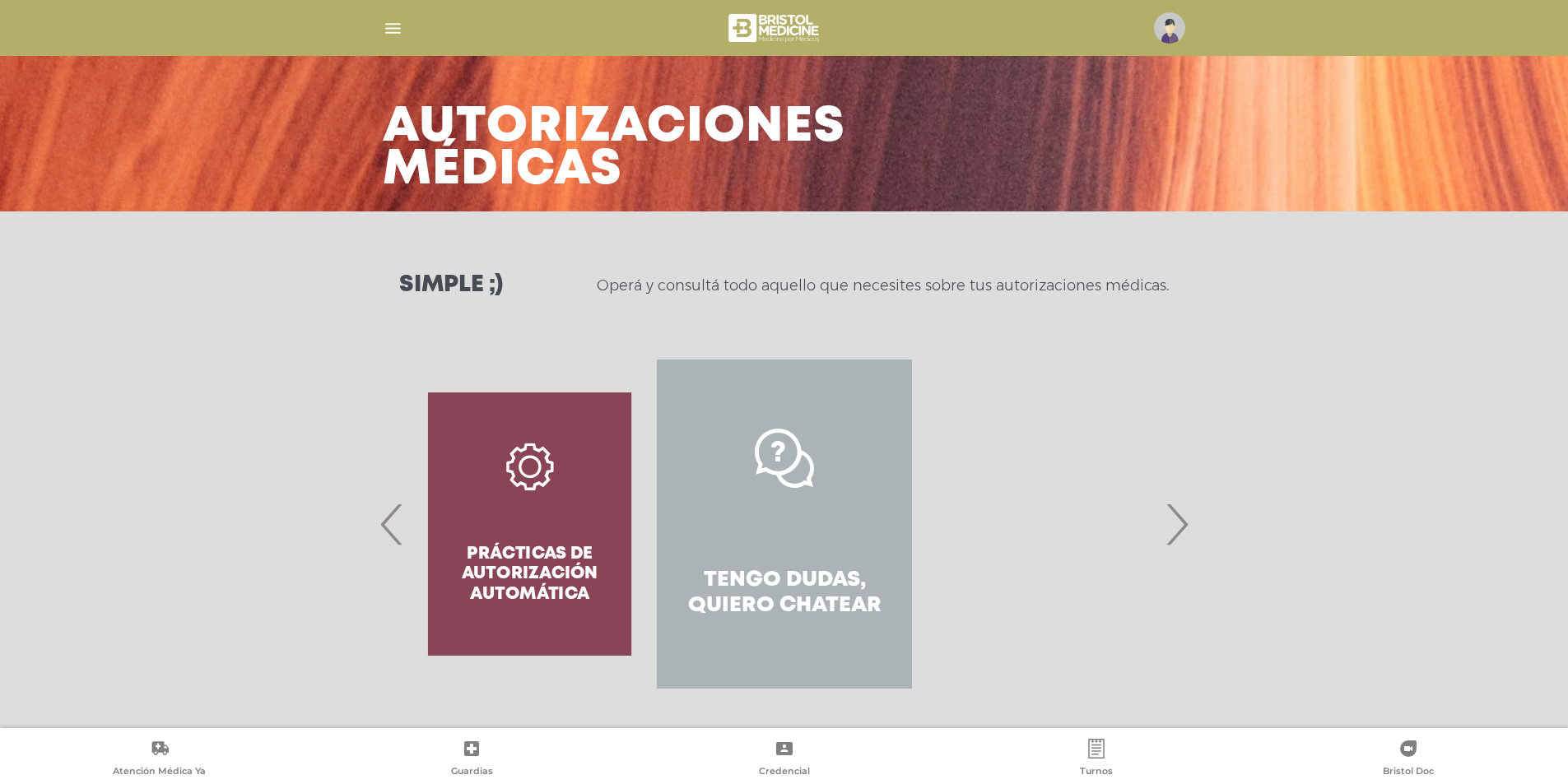
scroll to position [42, 0]
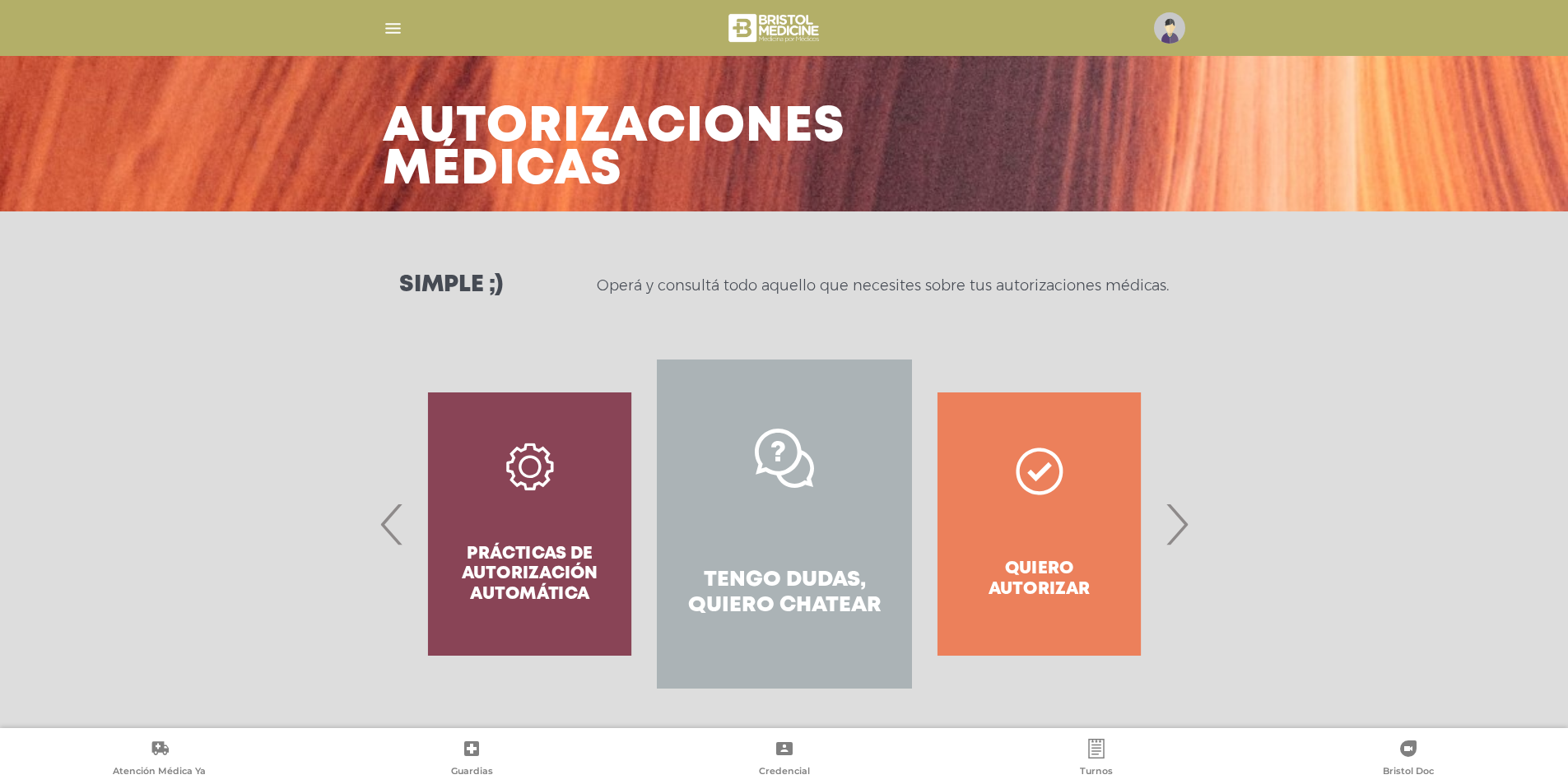
click at [1183, 519] on span "›" at bounding box center [1176, 524] width 32 height 88
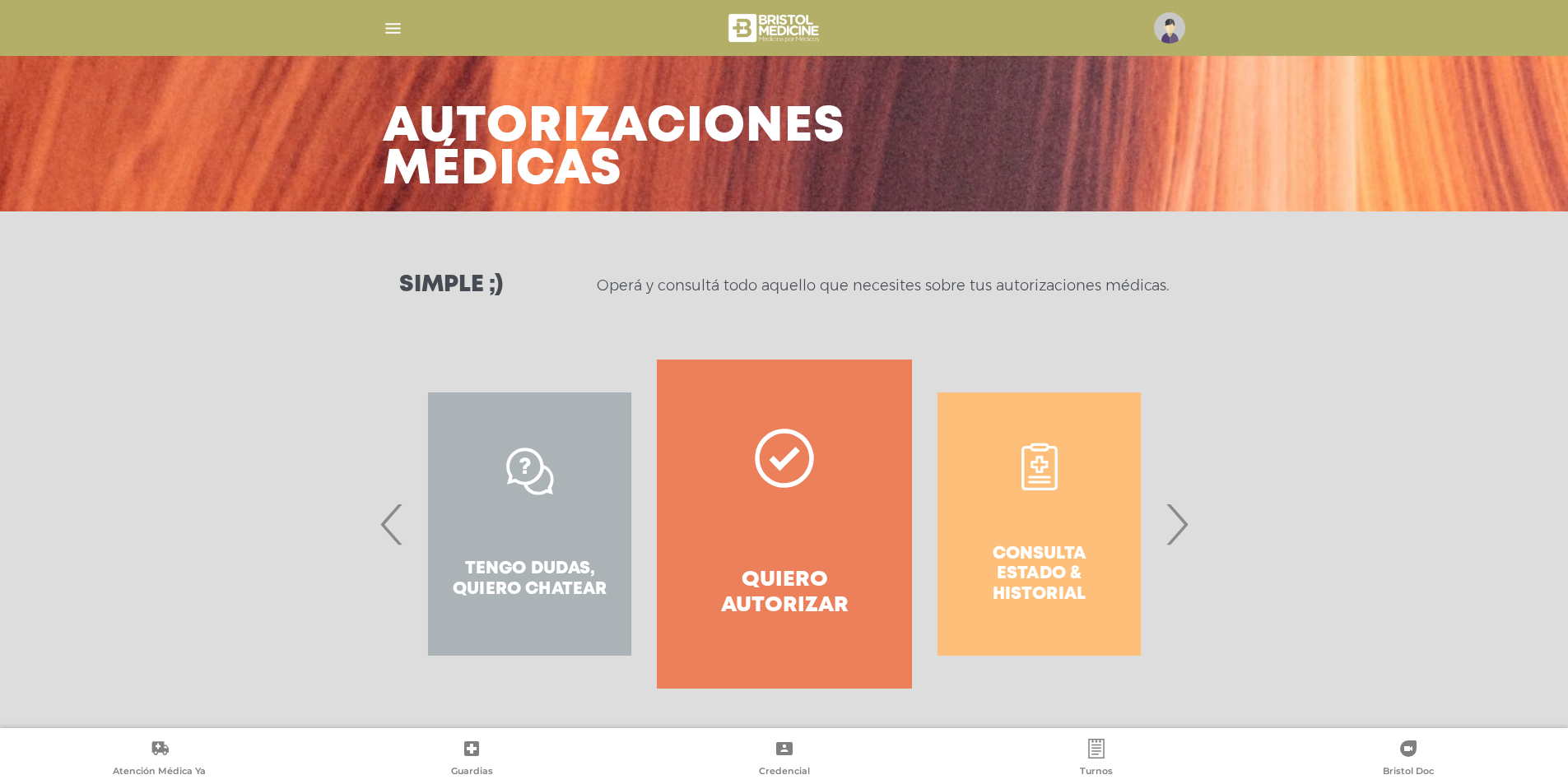
click at [853, 466] on link "Quiero autorizar" at bounding box center [784, 524] width 255 height 329
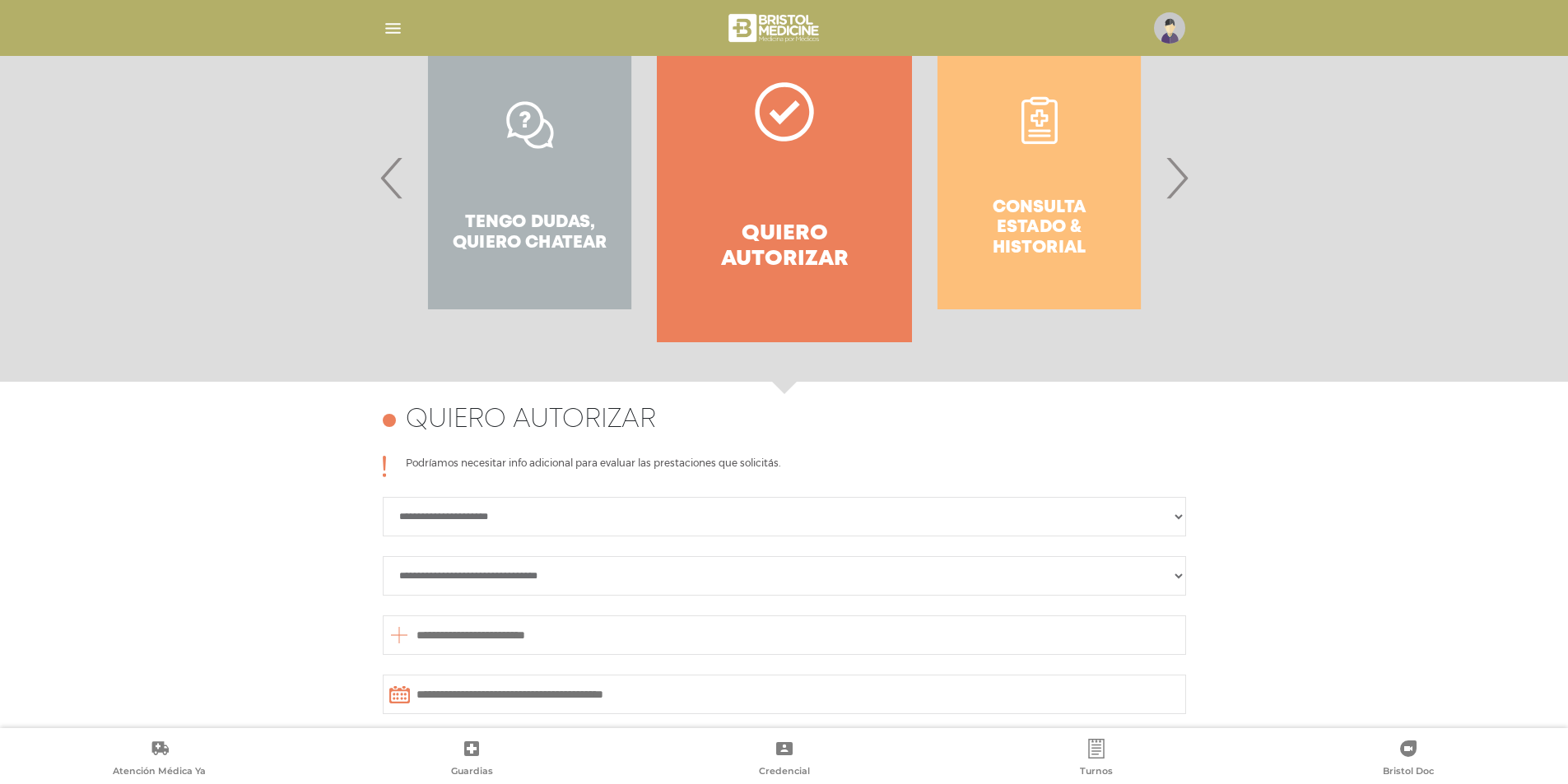
scroll to position [714, 0]
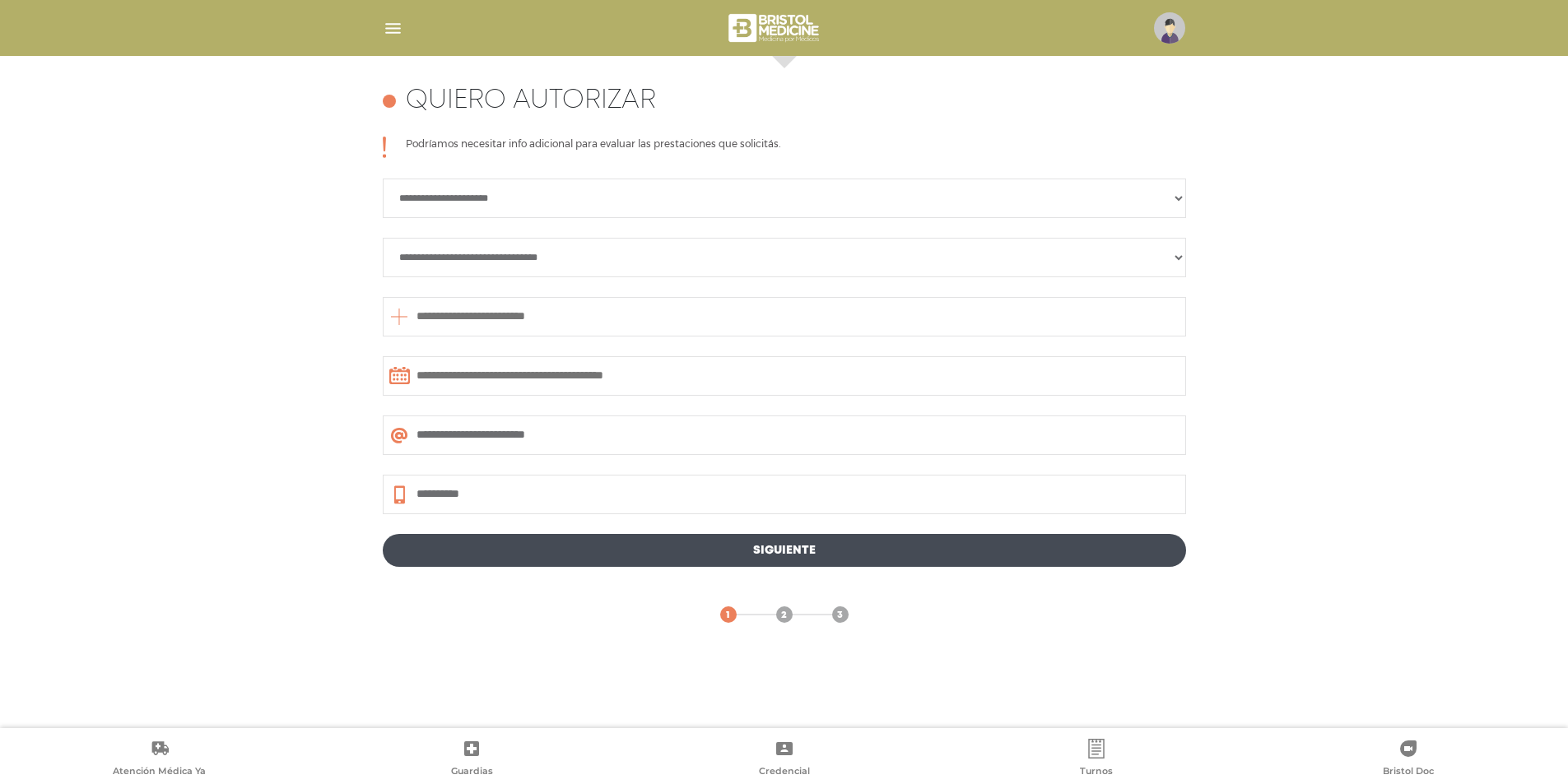
click at [761, 192] on select "**********" at bounding box center [784, 198] width 804 height 40
select select "**********"
click at [383, 179] on select "**********" at bounding box center [784, 198] width 804 height 40
click at [693, 256] on select "**********" at bounding box center [784, 257] width 804 height 40
select select "**********"
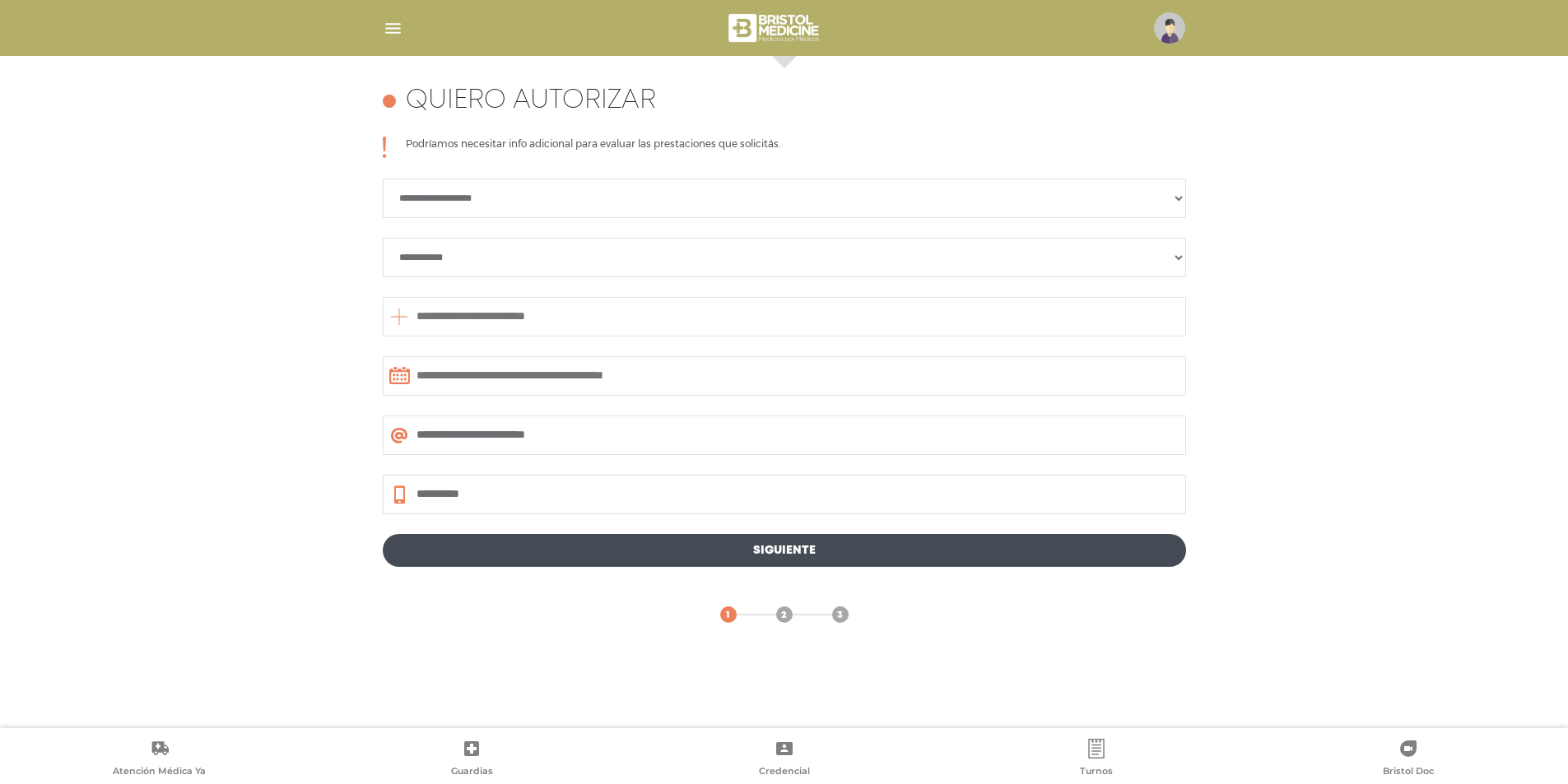
click at [383, 238] on select "**********" at bounding box center [784, 257] width 804 height 40
click at [659, 326] on input "text" at bounding box center [784, 317] width 804 height 40
click at [403, 320] on icon at bounding box center [400, 317] width 19 height 40
click at [398, 314] on icon at bounding box center [400, 317] width 19 height 40
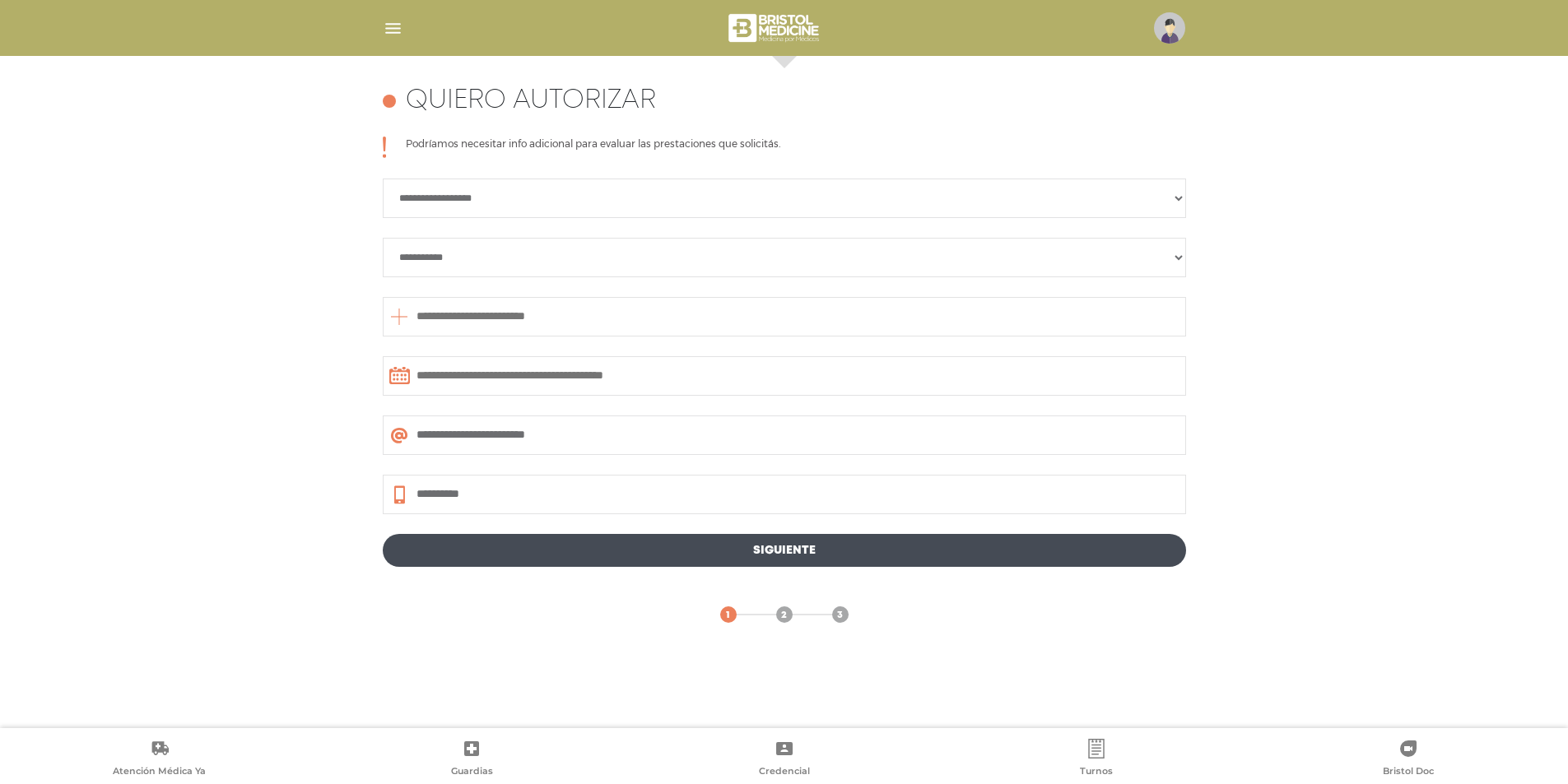
click at [442, 323] on input "text" at bounding box center [784, 317] width 804 height 40
click at [720, 312] on input "text" at bounding box center [784, 317] width 804 height 40
click at [401, 319] on icon at bounding box center [400, 317] width 19 height 40
click at [395, 318] on icon at bounding box center [400, 317] width 19 height 40
click at [447, 311] on input "text" at bounding box center [784, 317] width 804 height 40
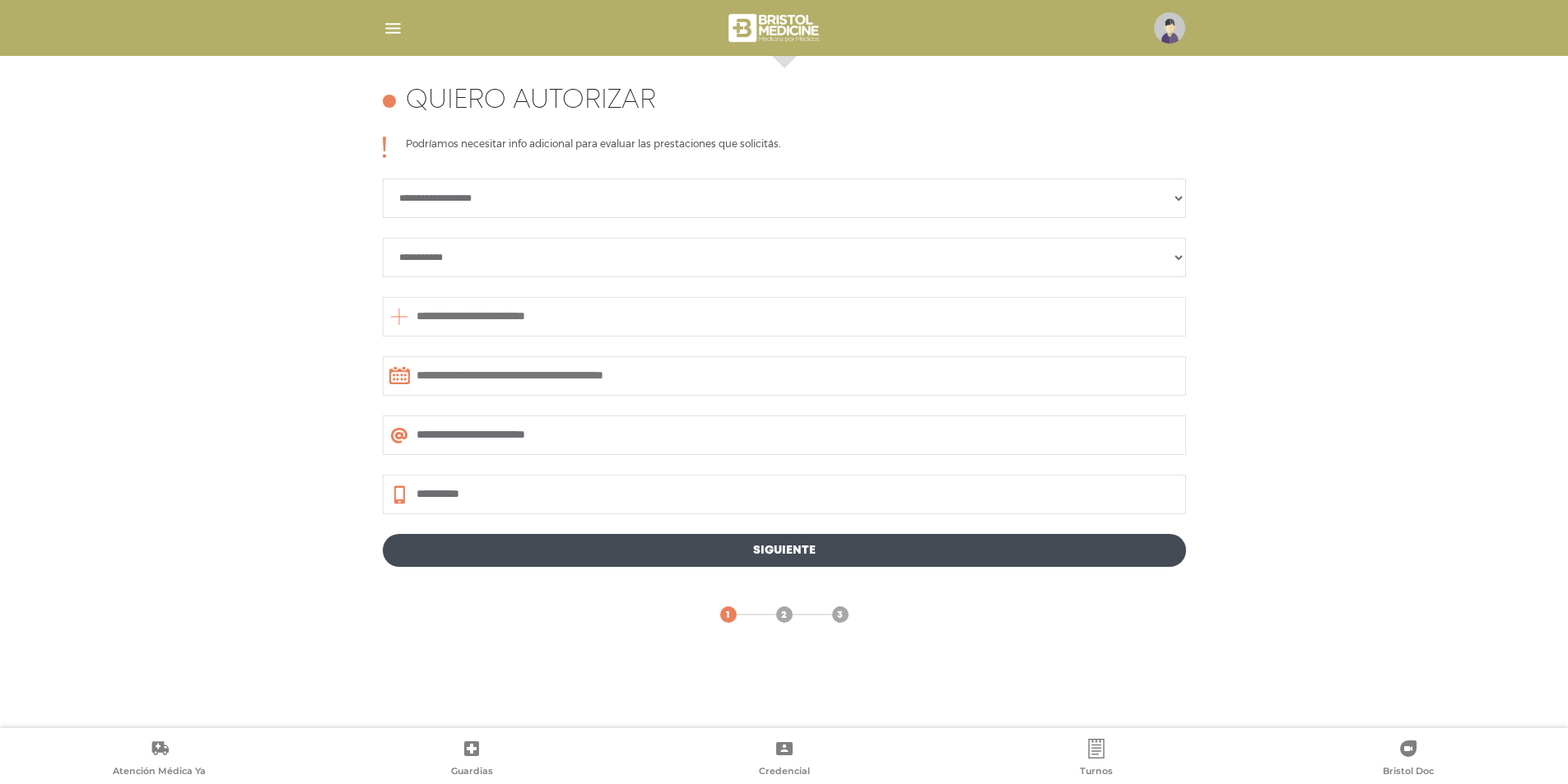
type input "*"
click at [525, 354] on div "Centro Médico de la Mujer" at bounding box center [580, 355] width 389 height 19
type input "**********"
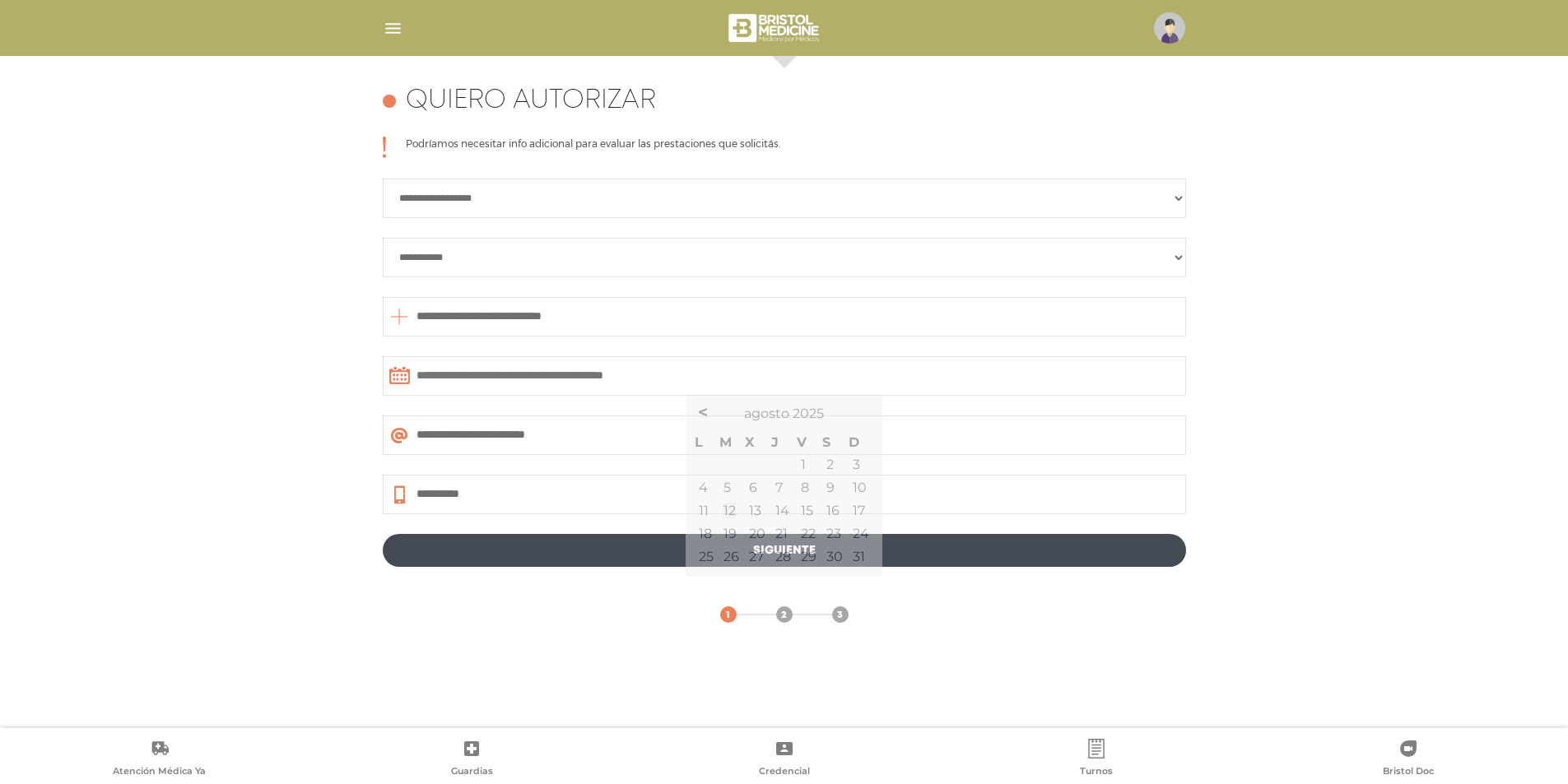
click at [795, 371] on input "text" at bounding box center [784, 376] width 804 height 40
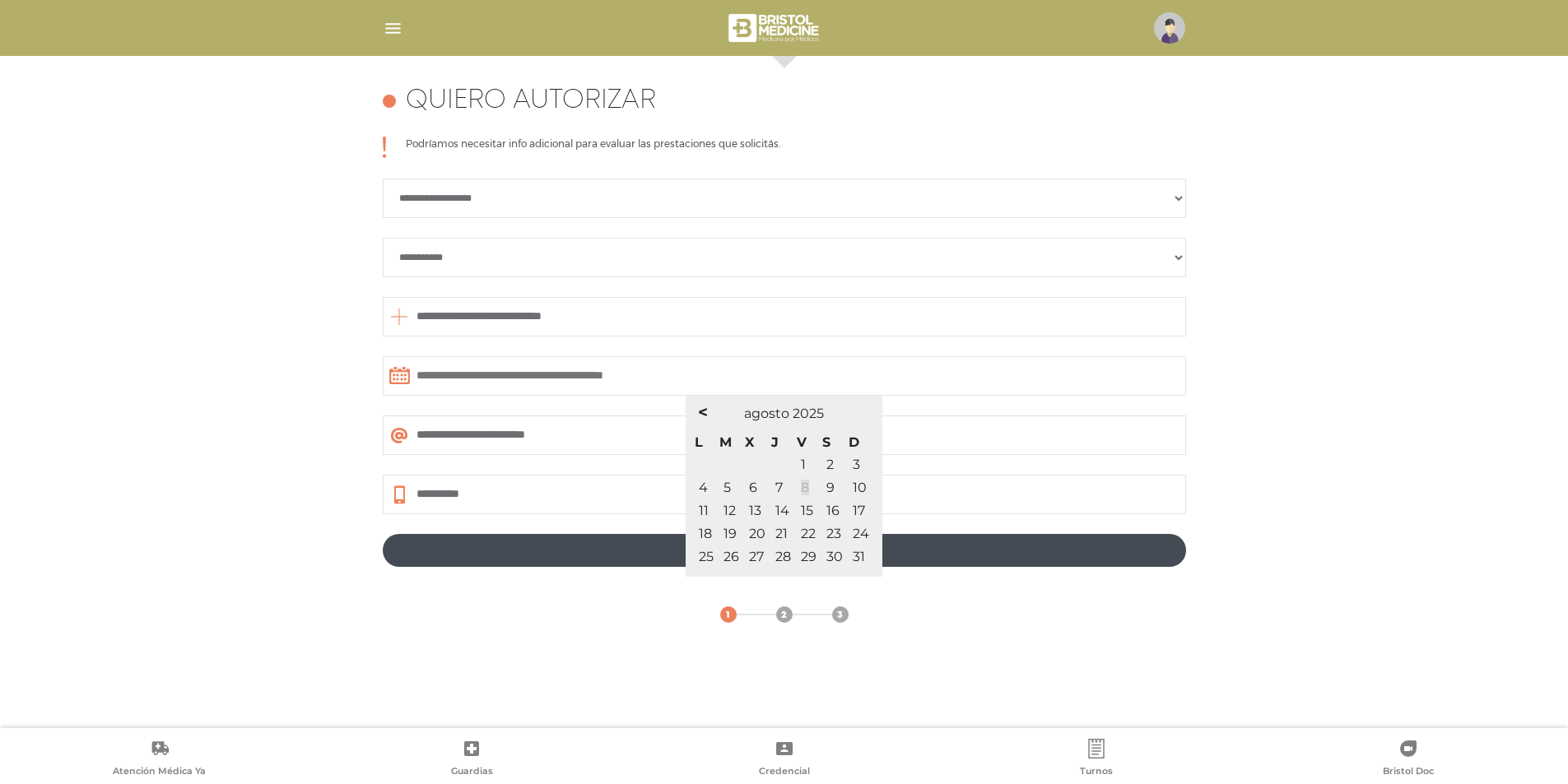
click at [801, 487] on link "8" at bounding box center [805, 488] width 8 height 16
type input "**********"
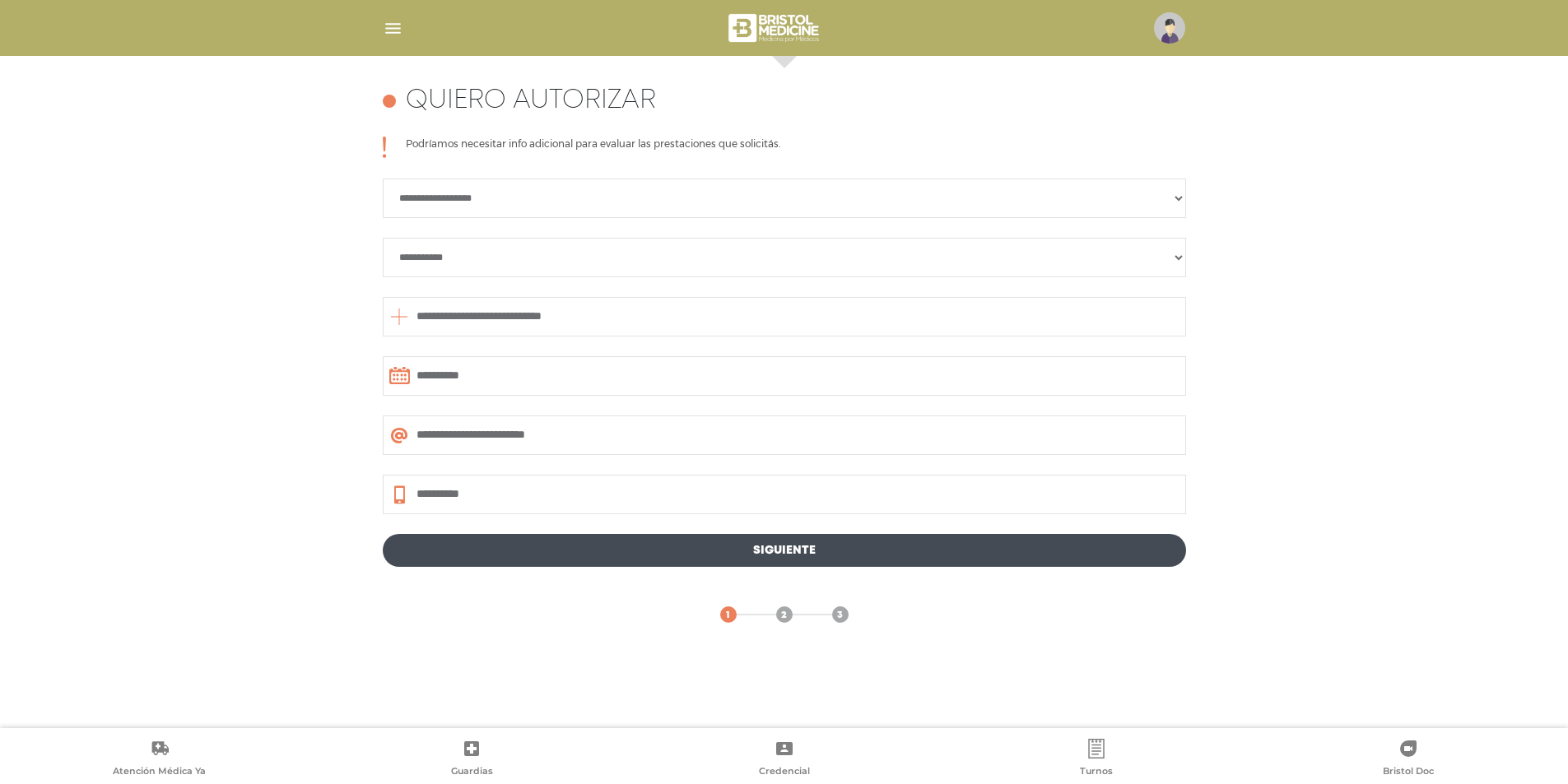
click at [752, 551] on link "Siguiente" at bounding box center [784, 551] width 804 height 33
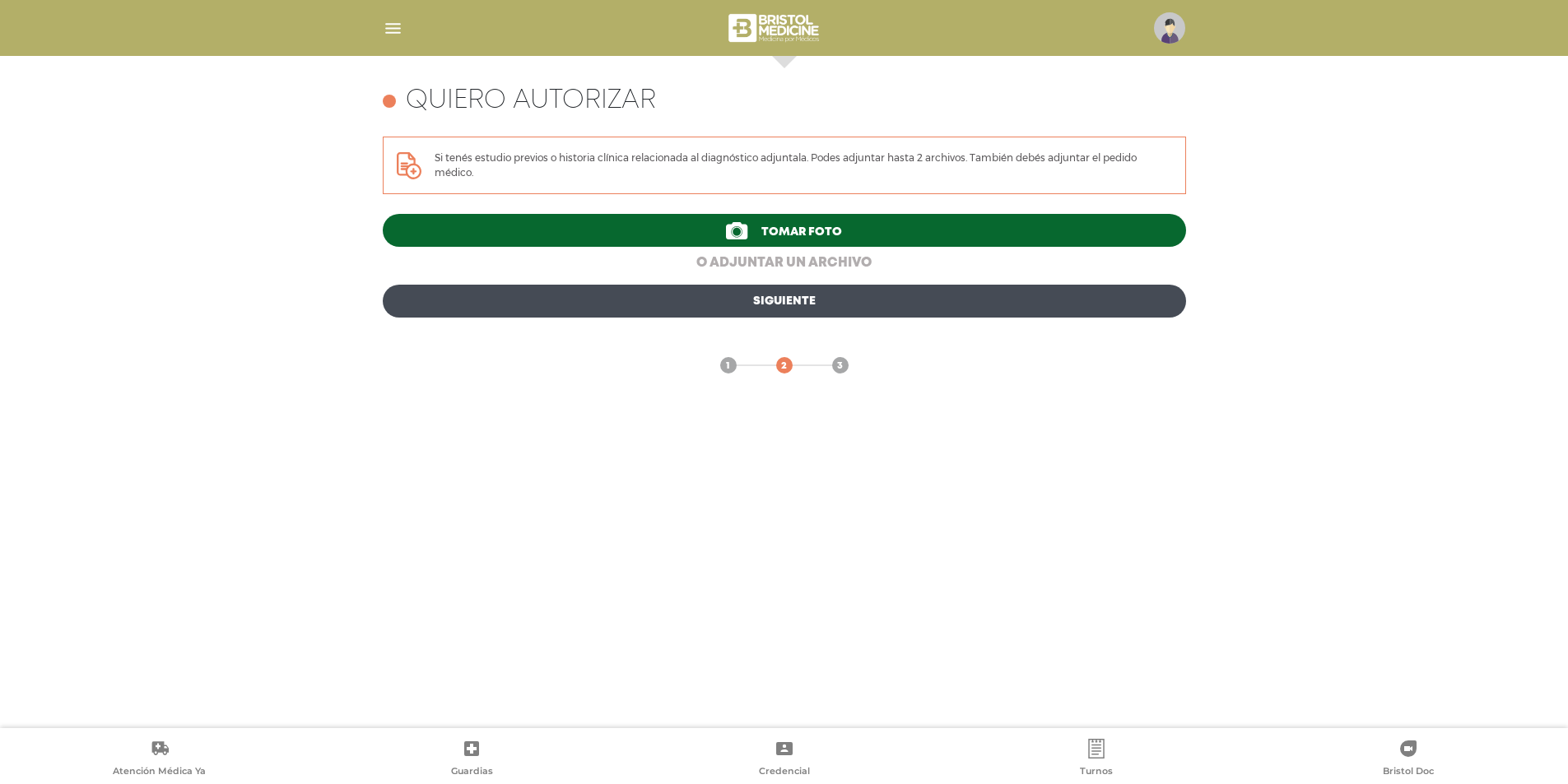
click at [784, 261] on link "o adjuntar un archivo" at bounding box center [784, 263] width 804 height 19
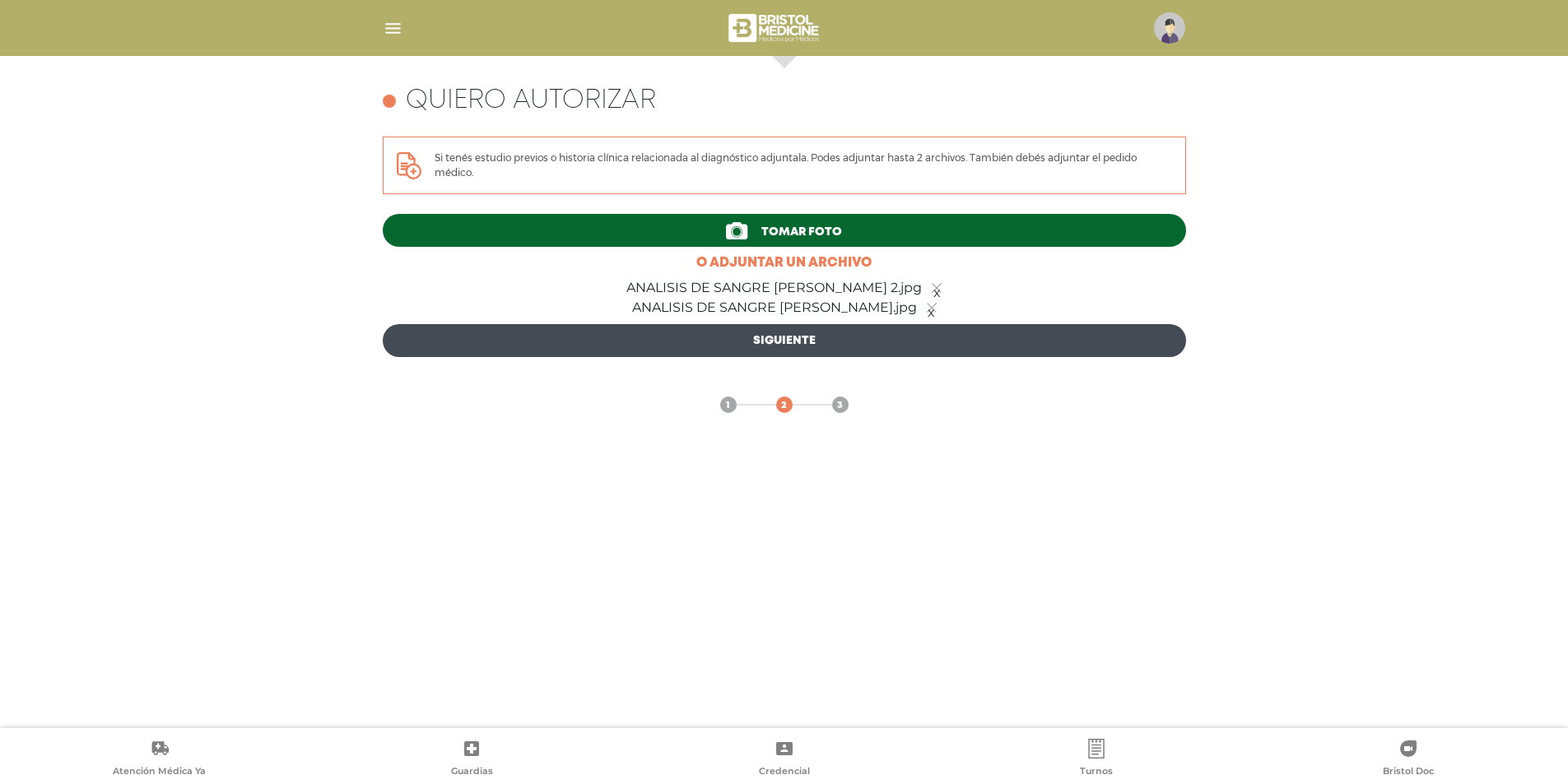
click at [811, 341] on link "Siguiente" at bounding box center [784, 341] width 804 height 33
type input "**********"
select select "**********"
type input "**********"
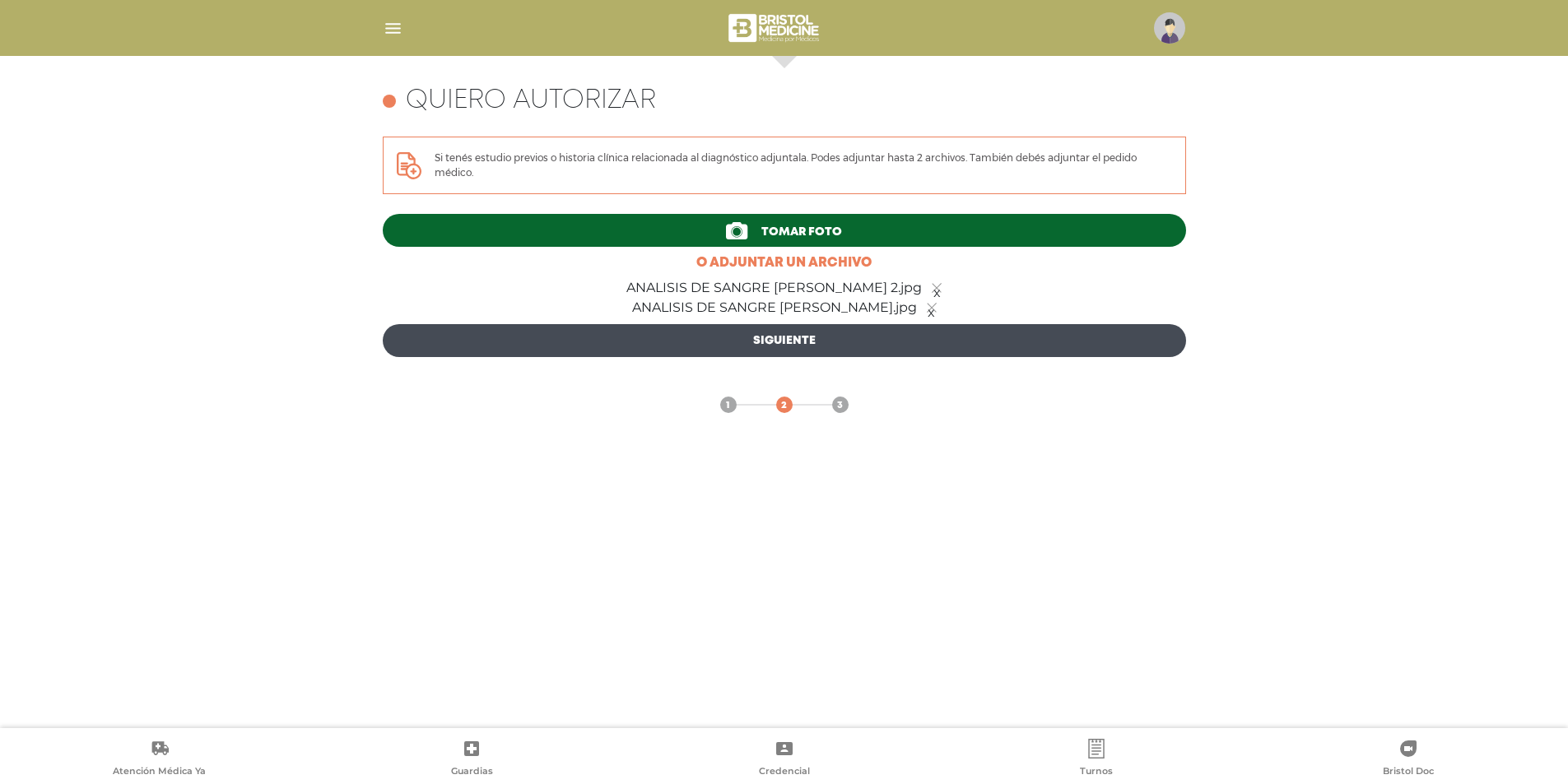
type input "**********"
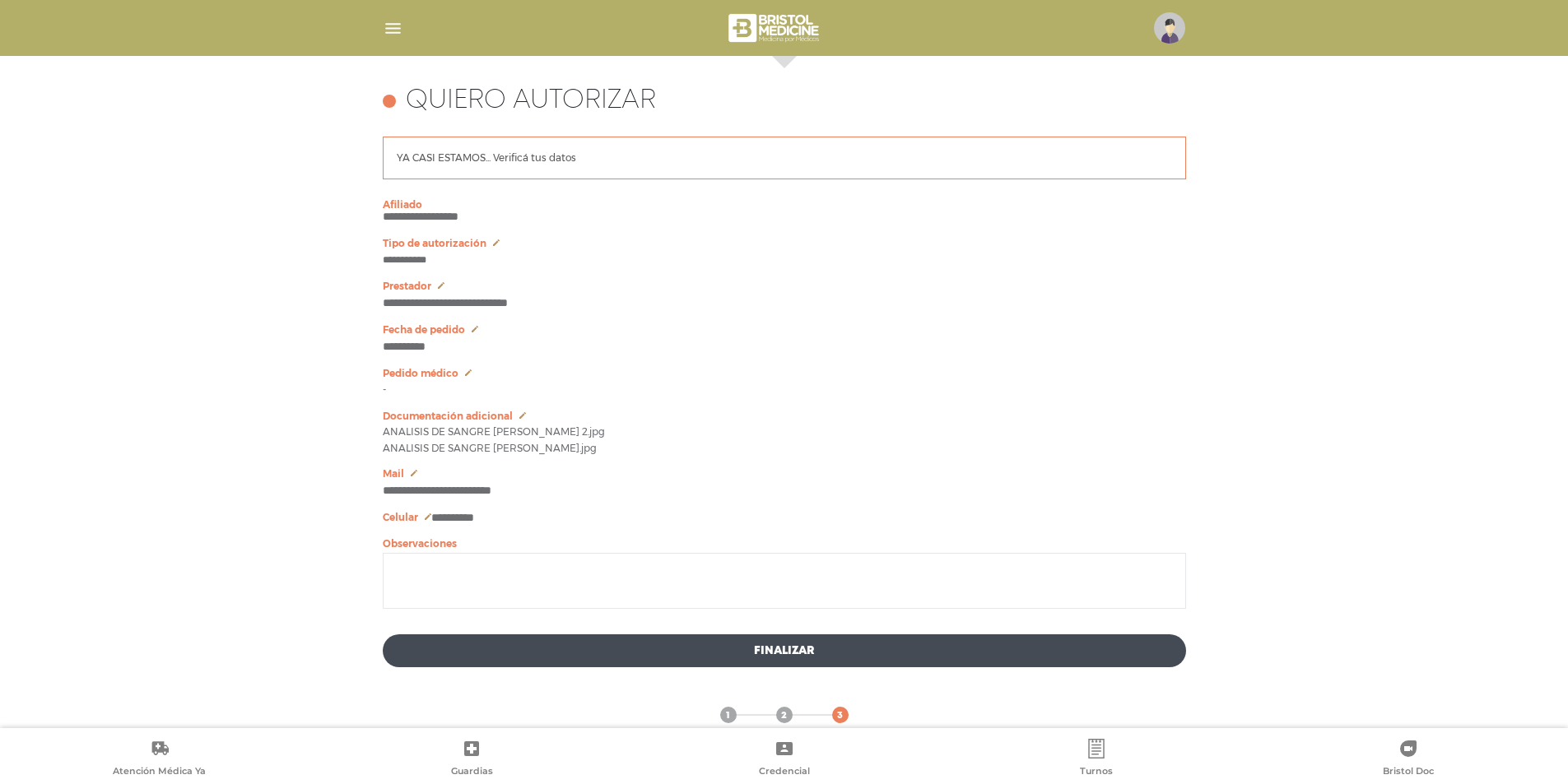
click at [794, 657] on button "Finalizar" at bounding box center [784, 651] width 804 height 33
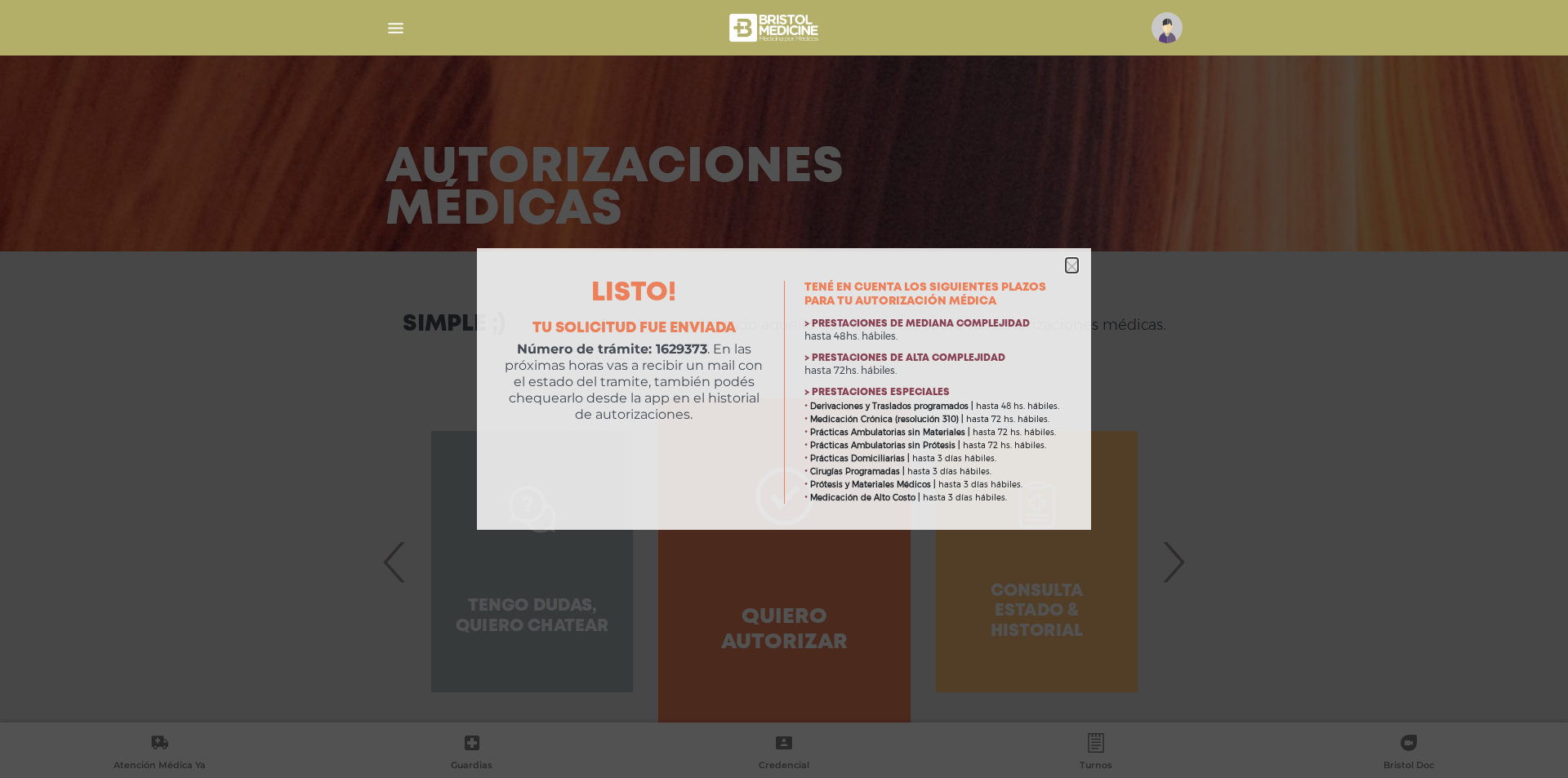
click at [1067, 265] on icon "button" at bounding box center [1071, 266] width 13 height 13
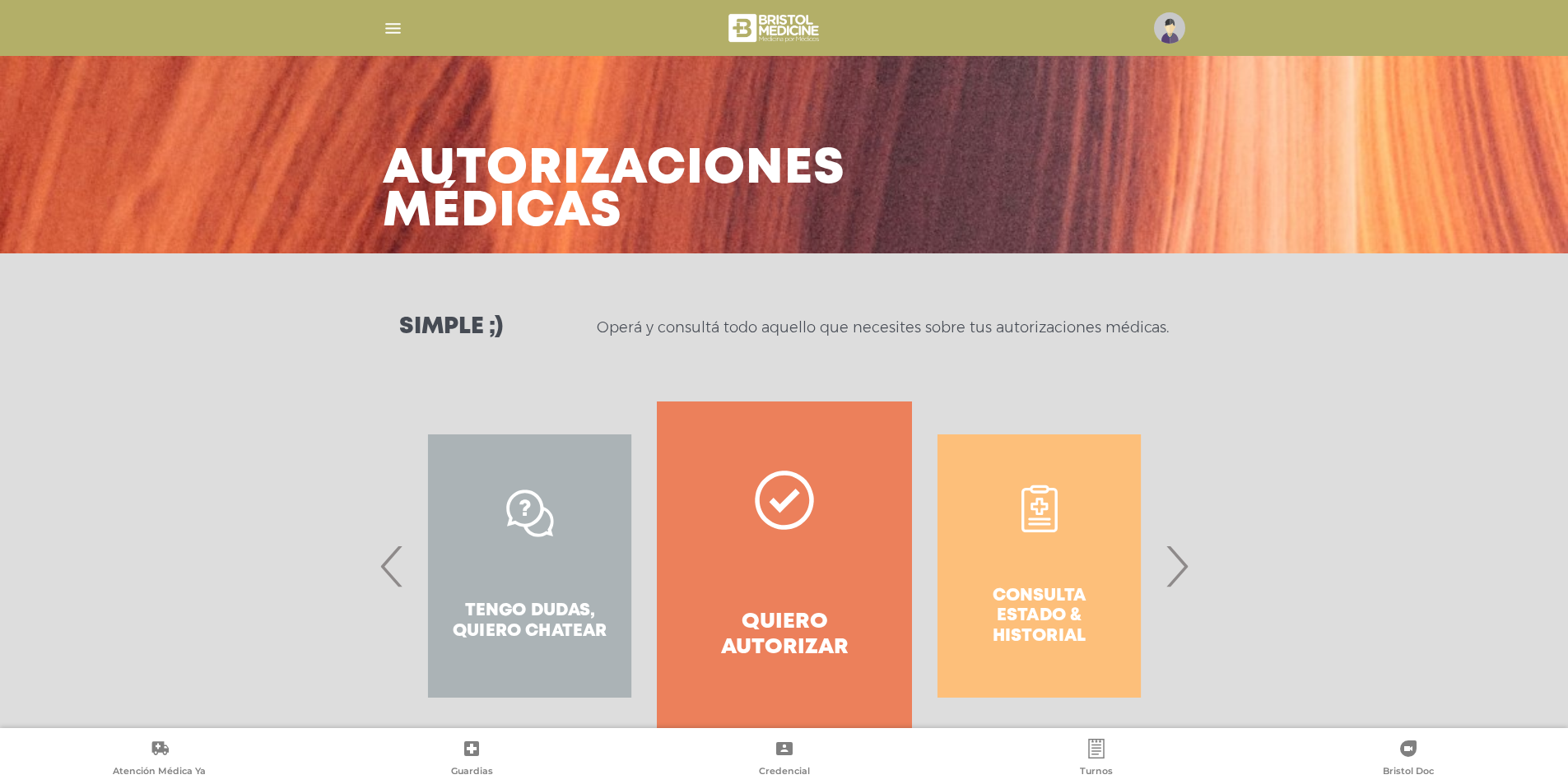
click at [1130, 11] on div at bounding box center [784, 27] width 843 height 40
click at [1163, 28] on img at bounding box center [1169, 28] width 31 height 31
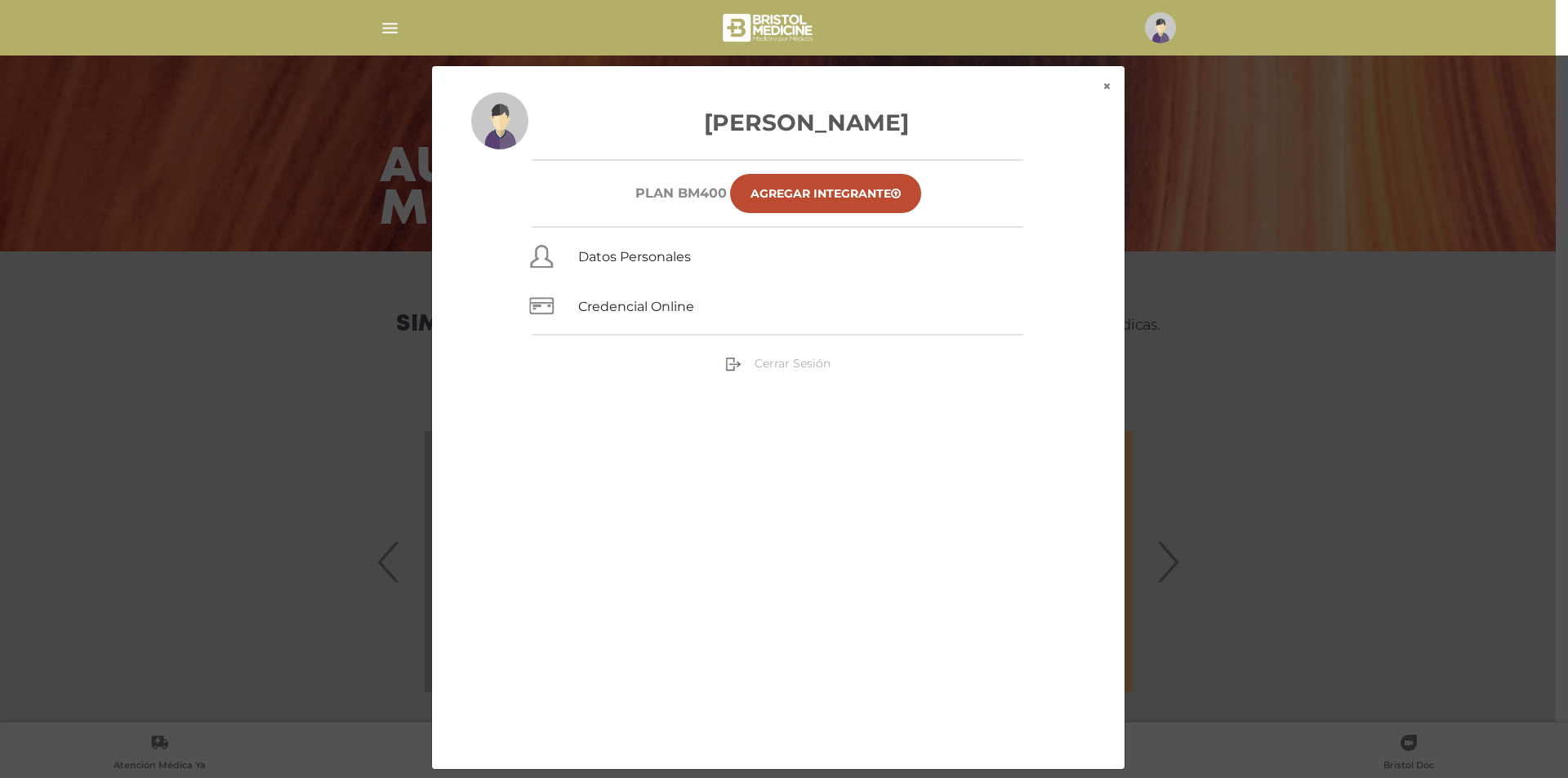
click at [771, 368] on span "Cerrar Sesión" at bounding box center [793, 362] width 76 height 14
